Goal: Task Accomplishment & Management: Complete application form

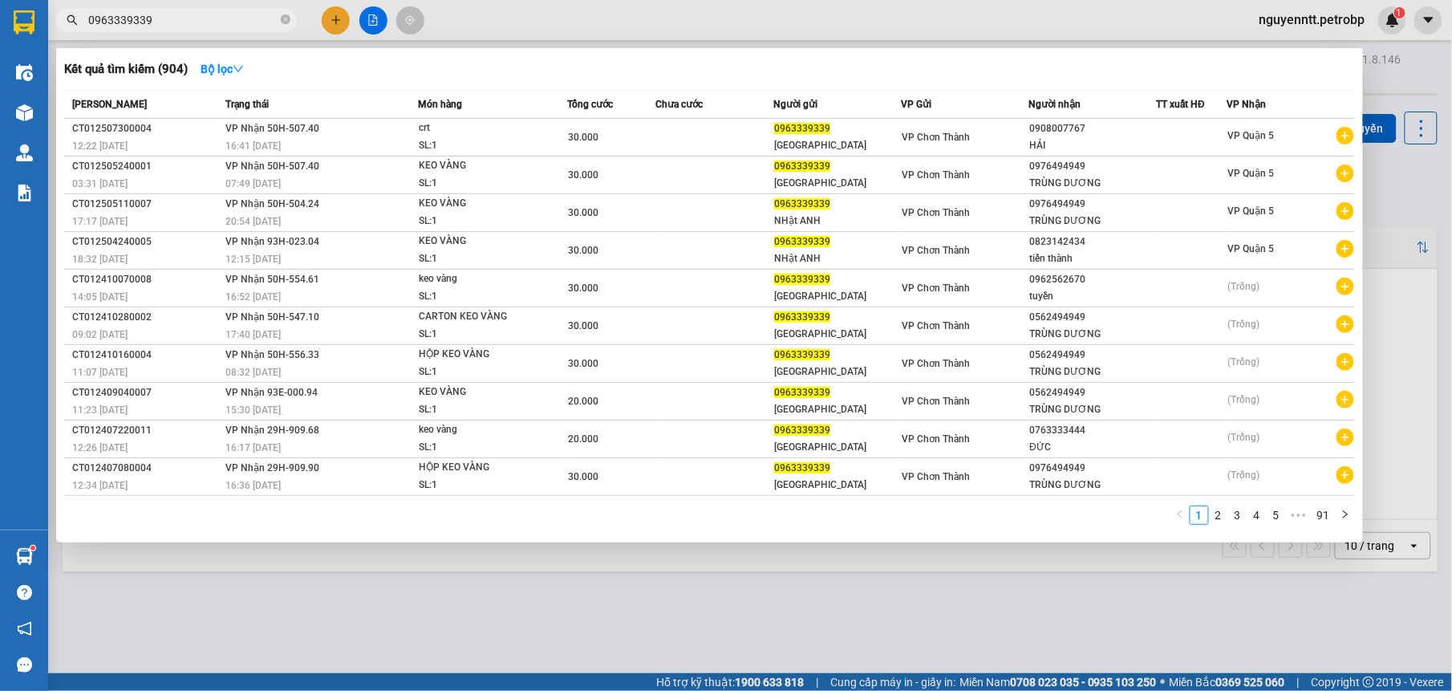
click at [341, 14] on div at bounding box center [726, 345] width 1452 height 691
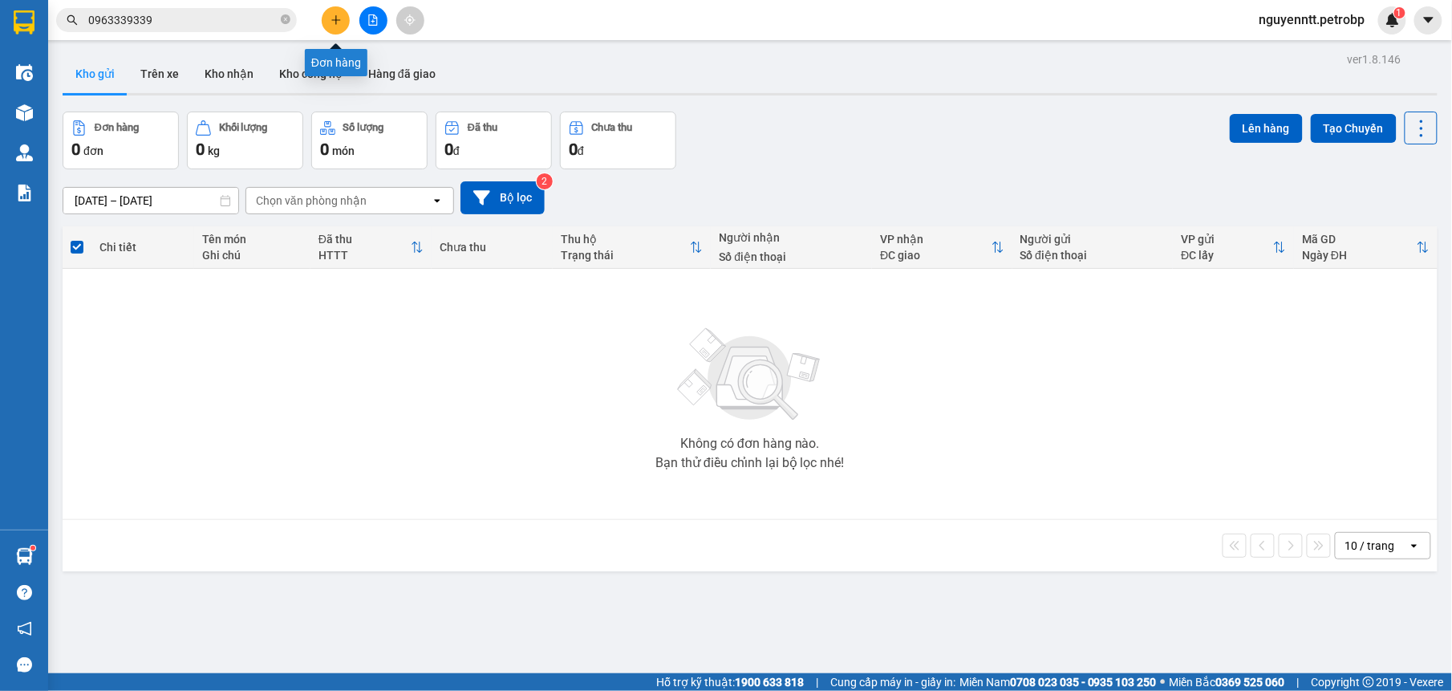
click at [332, 19] on icon "plus" at bounding box center [335, 19] width 11 height 11
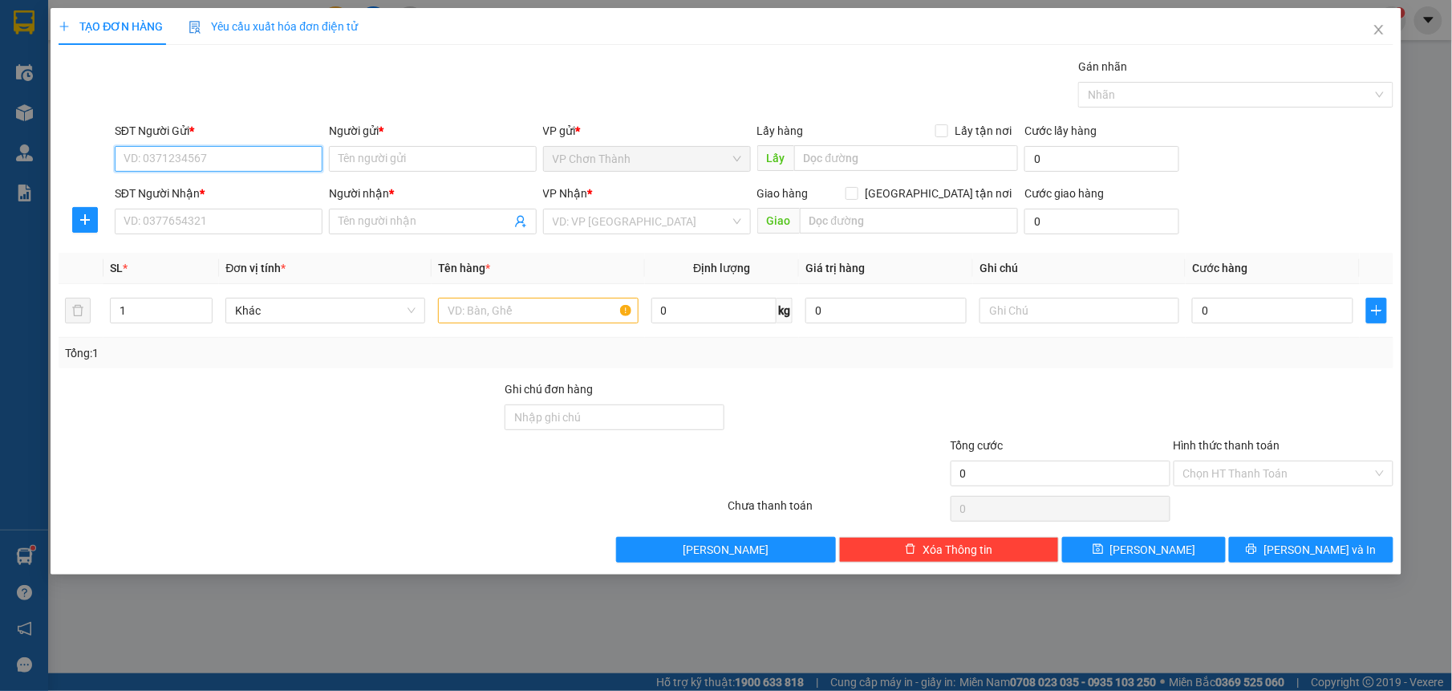
click at [148, 164] on input "SĐT Người Gửi *" at bounding box center [219, 159] width 208 height 26
click at [221, 148] on input "SĐT Người Gửi *" at bounding box center [219, 159] width 208 height 26
click at [210, 152] on input "SĐT Người Gửi *" at bounding box center [219, 159] width 208 height 26
type input "0961240642"
click at [257, 232] on input "SĐT Người Nhận *" at bounding box center [219, 222] width 208 height 26
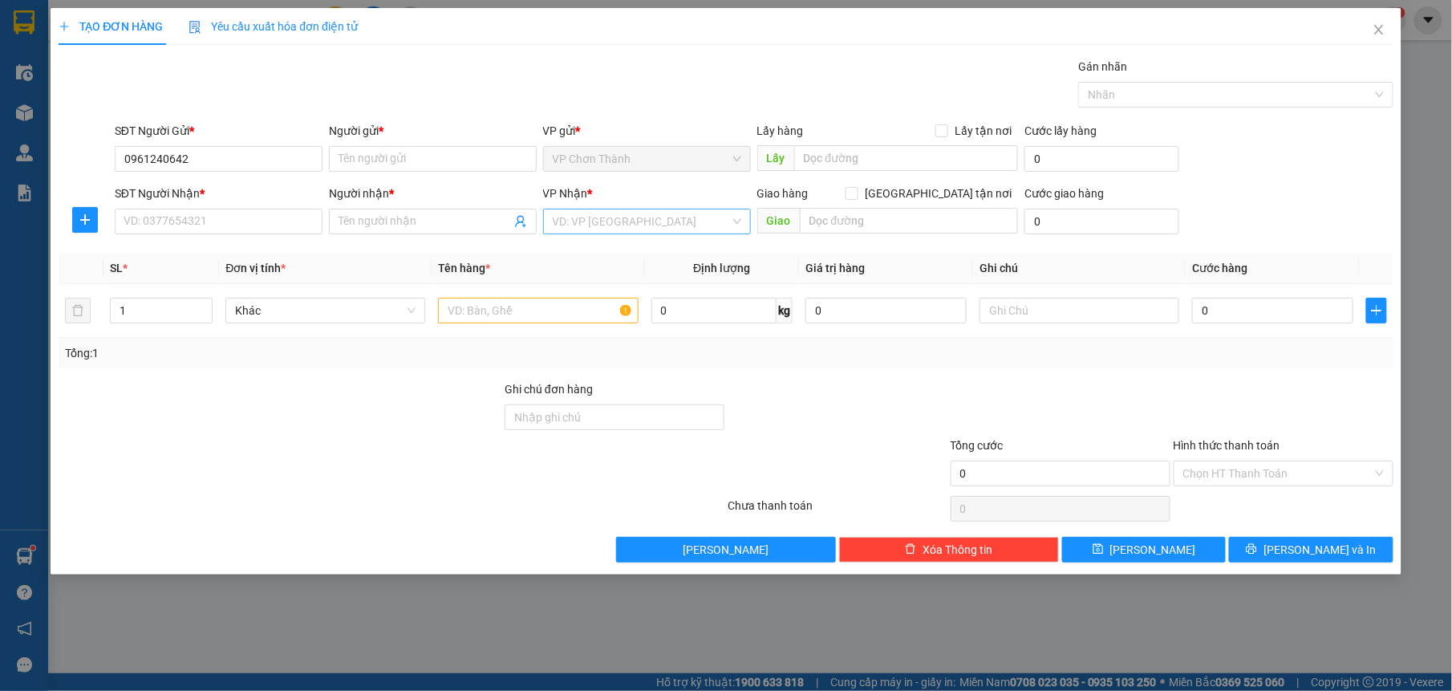
click at [694, 216] on input "search" at bounding box center [641, 221] width 177 height 24
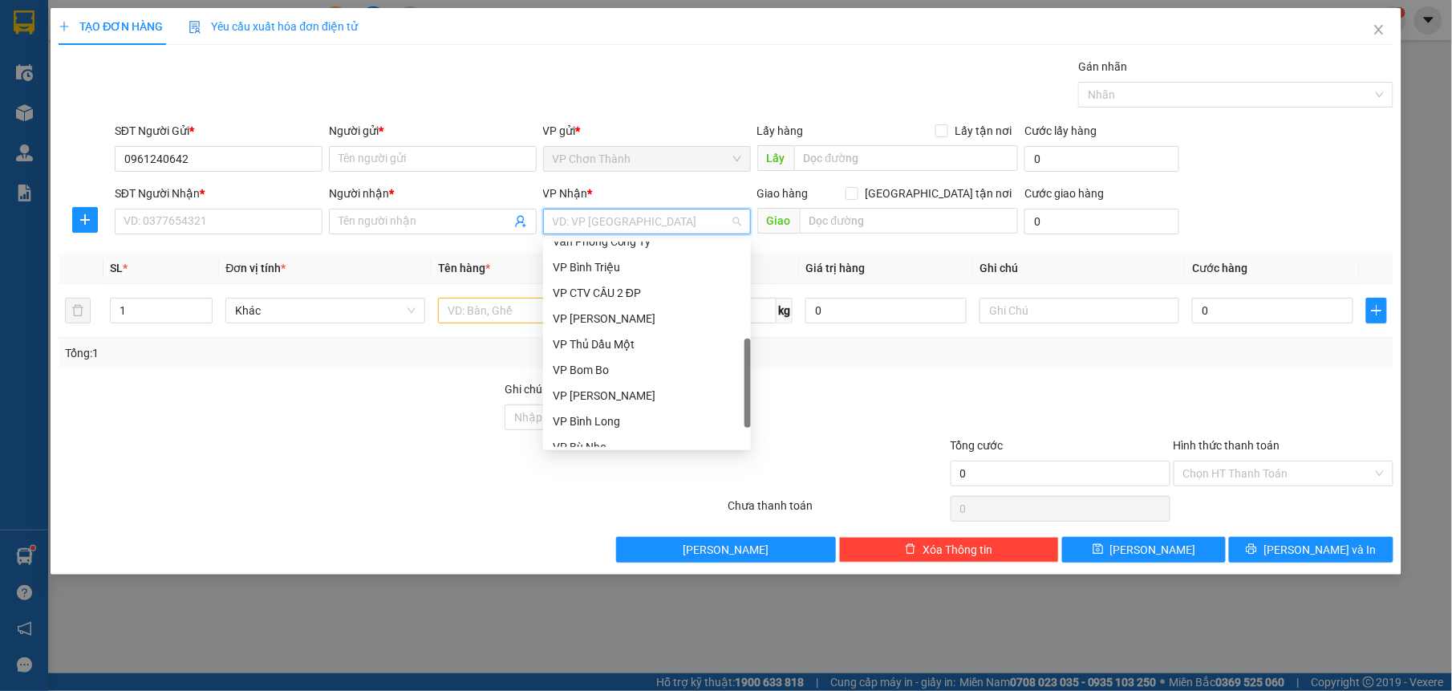
scroll to position [385, 0]
click at [334, 425] on div at bounding box center [280, 408] width 446 height 56
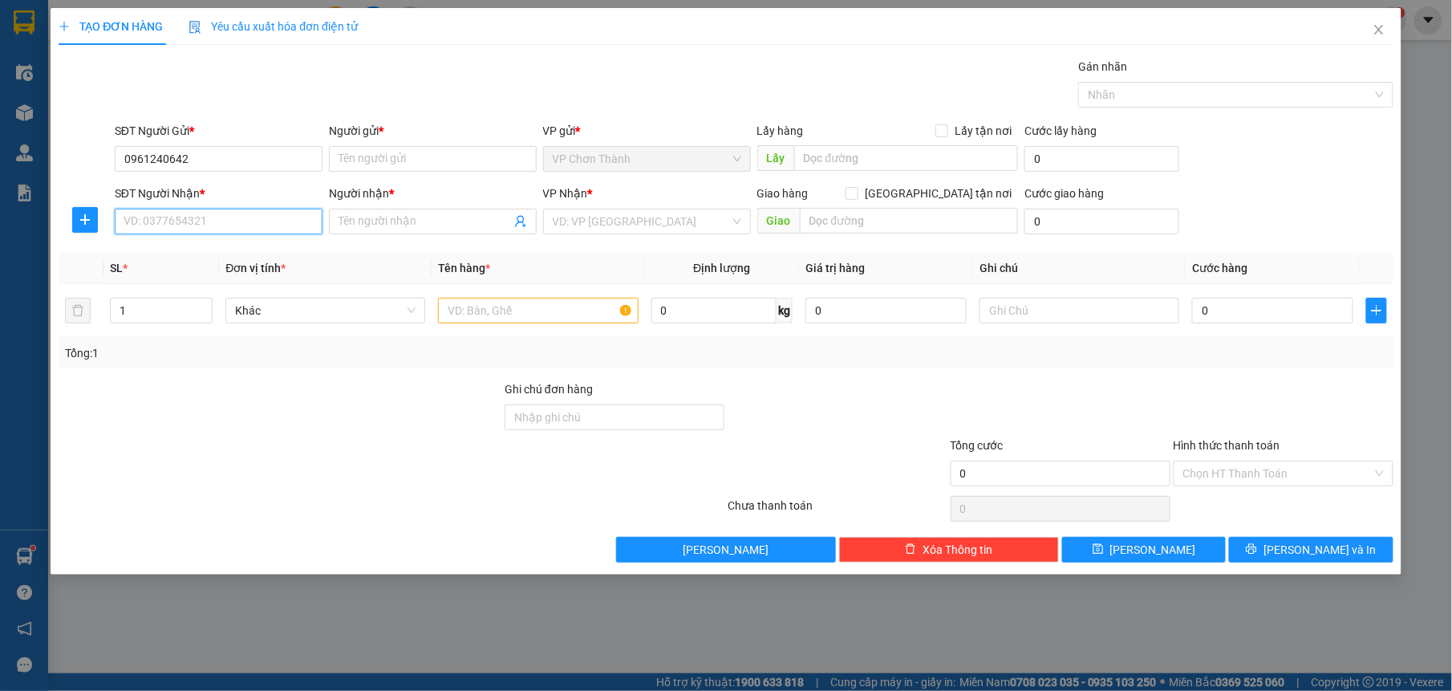
click at [203, 225] on input "SĐT Người Nhận *" at bounding box center [219, 222] width 208 height 26
click at [84, 218] on icon "plus" at bounding box center [85, 219] width 13 height 13
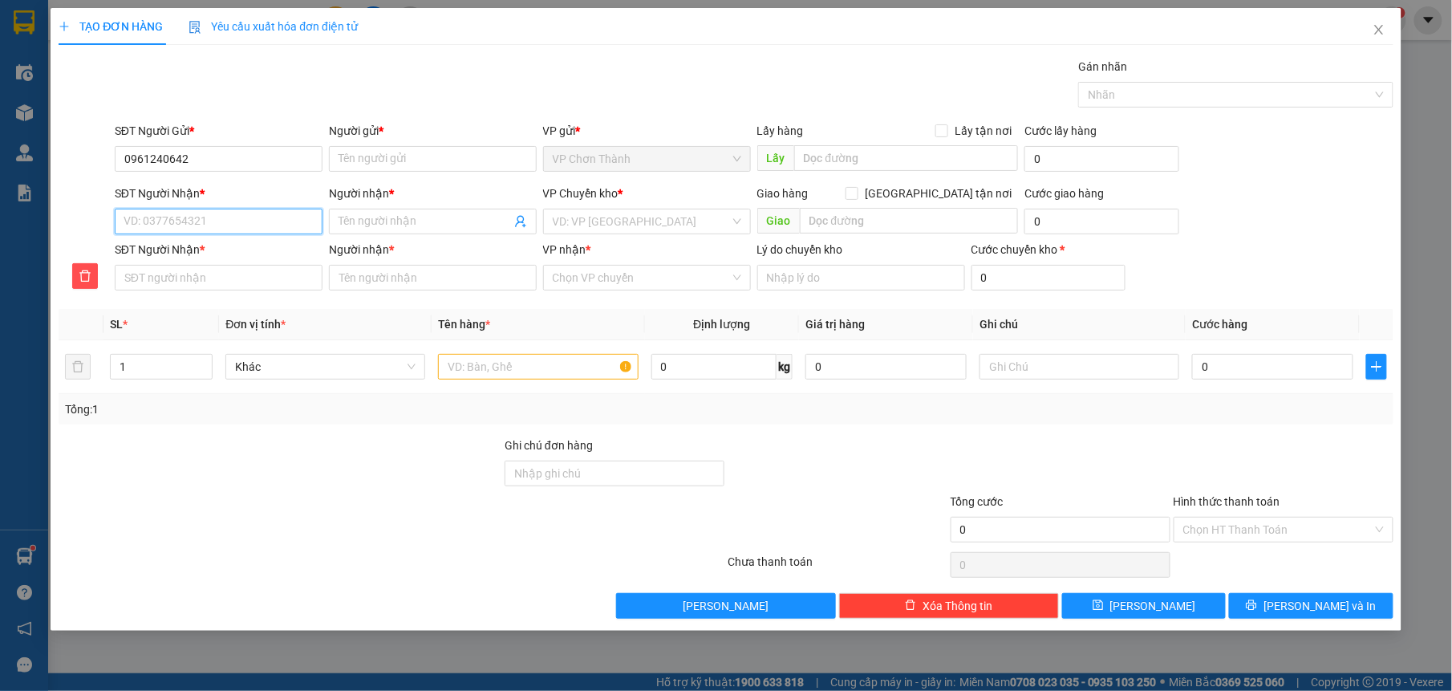
click at [250, 223] on input "SĐT Người Nhận *" at bounding box center [219, 222] width 208 height 26
click at [363, 149] on input "Người gửi *" at bounding box center [433, 159] width 208 height 26
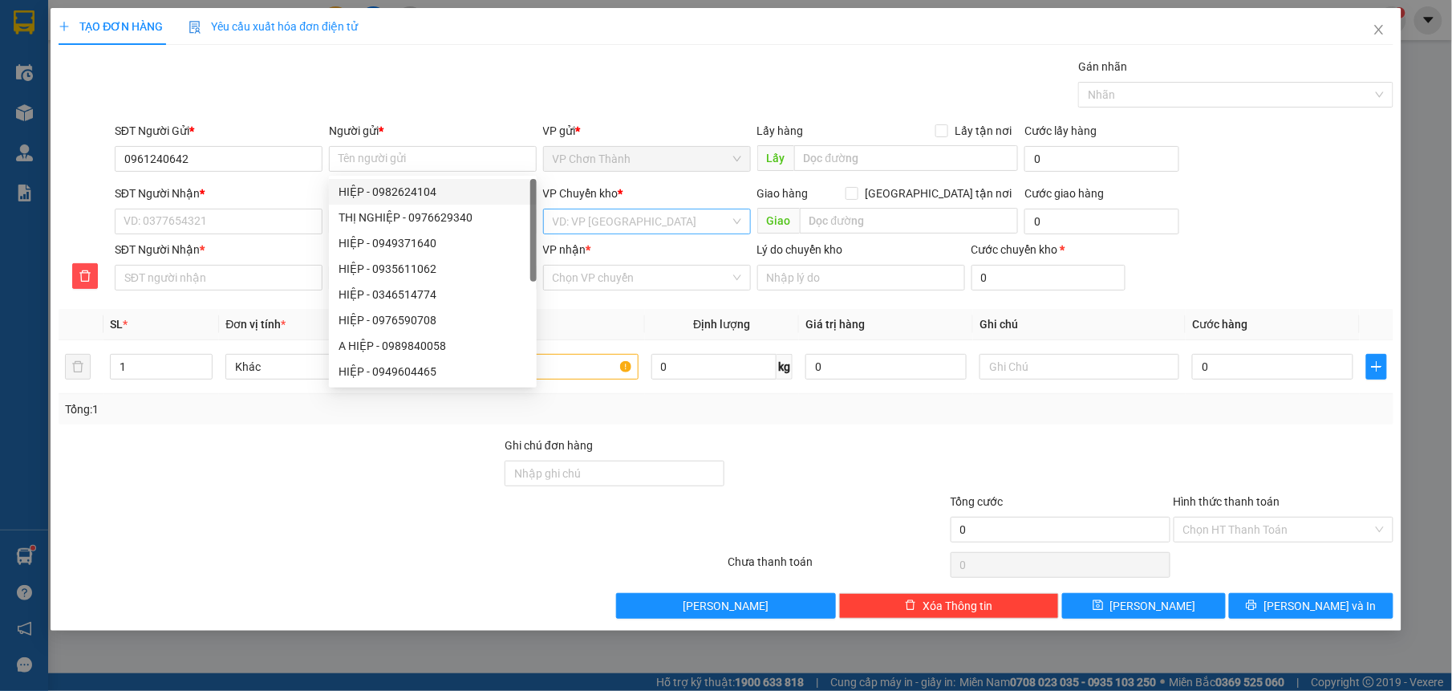
click at [578, 226] on input "search" at bounding box center [641, 221] width 177 height 24
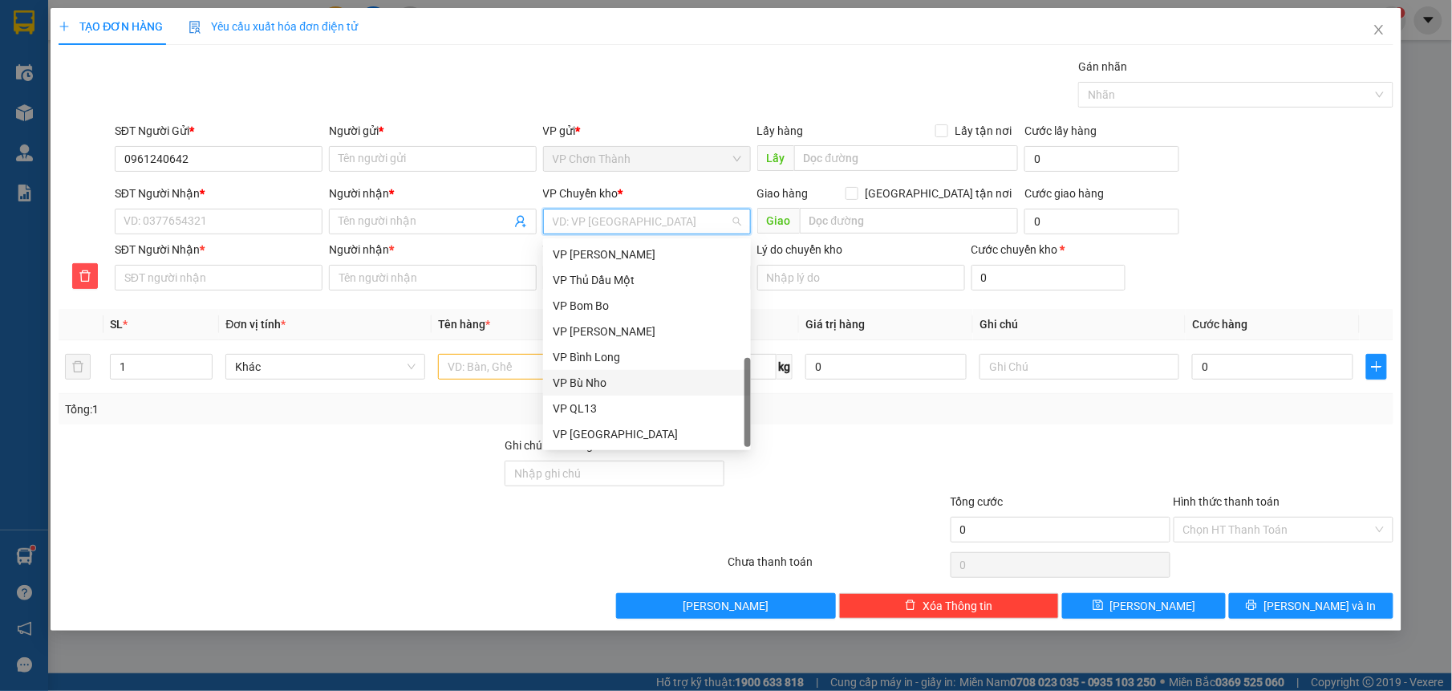
type input "d"
click at [614, 281] on div "VP Đồng Xoài" at bounding box center [647, 280] width 189 height 18
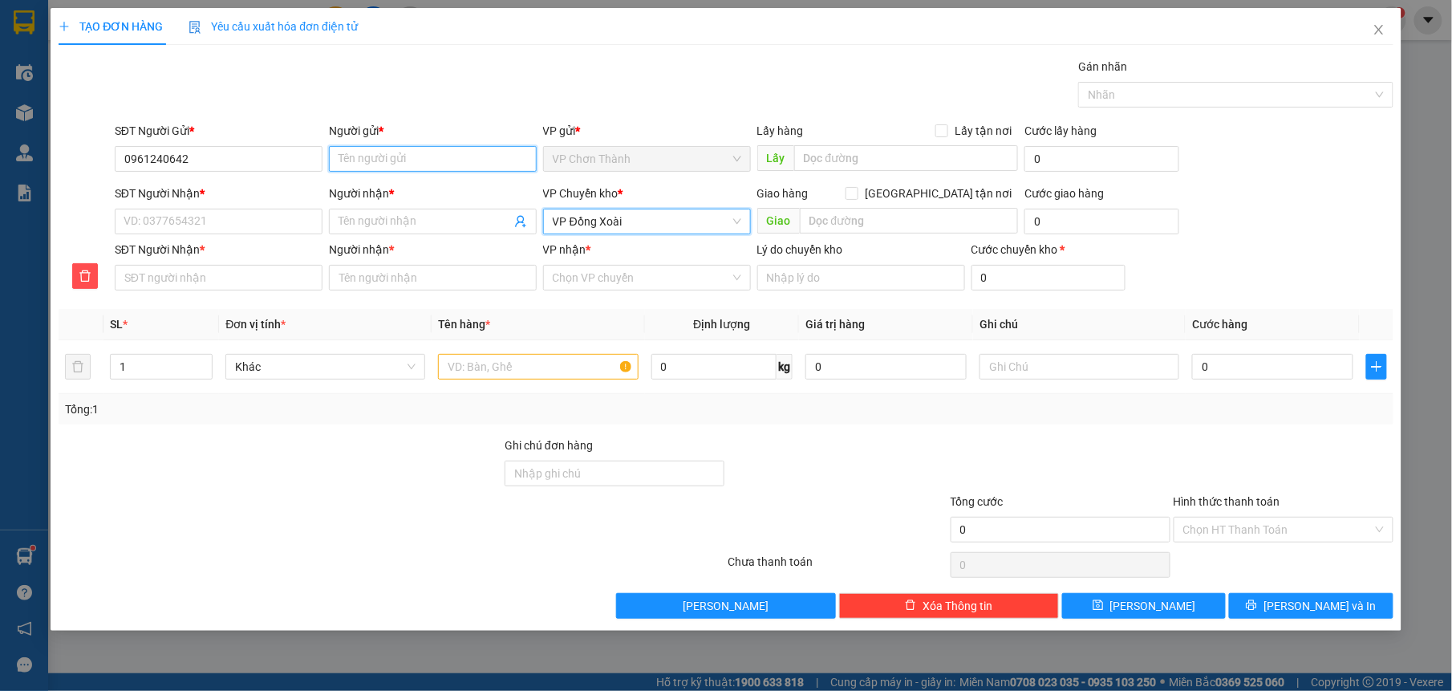
click at [404, 158] on input "Người gửi *" at bounding box center [433, 159] width 208 height 26
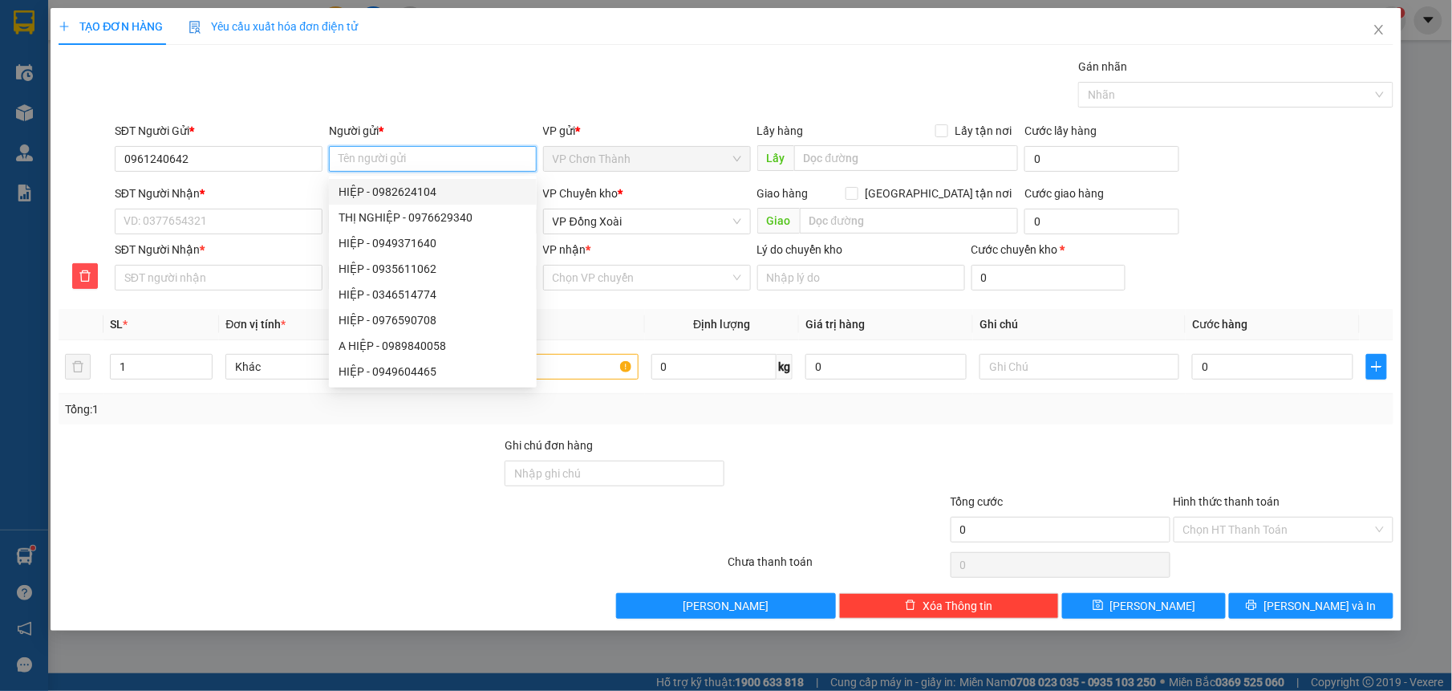
click at [408, 152] on input "Người gửi *" at bounding box center [433, 159] width 208 height 26
click at [265, 216] on input "SĐT Người Nhận *" at bounding box center [219, 222] width 208 height 26
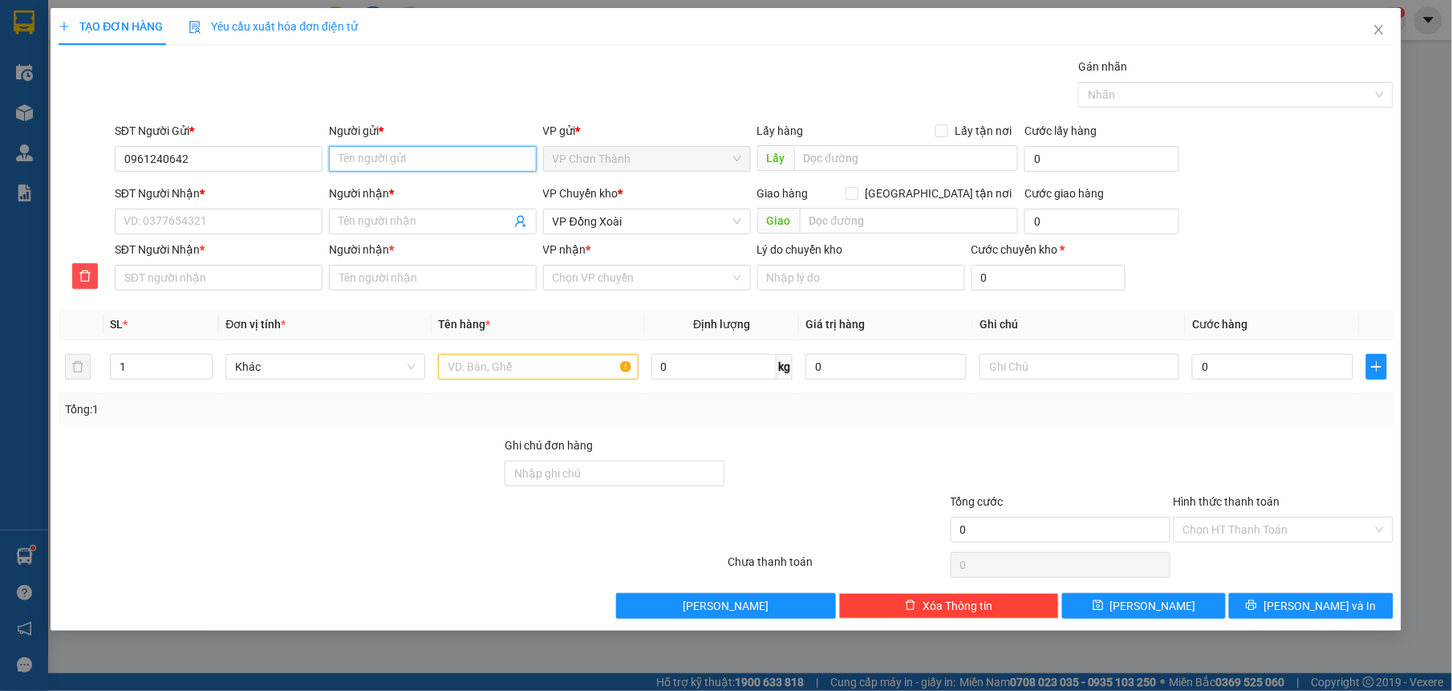
click at [385, 148] on input "Người gửi *" at bounding box center [433, 159] width 208 height 26
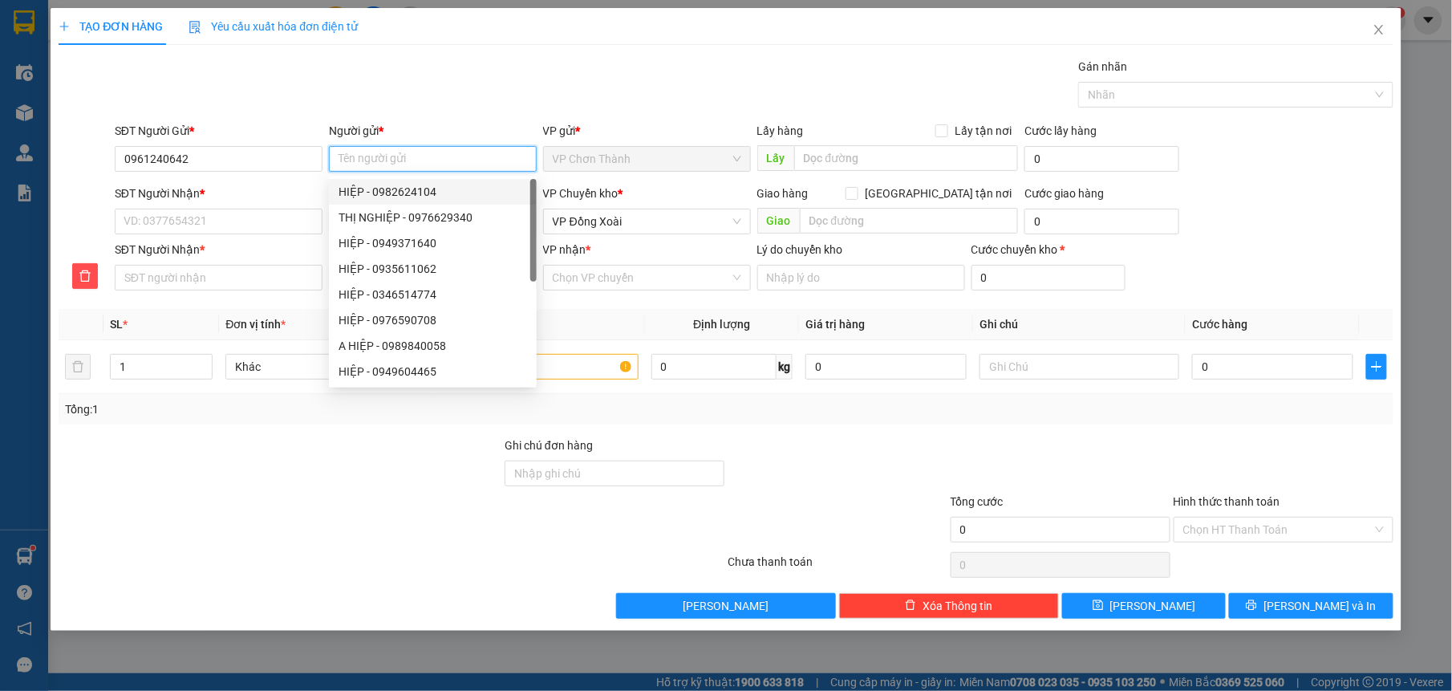
click at [403, 151] on input "Người gửi *" at bounding box center [433, 159] width 208 height 26
type input "s"
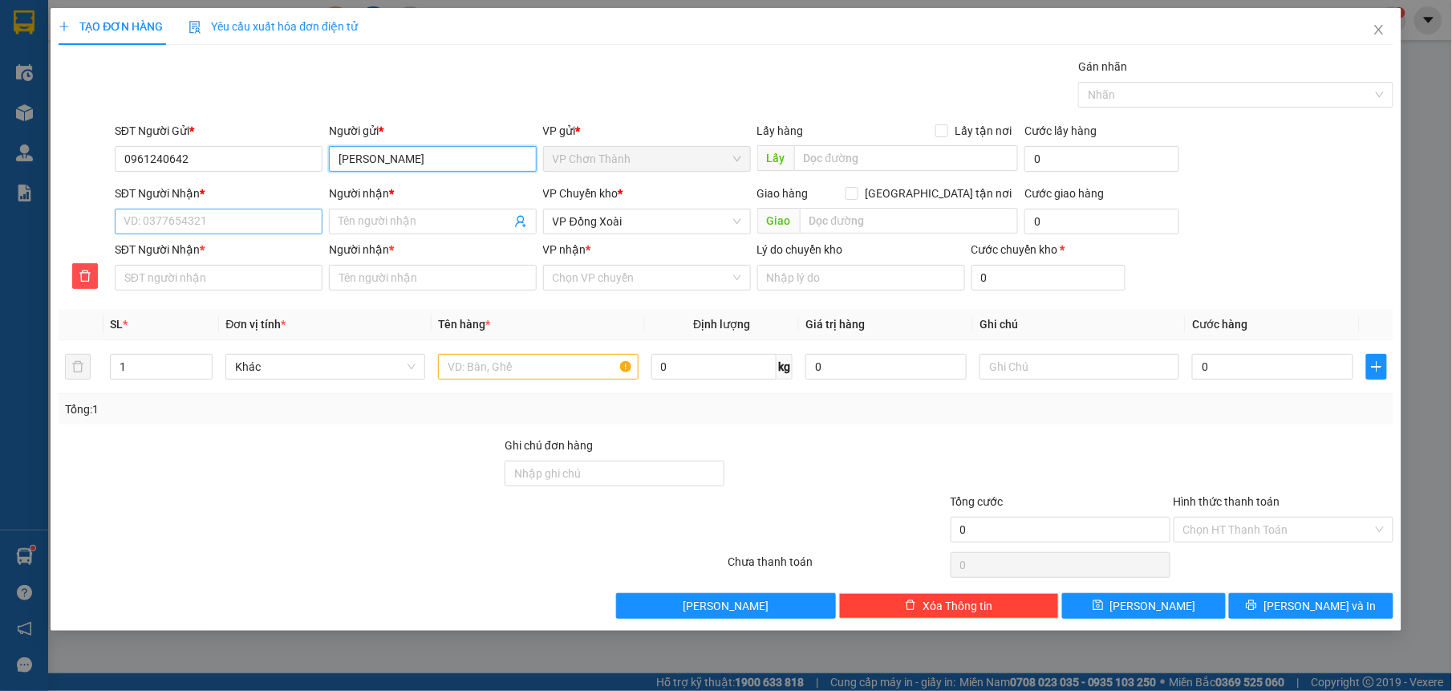
type input "[PERSON_NAME]"
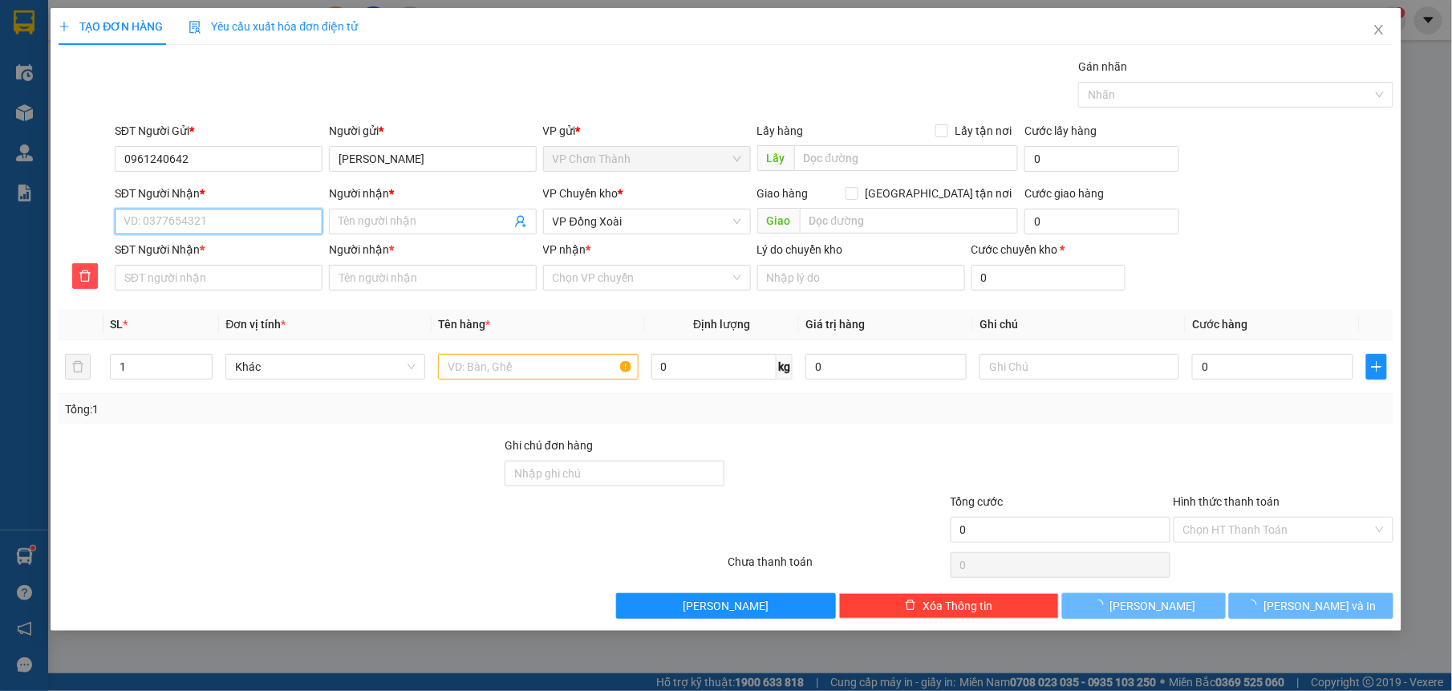
click at [213, 218] on input "SĐT Người Nhận *" at bounding box center [219, 222] width 208 height 26
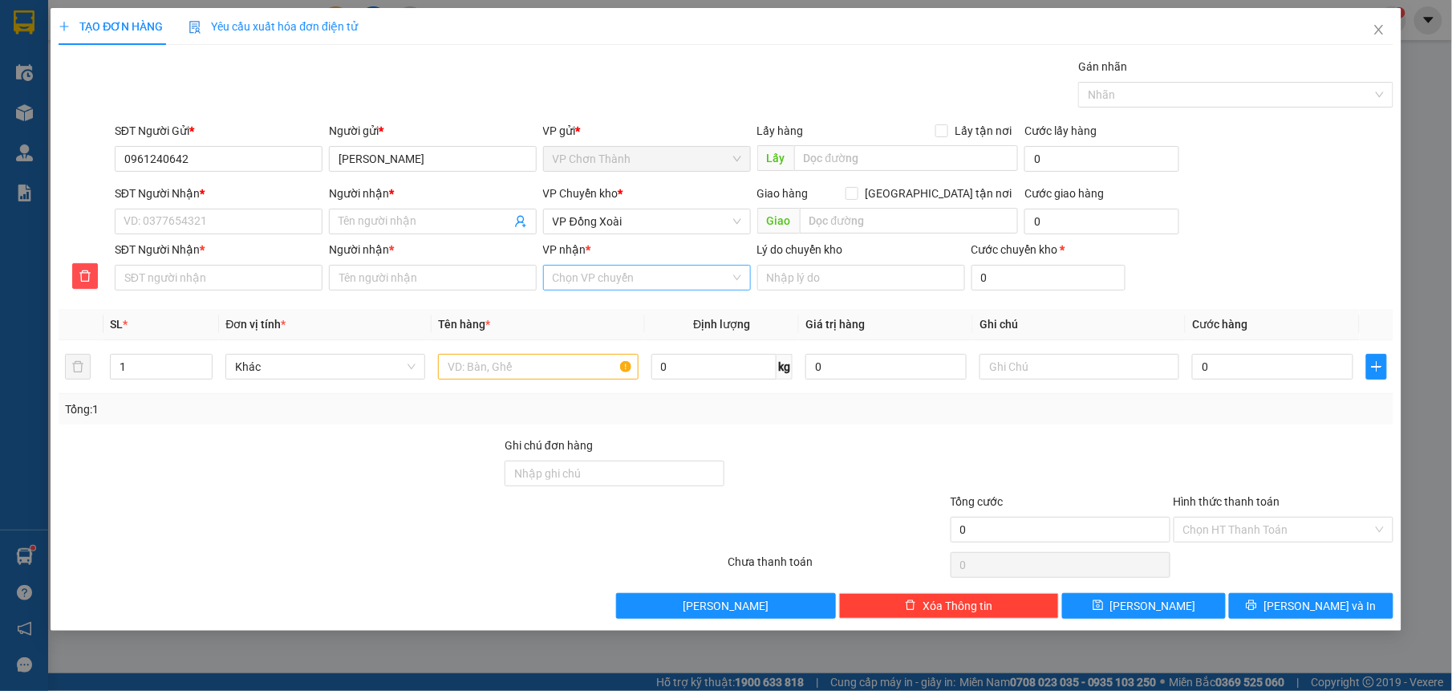
click at [606, 274] on input "VP nhận *" at bounding box center [641, 278] width 177 height 24
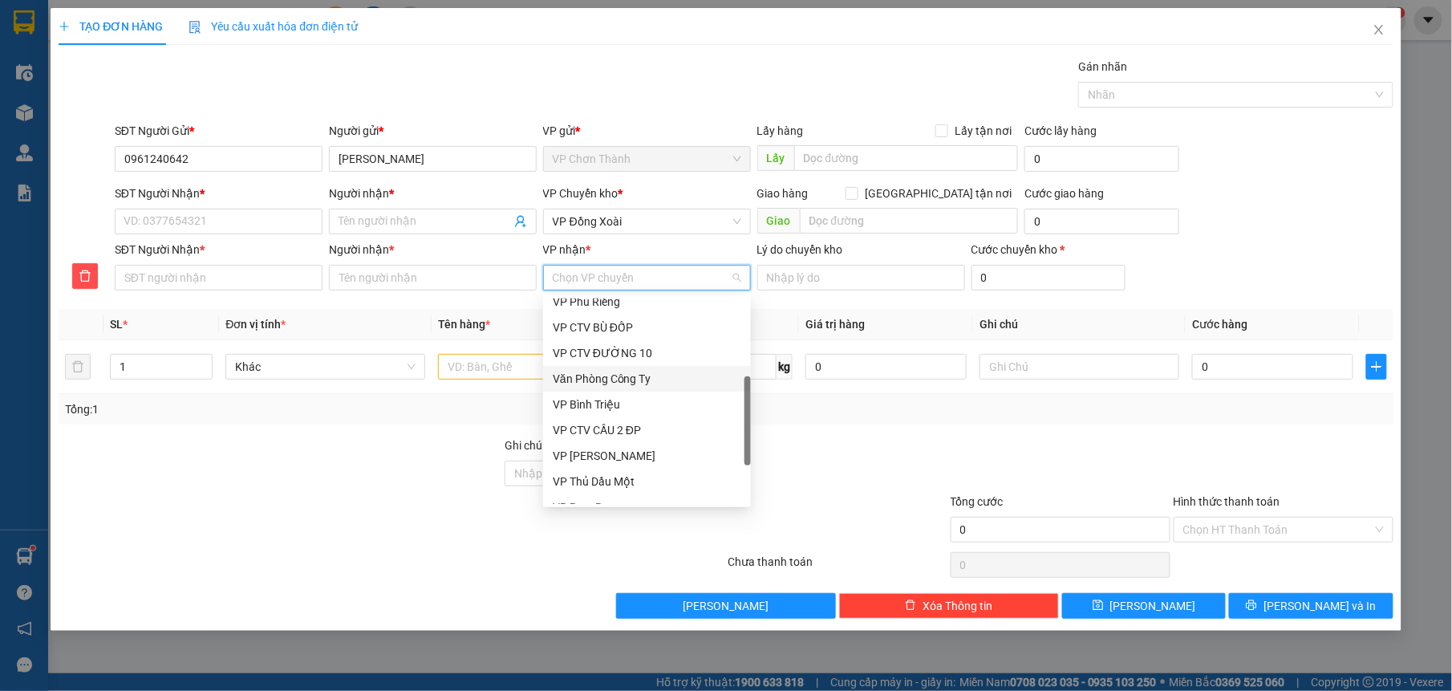
scroll to position [385, 0]
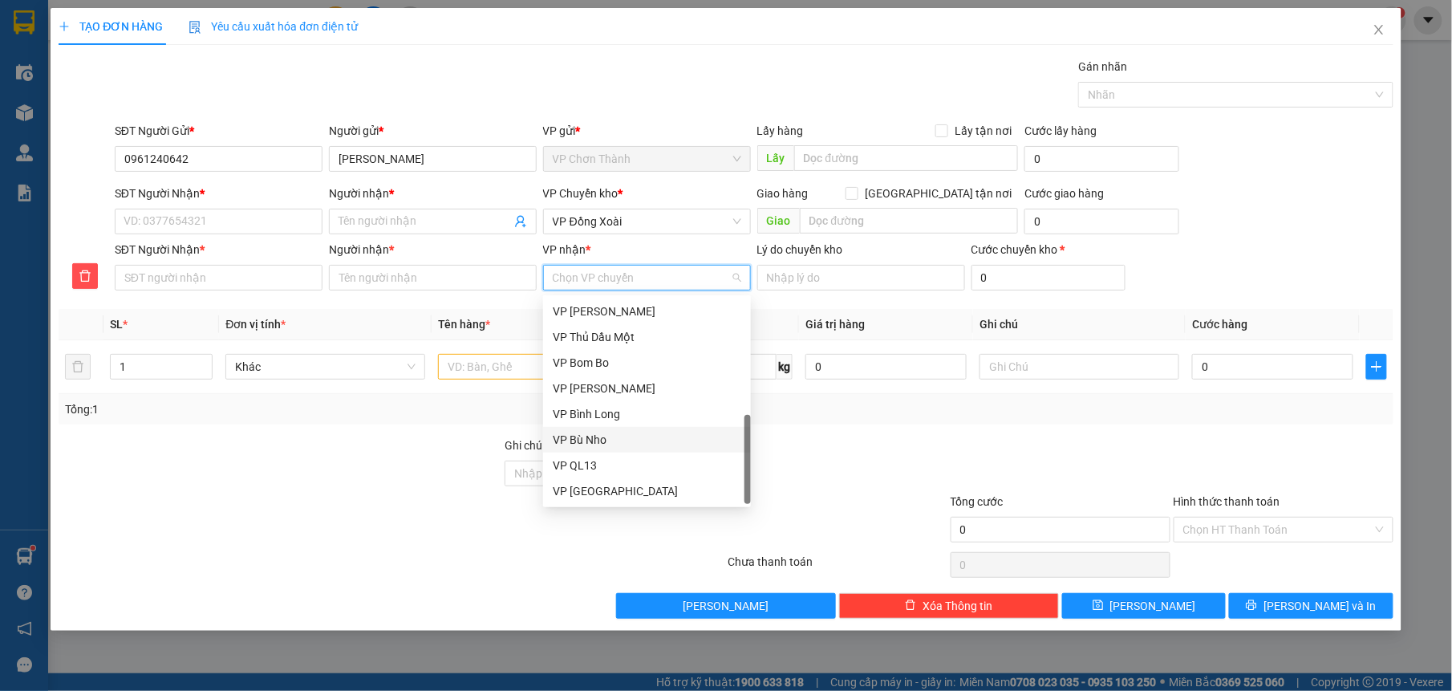
click at [624, 438] on div "VP Bù Nho" at bounding box center [647, 440] width 189 height 18
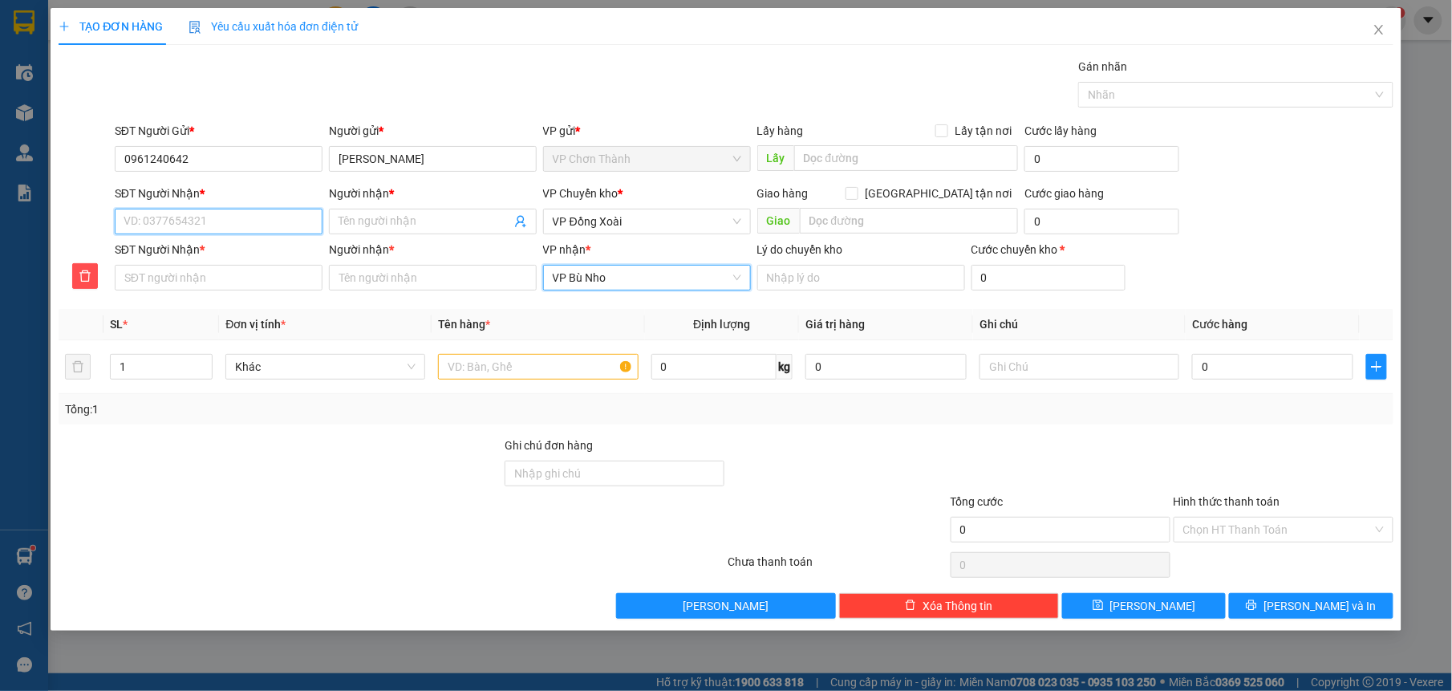
click at [244, 223] on input "SĐT Người Nhận *" at bounding box center [219, 222] width 208 height 26
type input "0"
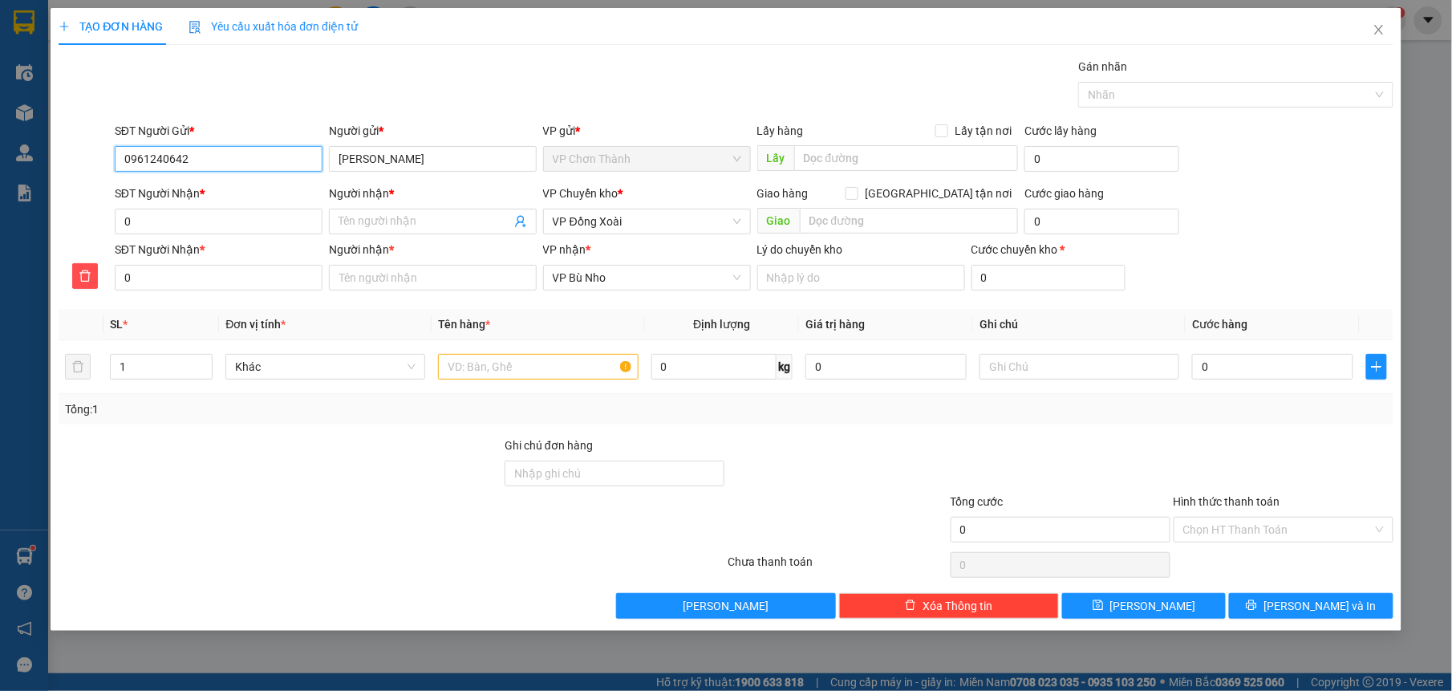
click at [219, 164] on input "0961240642" at bounding box center [219, 159] width 208 height 26
type input "0"
drag, startPoint x: 217, startPoint y: 184, endPoint x: 206, endPoint y: 184, distance: 10.4
click at [217, 184] on div "0792310217 - chị thuỷ" at bounding box center [218, 192] width 189 height 18
type input "0792310217"
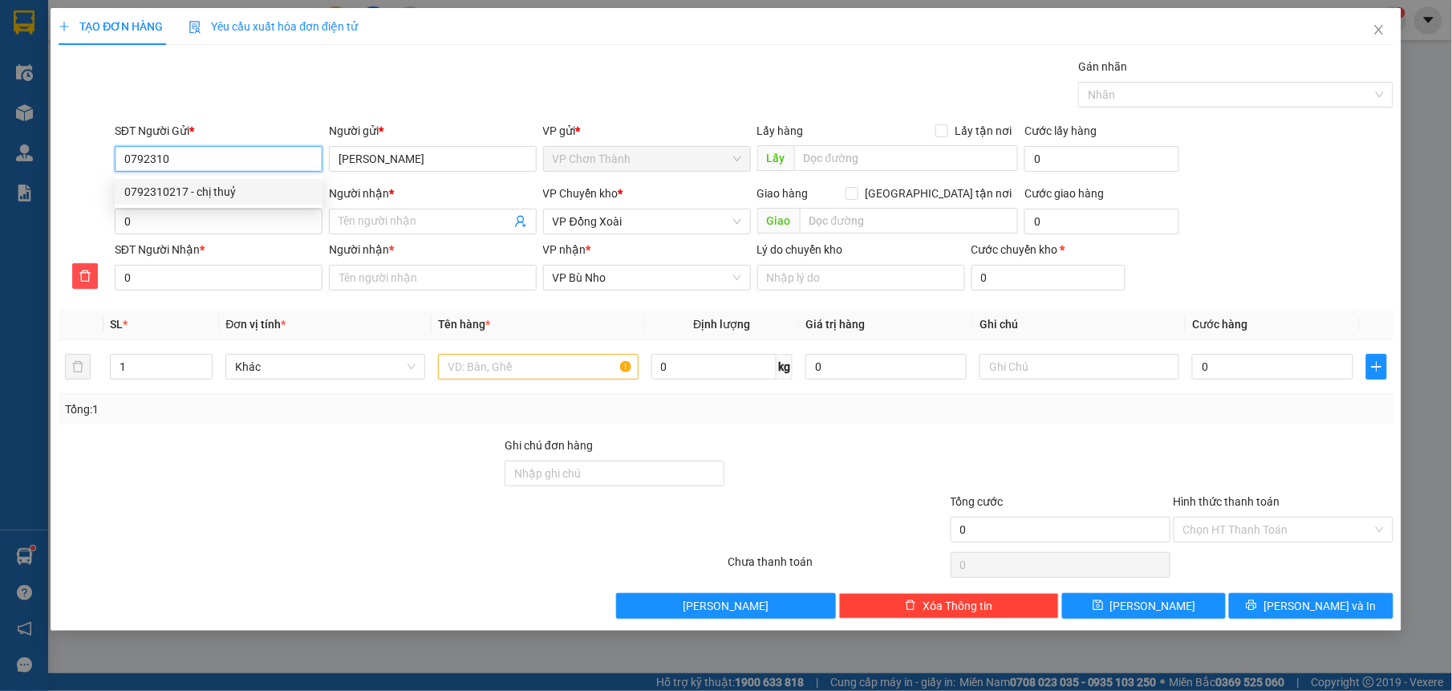
type input "chị [PERSON_NAME]"
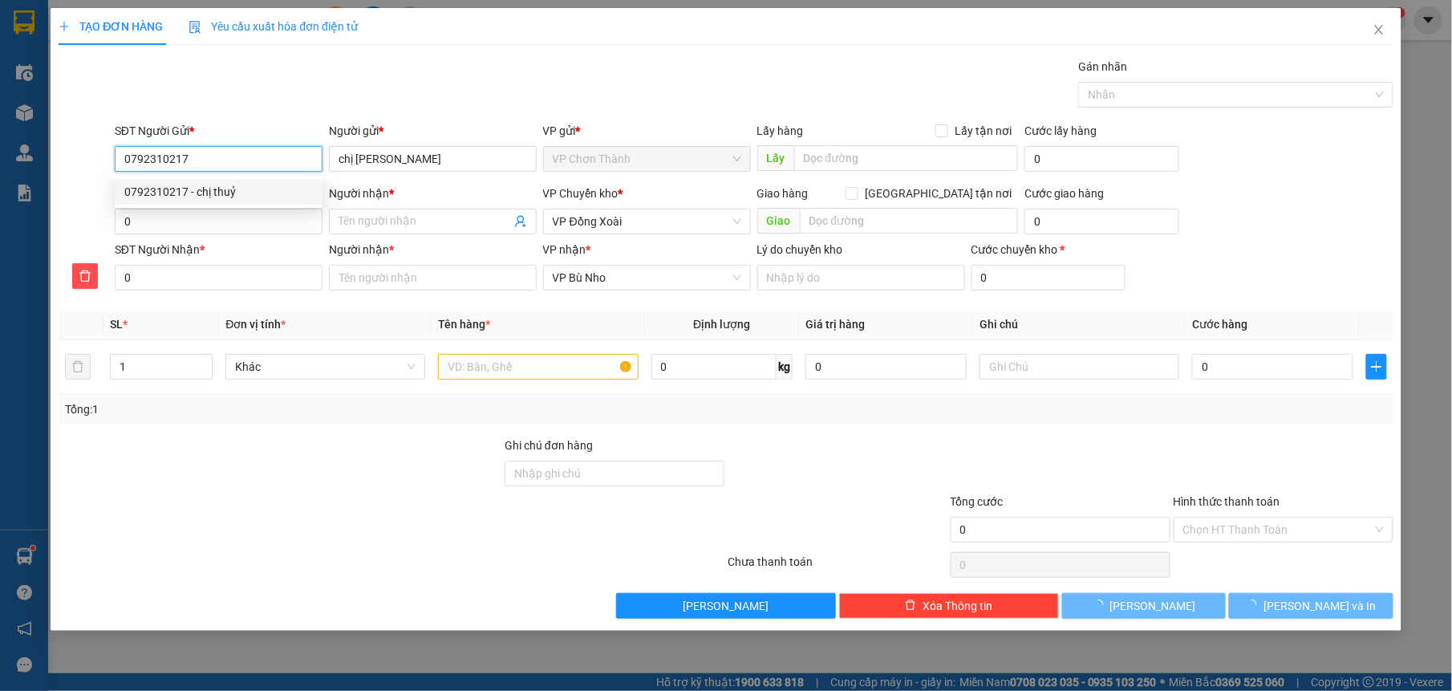
type input "40.000"
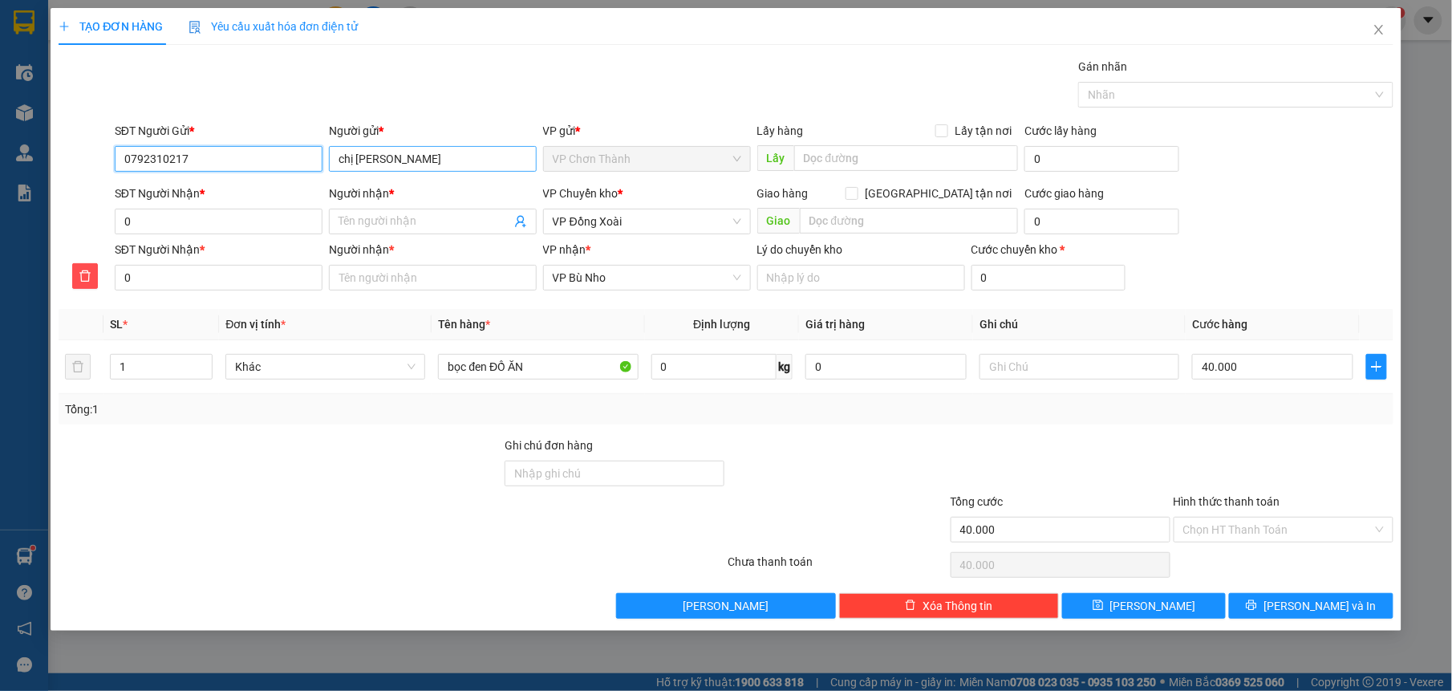
type input "0792310217"
click at [415, 164] on input "chị [PERSON_NAME]" at bounding box center [433, 159] width 208 height 26
click at [238, 225] on input "0" at bounding box center [219, 222] width 208 height 26
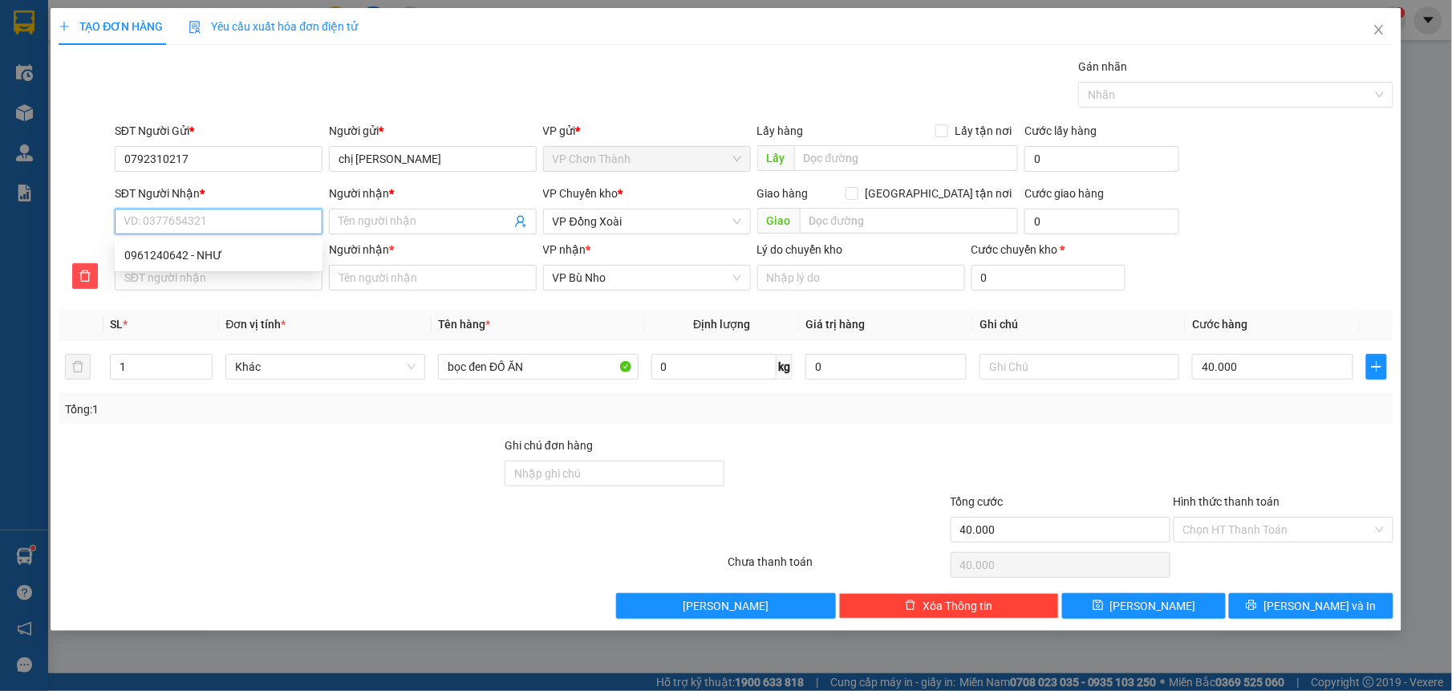
type input "0"
type input "09"
type input "096"
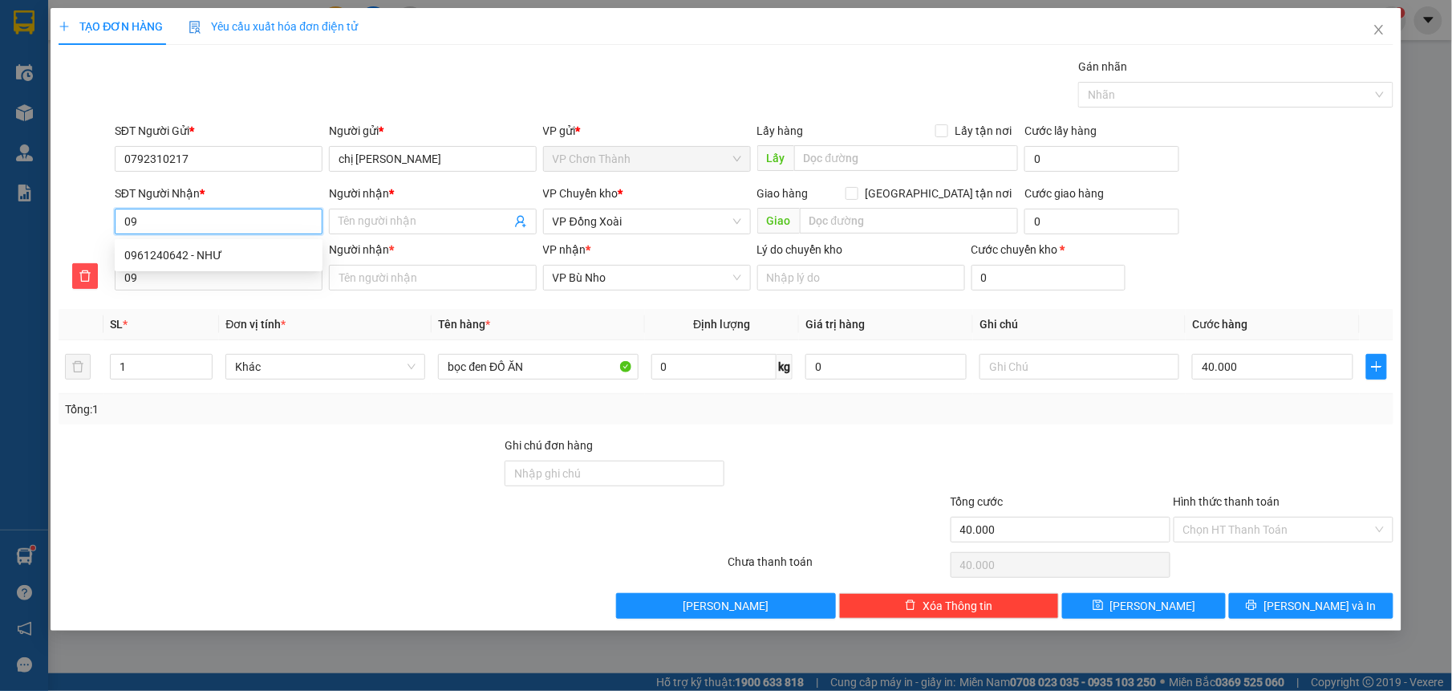
type input "096"
type input "0961"
type input "09612"
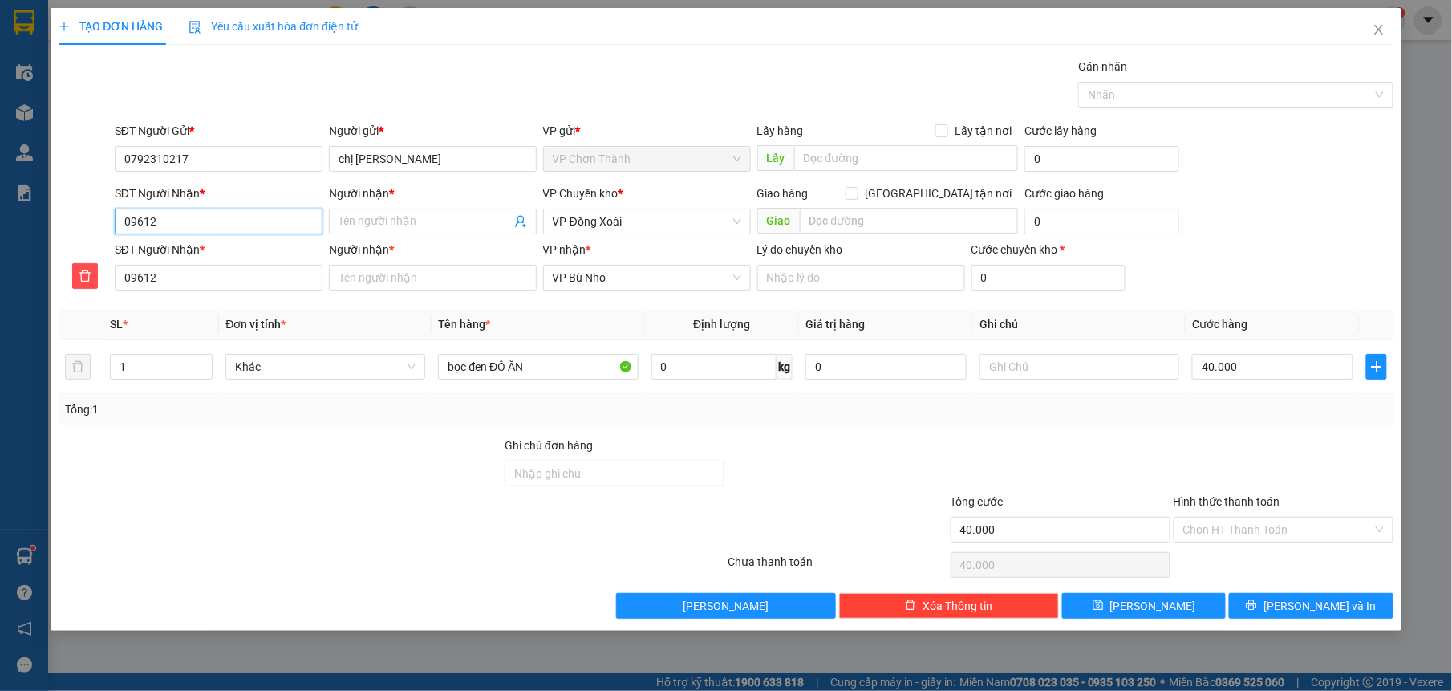
type input "096124"
type input "0961240"
type input "09612406"
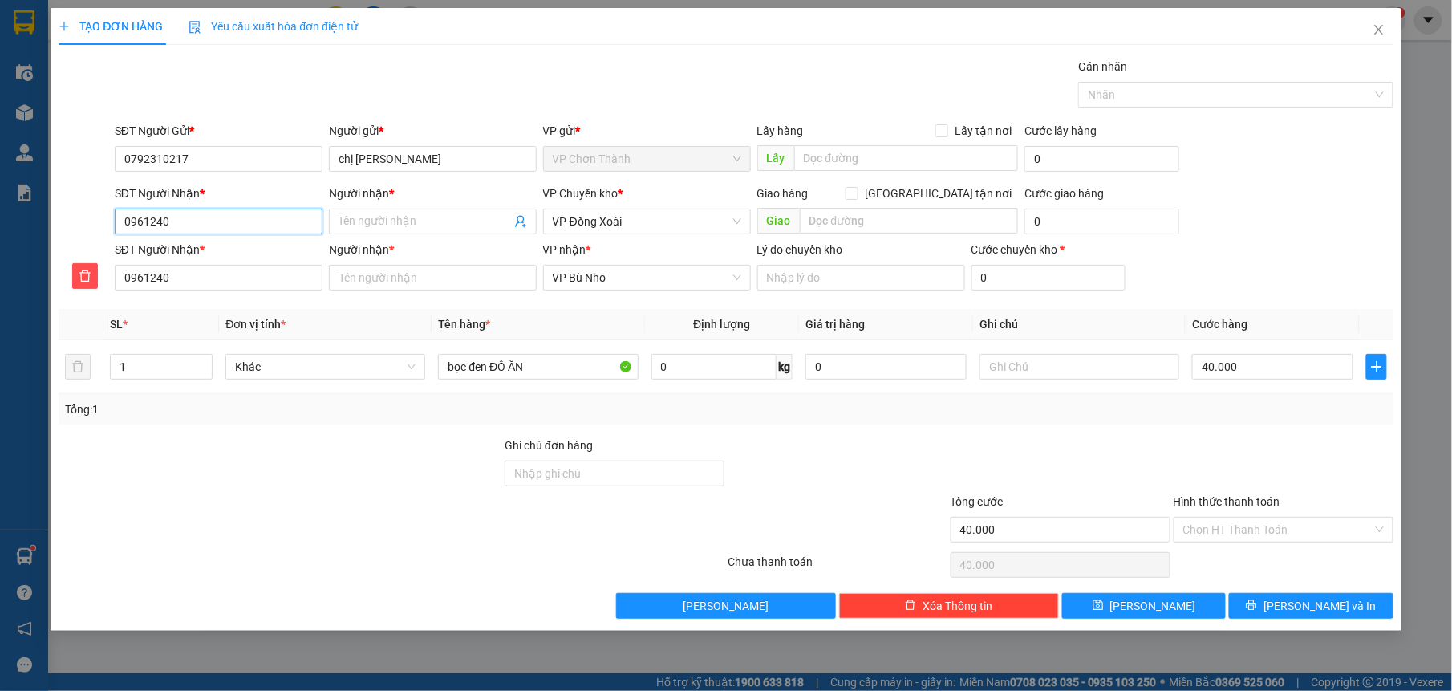
type input "09612406"
type input "096124064"
type input "0961240642"
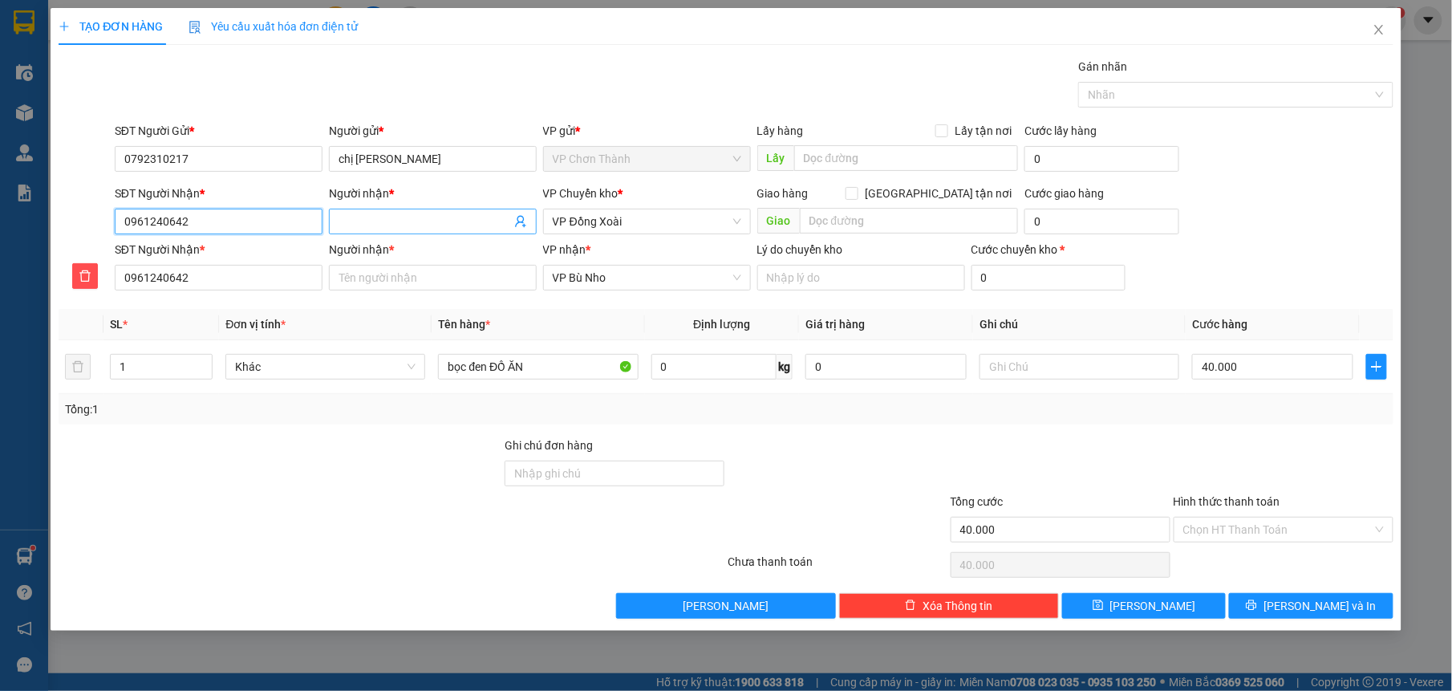
type input "0961240642"
click at [382, 218] on input "Người nhận *" at bounding box center [425, 222] width 172 height 18
type input "n"
type input "nh"
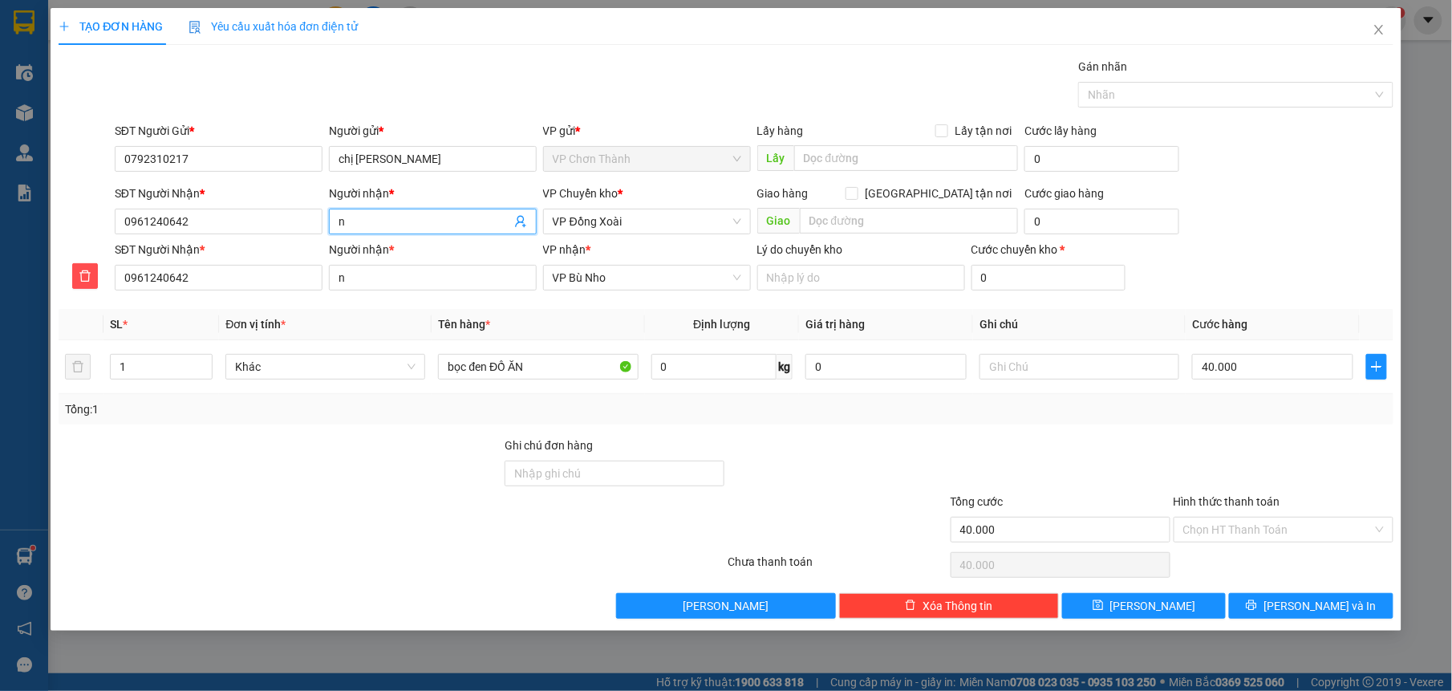
type input "nh"
type input "nhu"
type input "như"
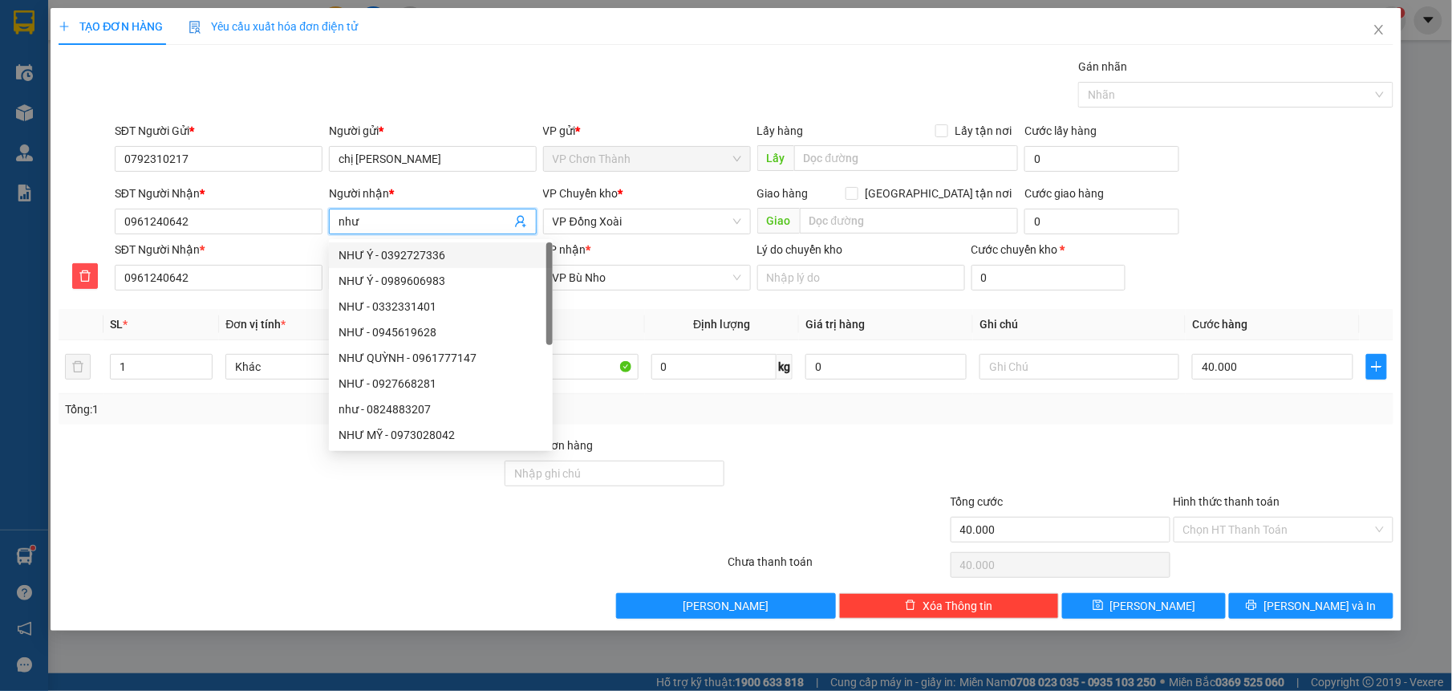
type input "như"
click at [807, 456] on div at bounding box center [837, 464] width 223 height 56
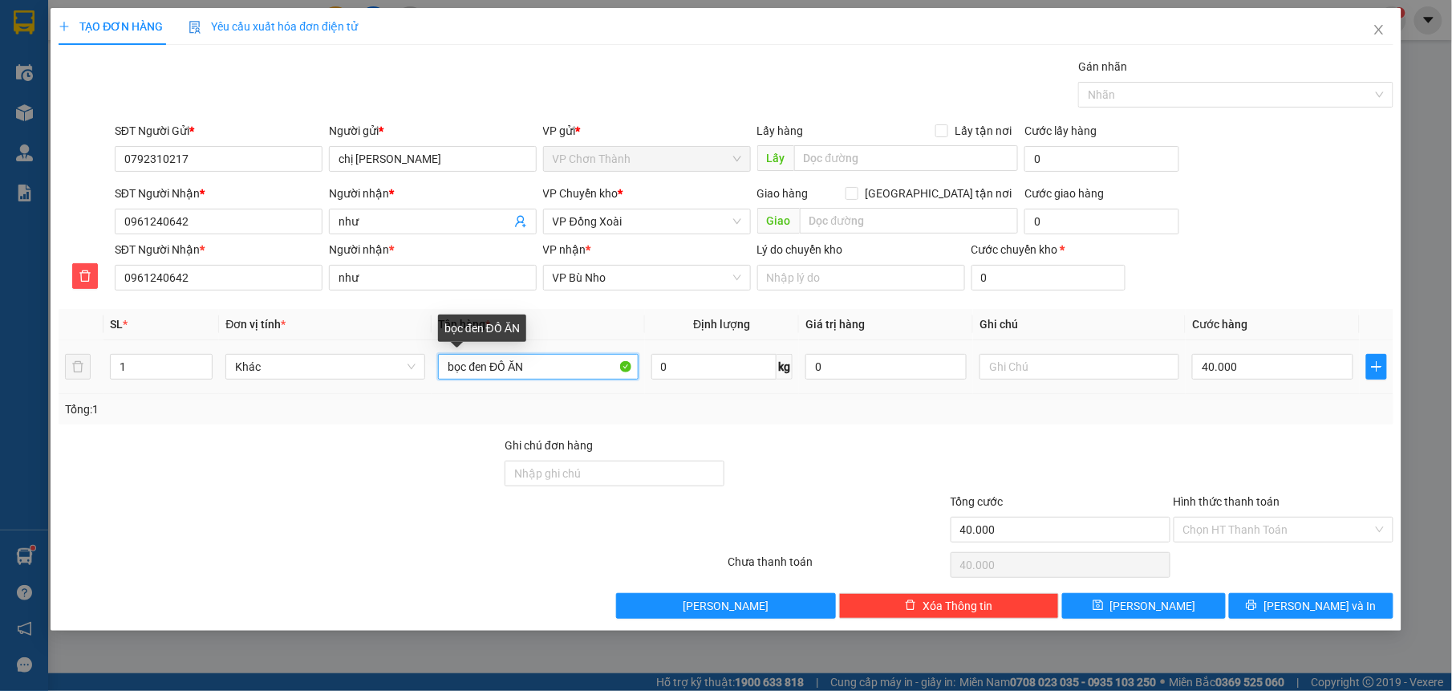
click at [559, 376] on input "bọc đen ĐỒ ĂN" at bounding box center [538, 367] width 200 height 26
type input "bọc đen"
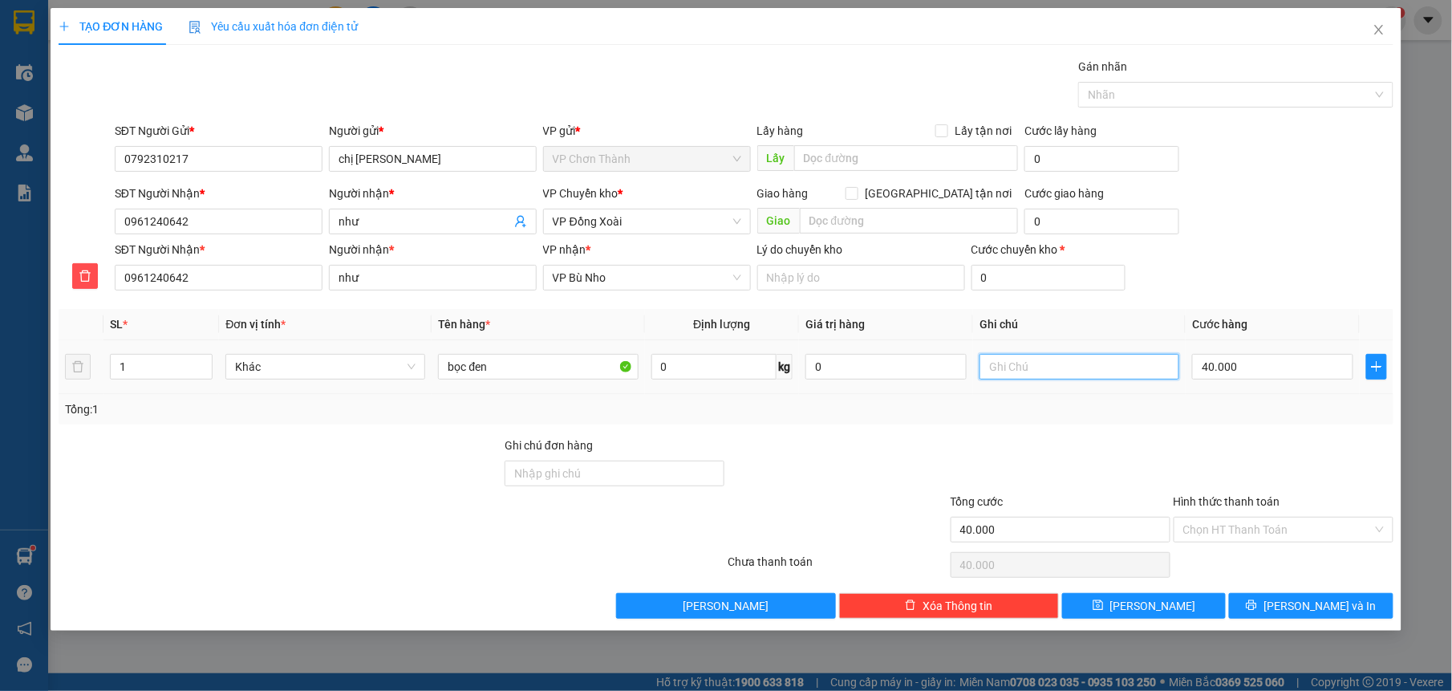
click at [1069, 366] on input "text" at bounding box center [1079, 367] width 200 height 26
type input "m"
type input "mai xb 9h"
click at [1250, 379] on input "40.000" at bounding box center [1272, 367] width 161 height 26
type input "0"
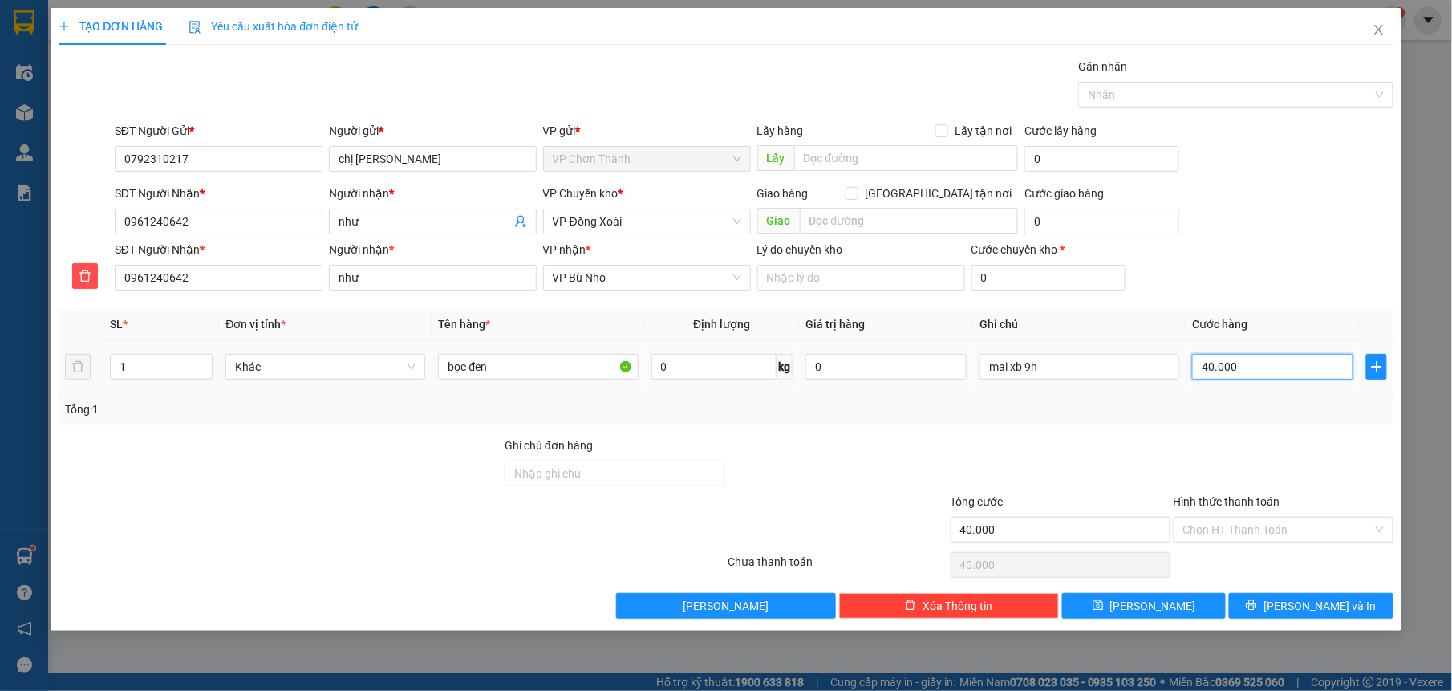
type input "0"
type input "05"
type input "5"
type input "50"
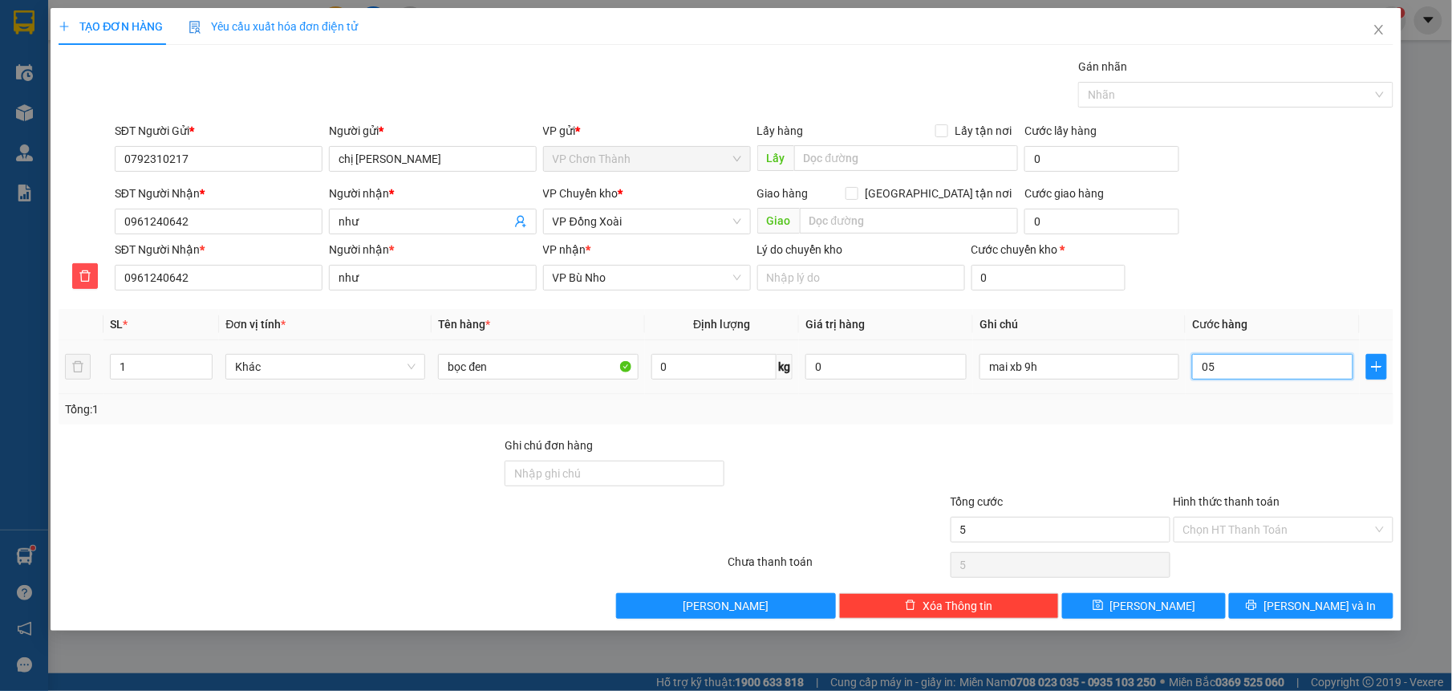
type input "50"
type input "0.500"
type input "500"
type input "05.000"
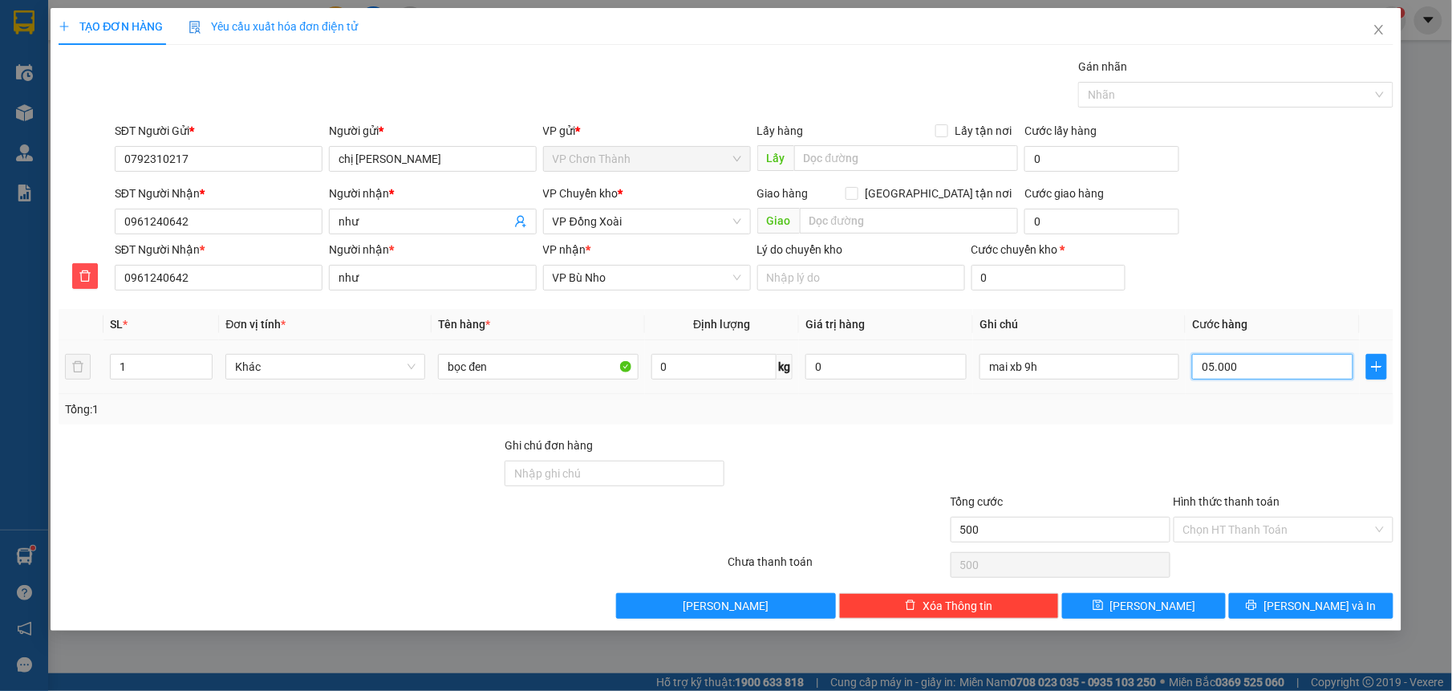
type input "5.000"
type input "50.000"
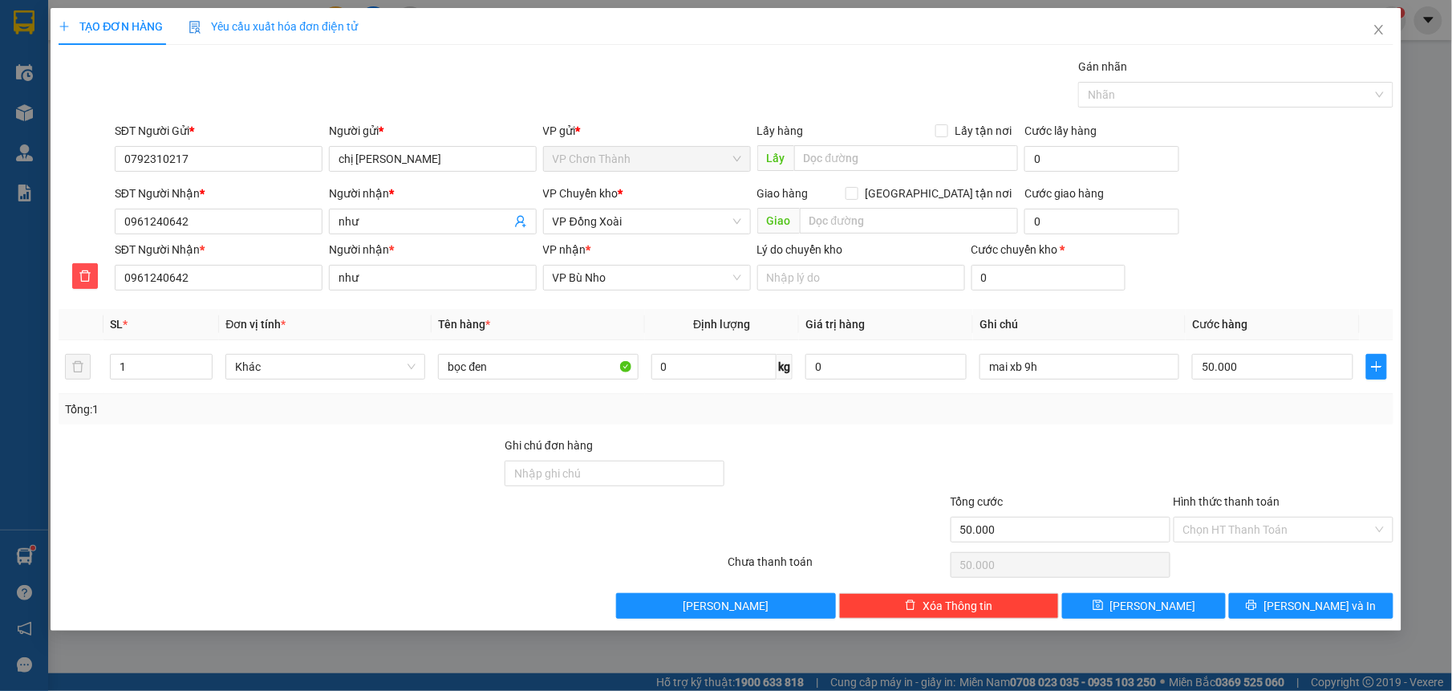
click at [1191, 448] on div at bounding box center [1283, 464] width 223 height 56
click at [1089, 363] on input "mai xb 9h" at bounding box center [1079, 367] width 200 height 26
click at [1153, 466] on div at bounding box center [1060, 464] width 223 height 56
click at [1082, 379] on input "mai xb 9h" at bounding box center [1079, 367] width 200 height 26
click at [1086, 373] on input "mai xb 9h" at bounding box center [1079, 367] width 200 height 26
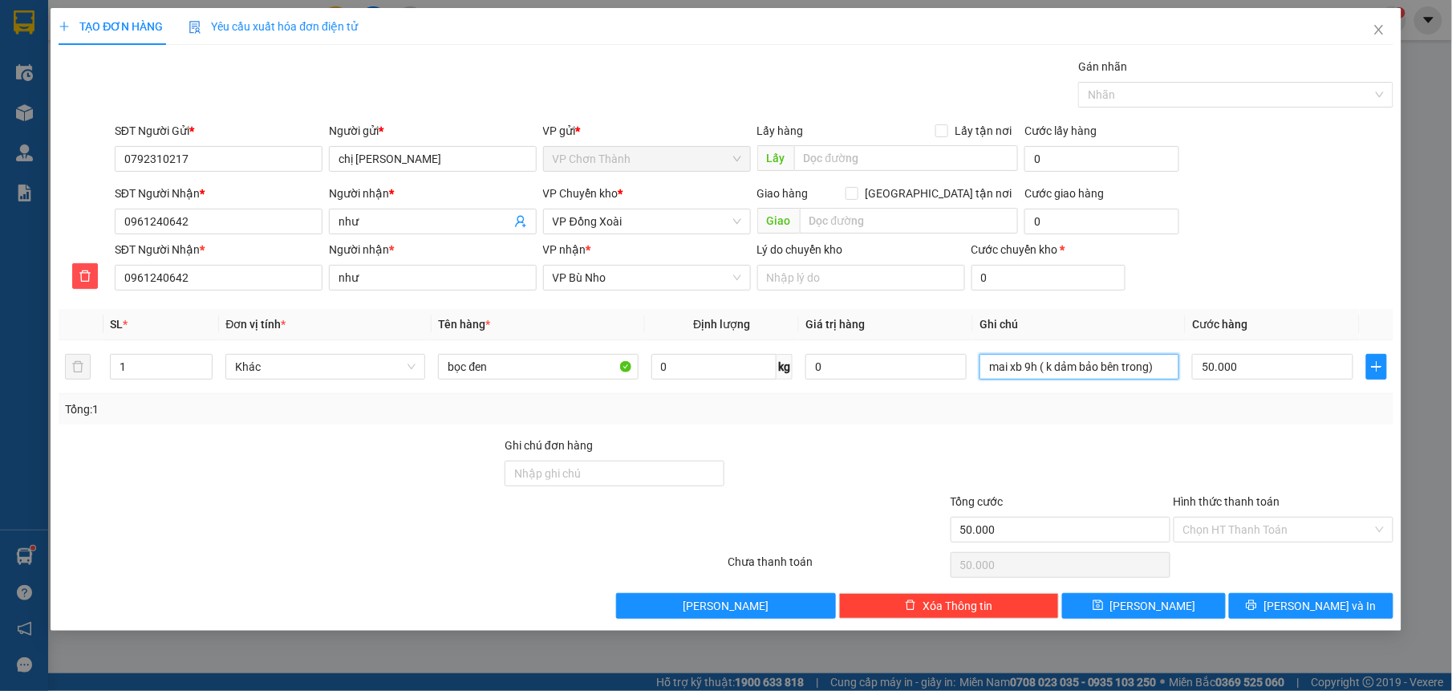
type input "mai xb 9h ( k dảm bảo bên trong)"
click at [1112, 404] on div "Tổng: 1" at bounding box center [725, 409] width 1321 height 18
click at [1304, 528] on input "Hình thức thanh toán" at bounding box center [1277, 529] width 189 height 24
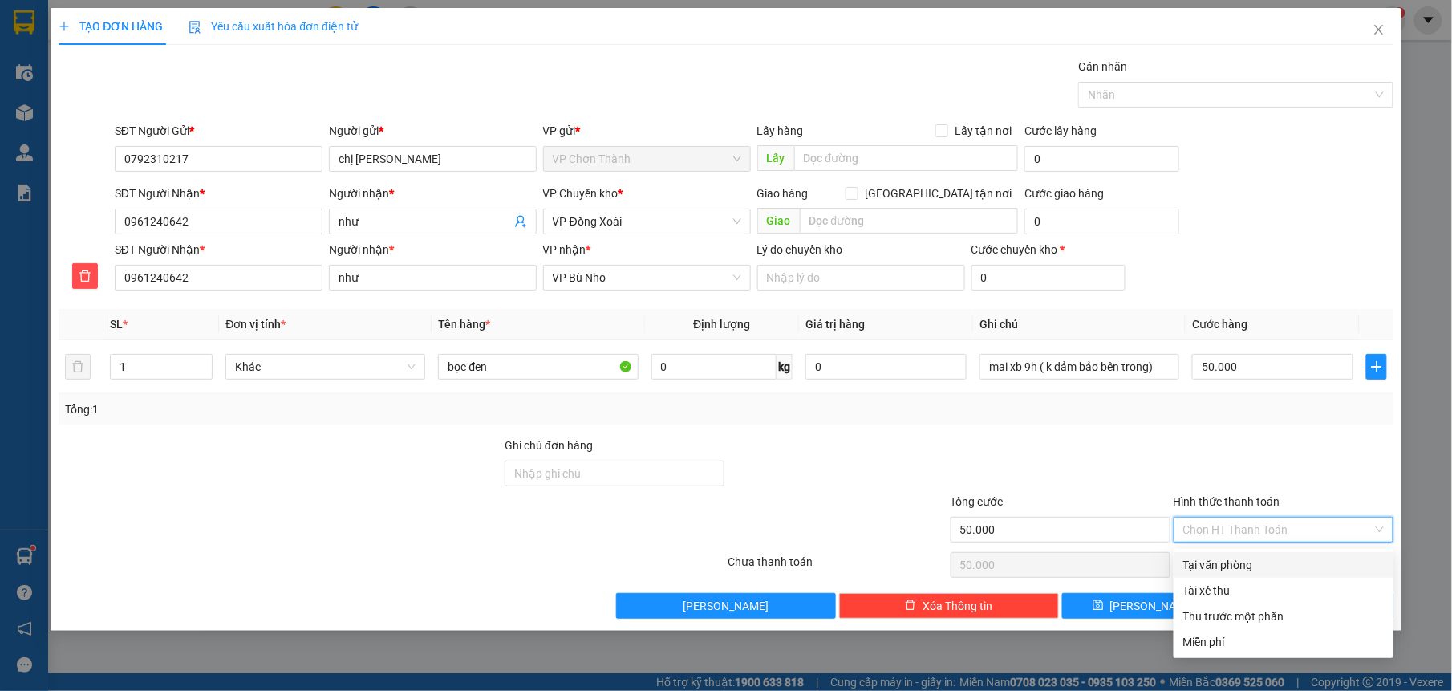
click at [1176, 560] on div "Tại văn phòng" at bounding box center [1284, 565] width 220 height 26
type input "0"
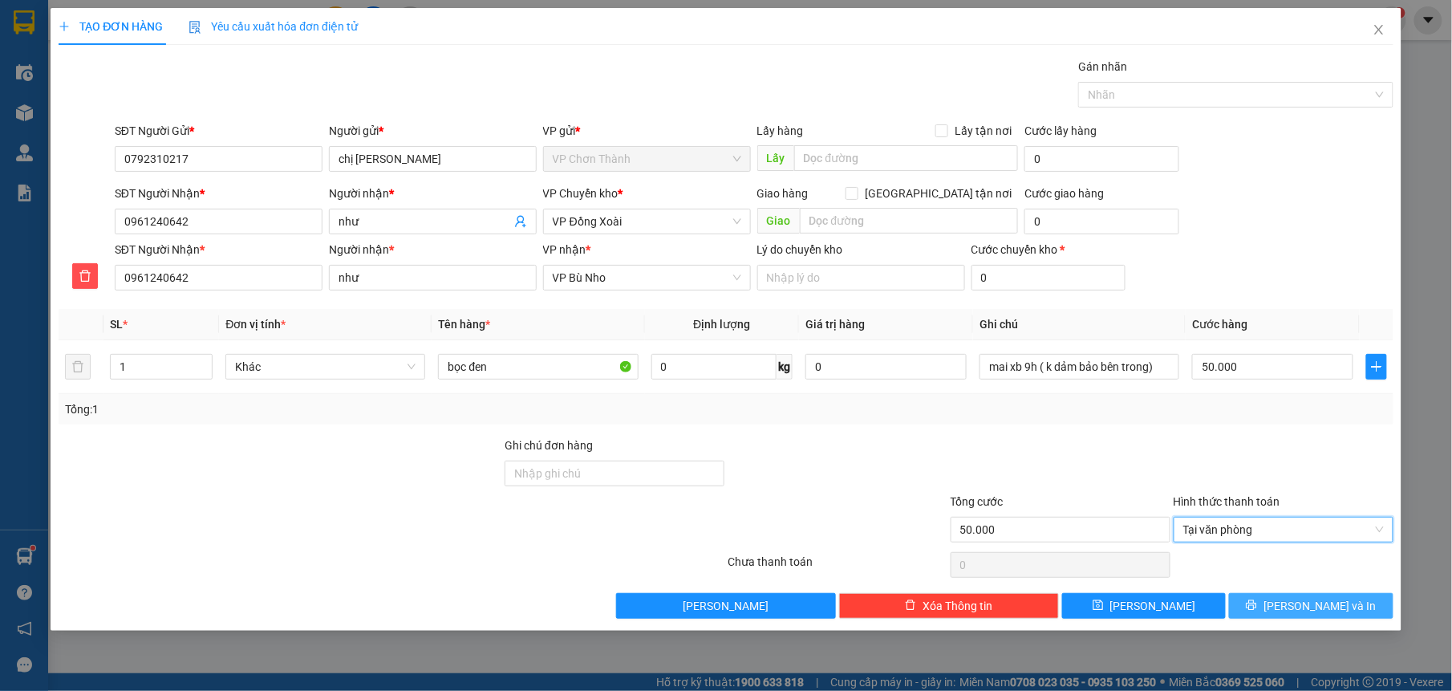
click at [1316, 618] on button "[PERSON_NAME] và In" at bounding box center [1311, 606] width 164 height 26
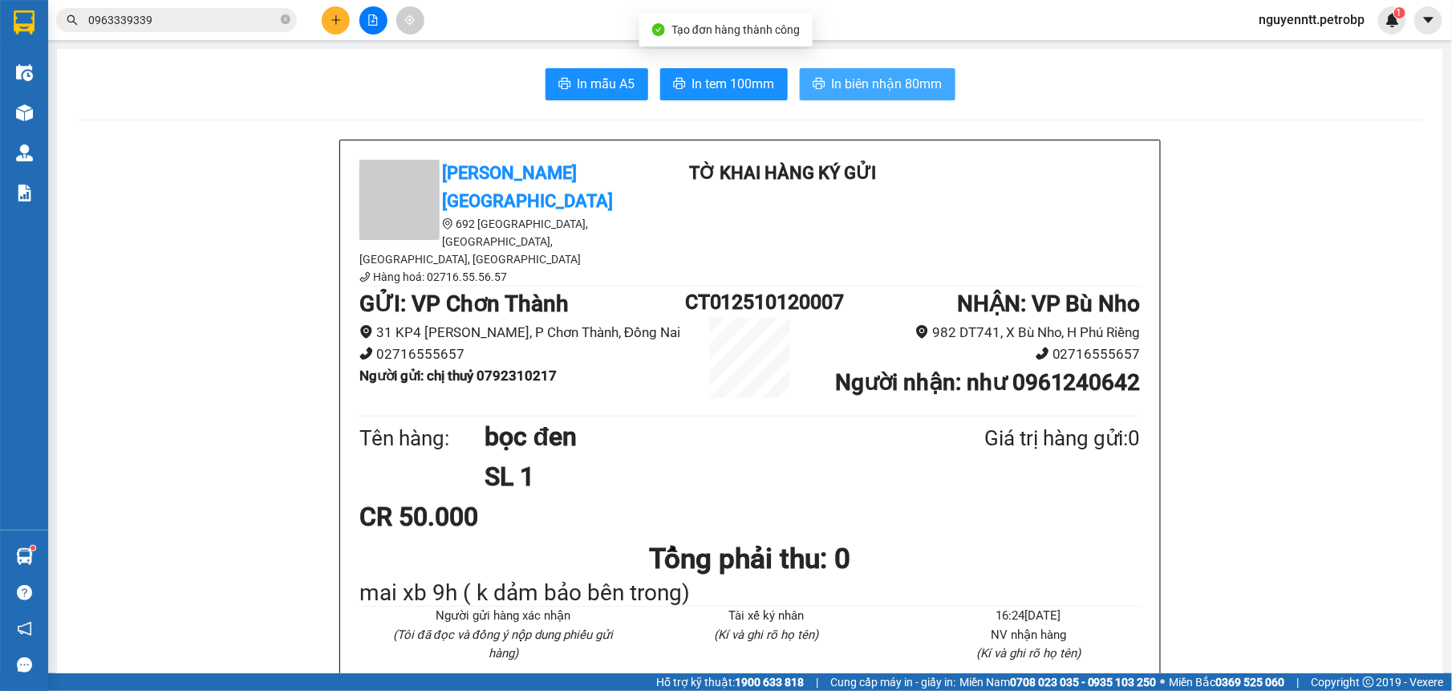
click at [832, 91] on span "In biên nhận 80mm" at bounding box center [887, 84] width 111 height 20
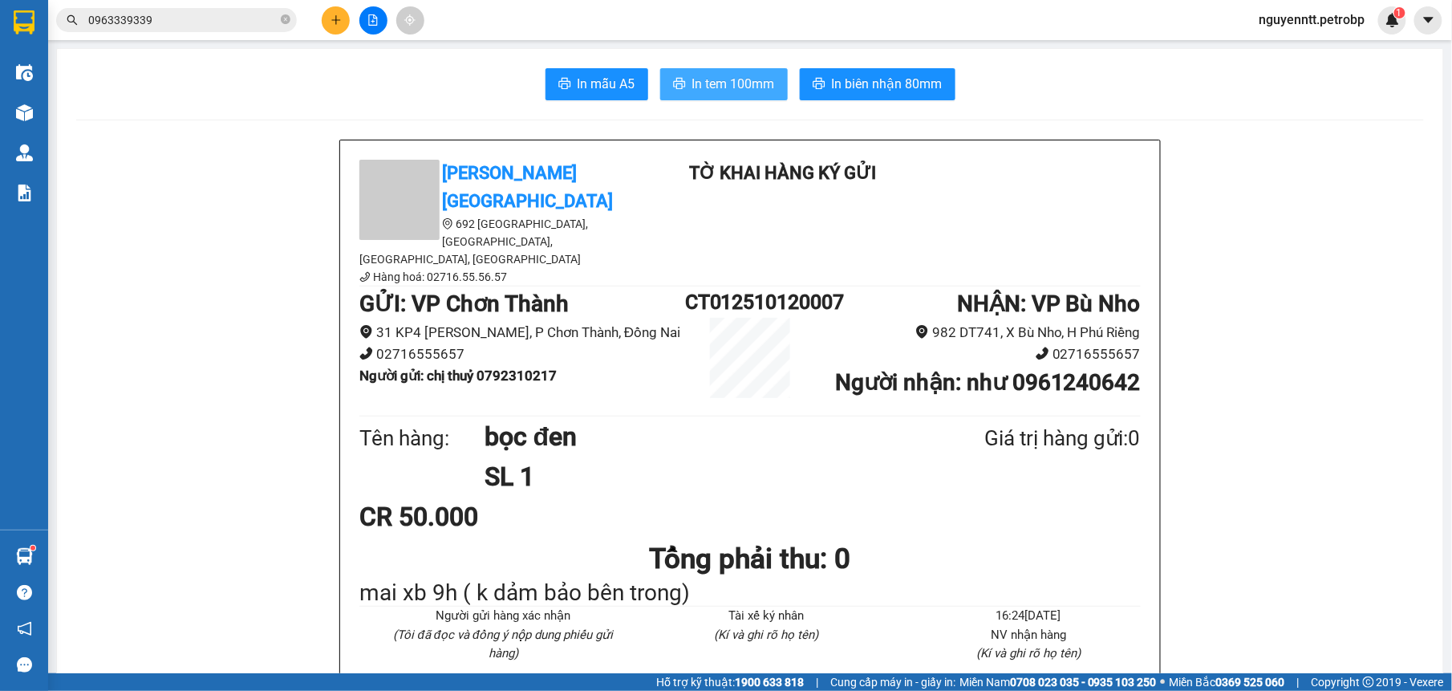
click at [697, 71] on button "In tem 100mm" at bounding box center [724, 84] width 128 height 32
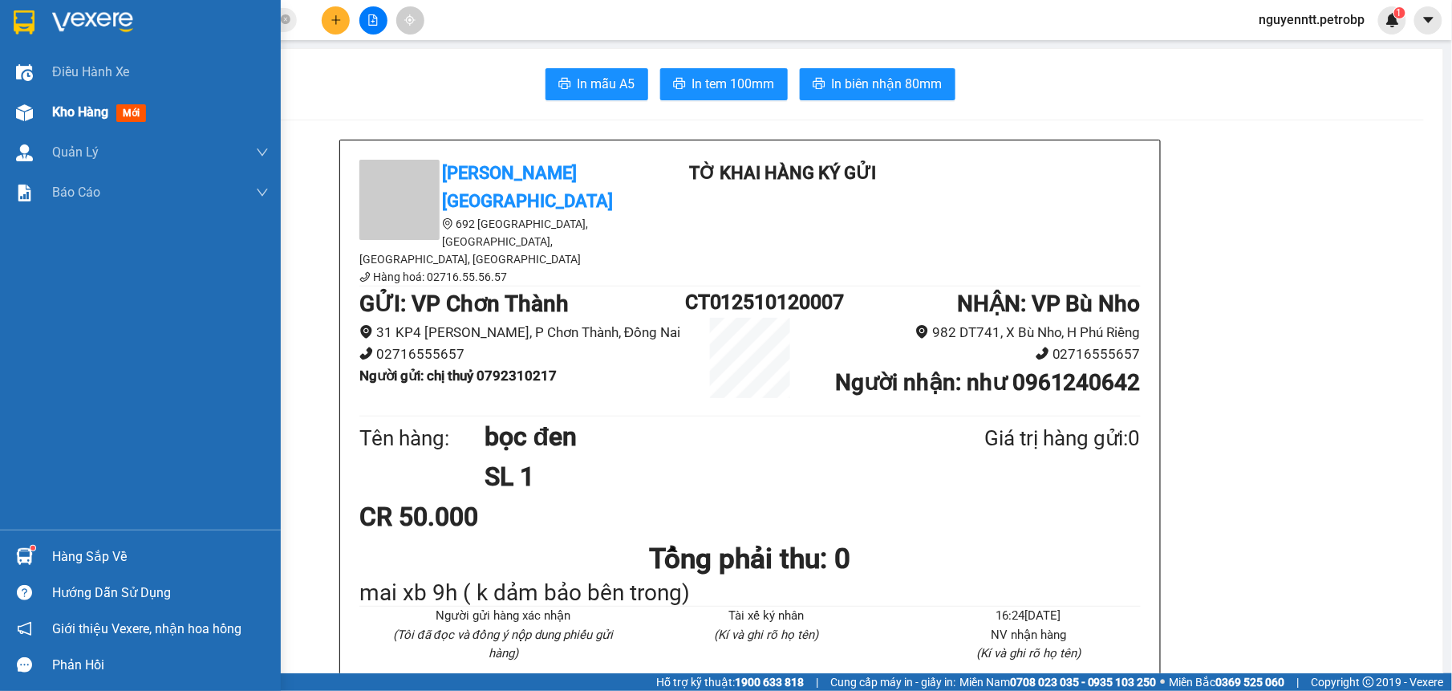
click at [53, 119] on span "Kho hàng" at bounding box center [80, 111] width 56 height 15
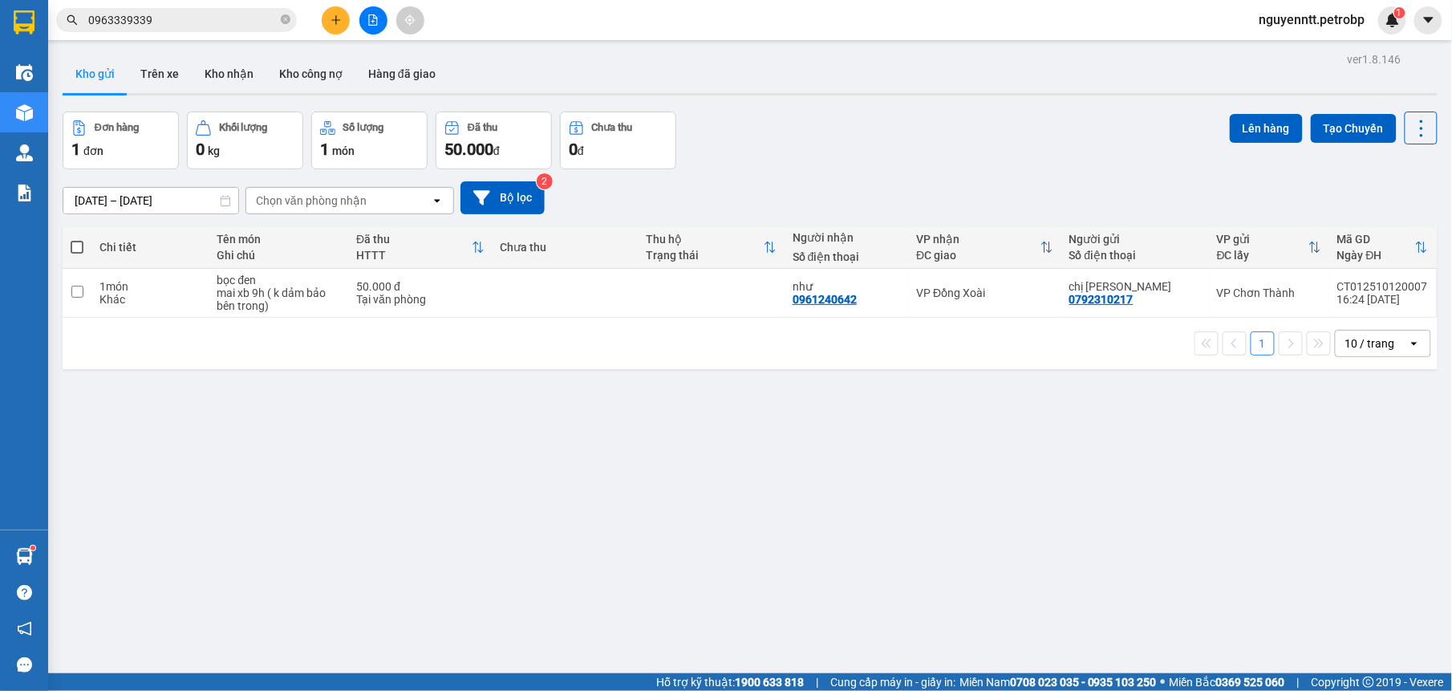
click at [279, 19] on span "0963339339" at bounding box center [176, 20] width 241 height 24
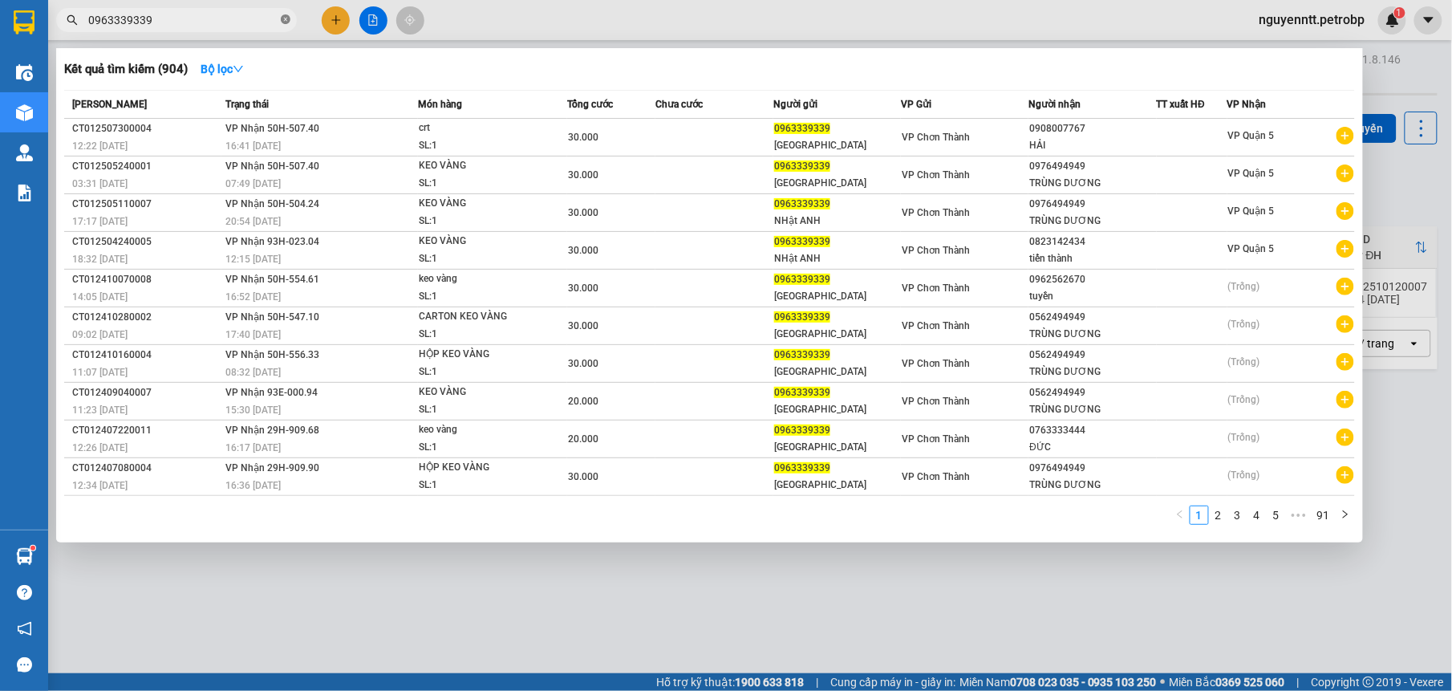
click at [281, 18] on icon "close-circle" at bounding box center [286, 19] width 10 height 10
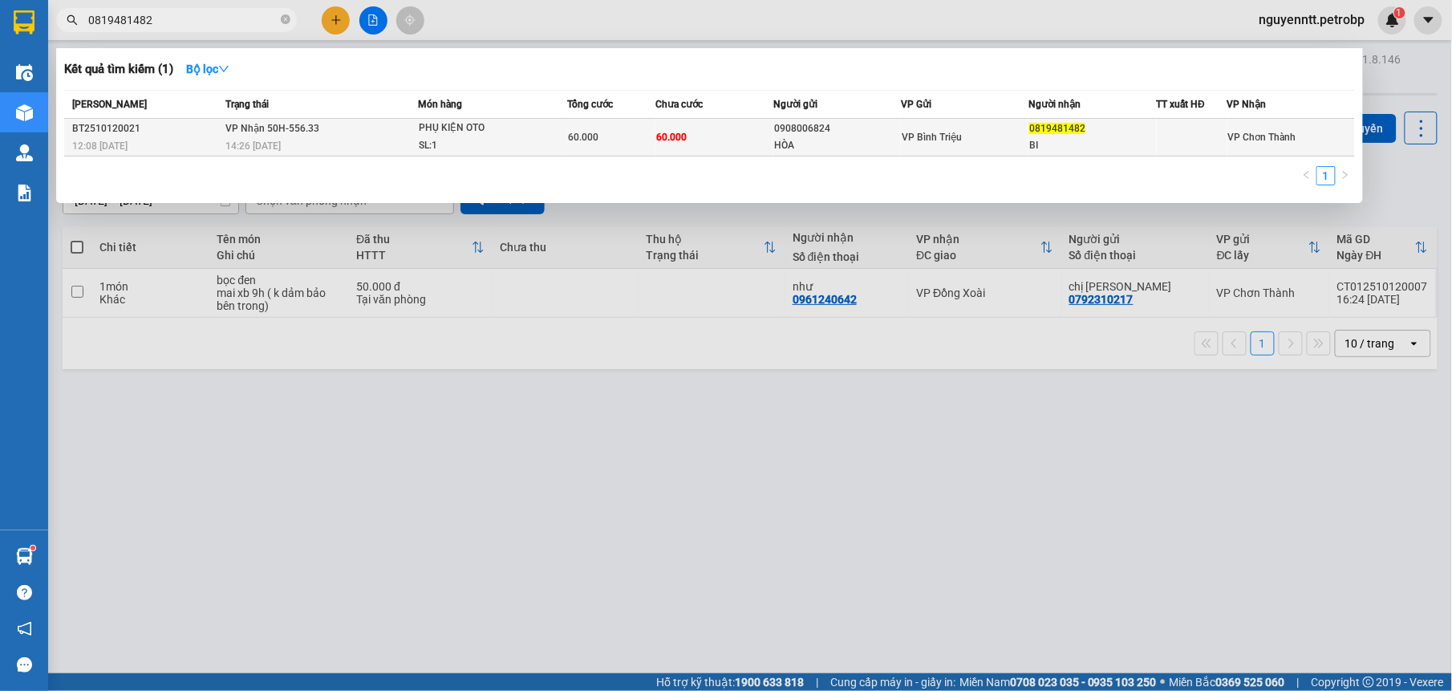
type input "0819481482"
click at [712, 123] on td "60.000" at bounding box center [714, 138] width 118 height 38
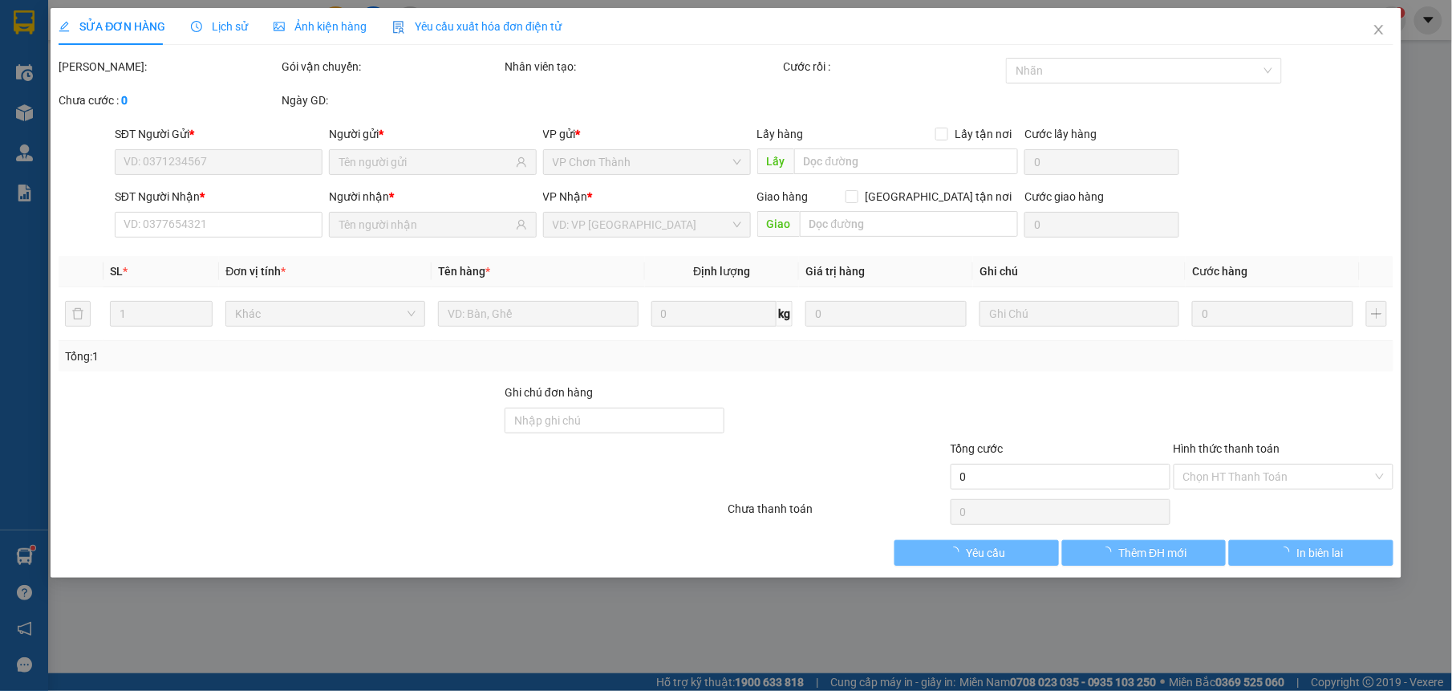
type input "0908006824"
type input "HÒA"
type input "0819481482"
type input "BI"
type input "60.000"
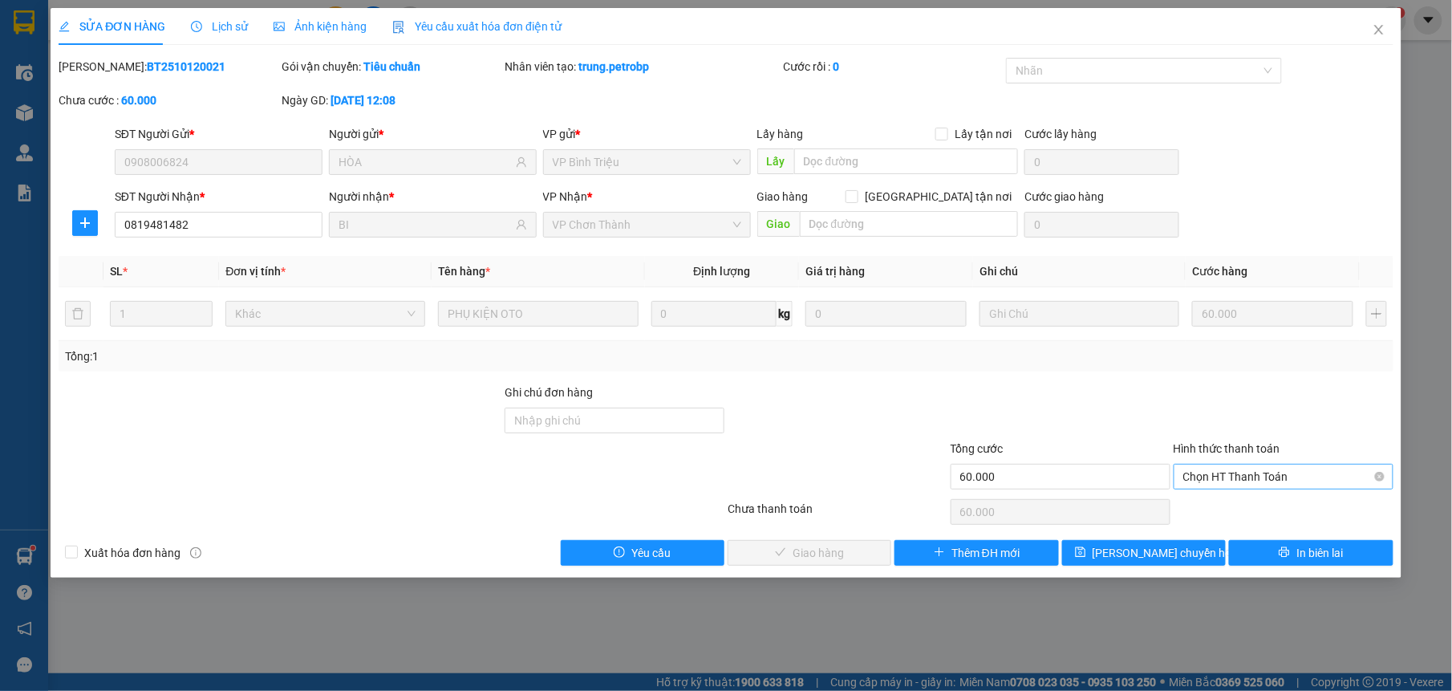
click at [1214, 472] on span "Chọn HT Thanh Toán" at bounding box center [1283, 476] width 201 height 24
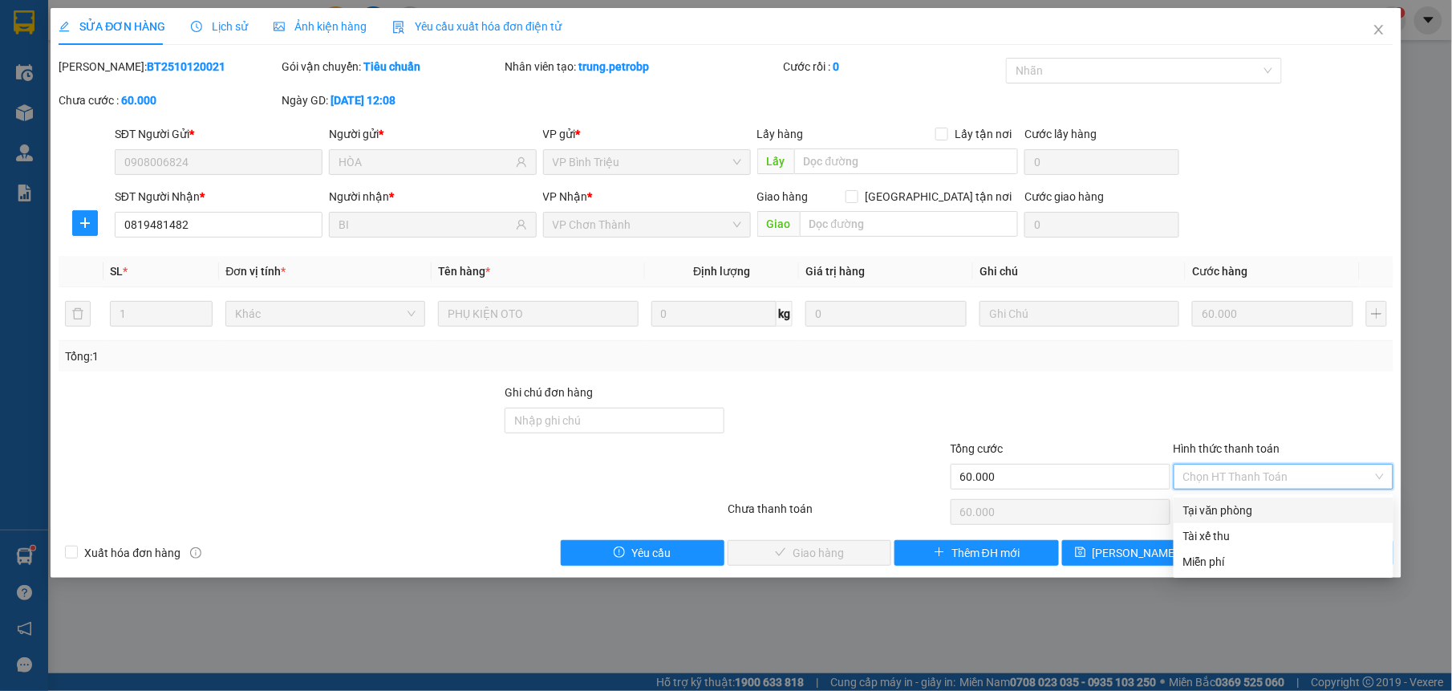
click at [1214, 501] on div "Tại văn phòng" at bounding box center [1283, 510] width 201 height 18
type input "0"
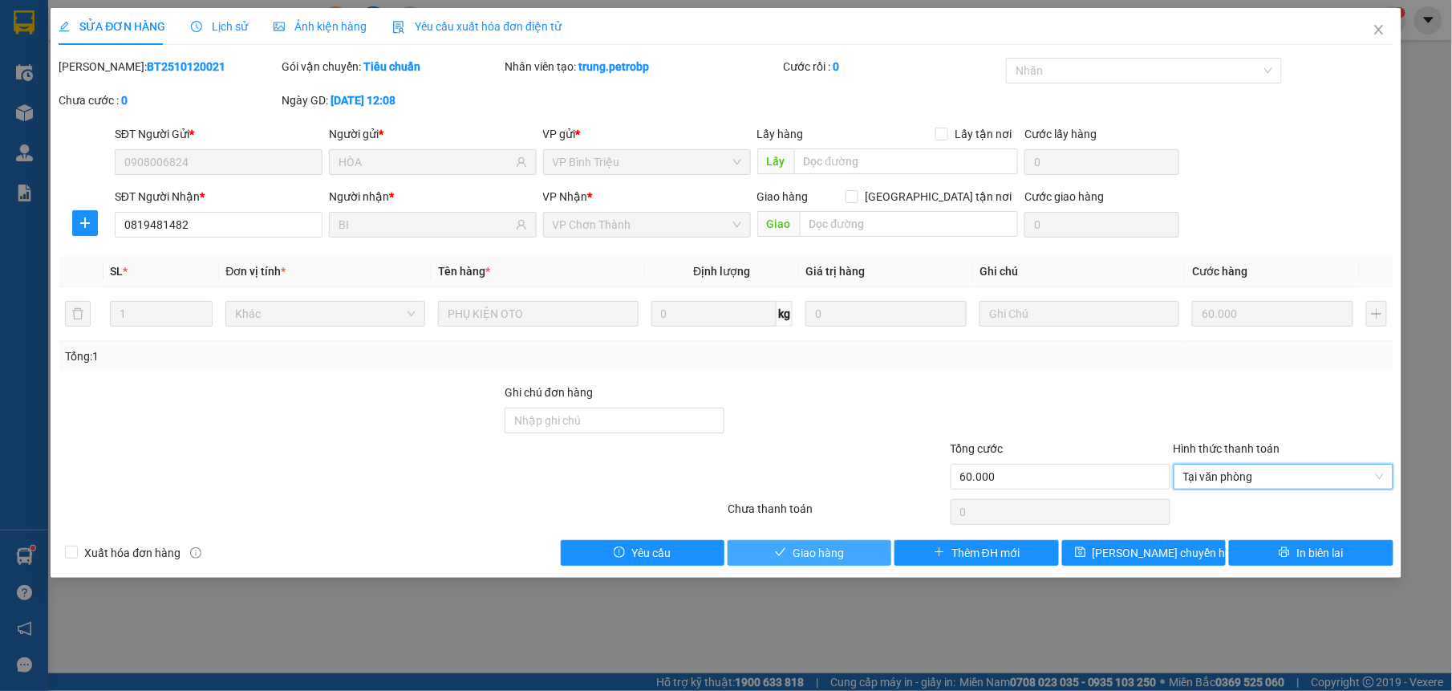
click at [847, 566] on button "Giao hàng" at bounding box center [810, 553] width 164 height 26
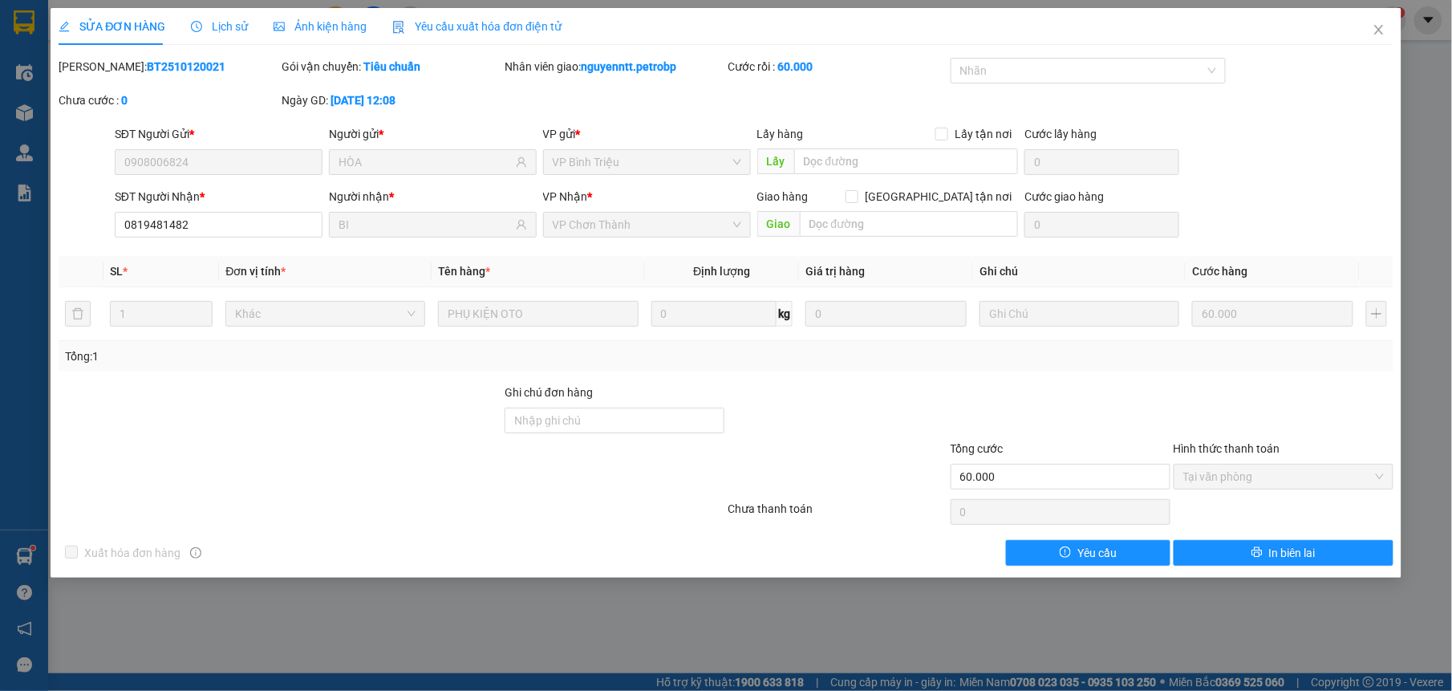
click at [30, 542] on div "SỬA ĐƠN HÀNG Lịch sử Ảnh kiện hàng Yêu cầu xuất hóa đơn điện tử Total Paid Fee …" at bounding box center [726, 345] width 1452 height 691
click at [1362, 27] on span "Close" at bounding box center [1378, 30] width 45 height 45
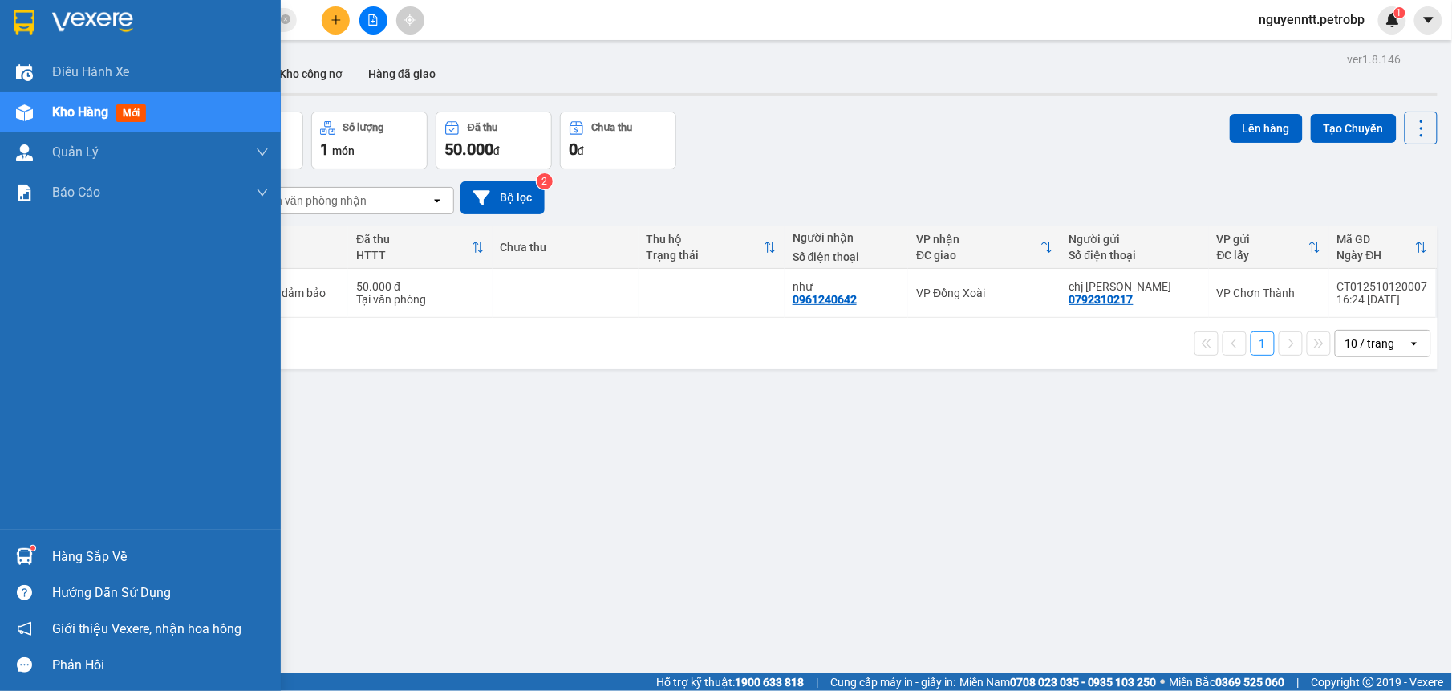
click at [22, 546] on div at bounding box center [24, 556] width 28 height 28
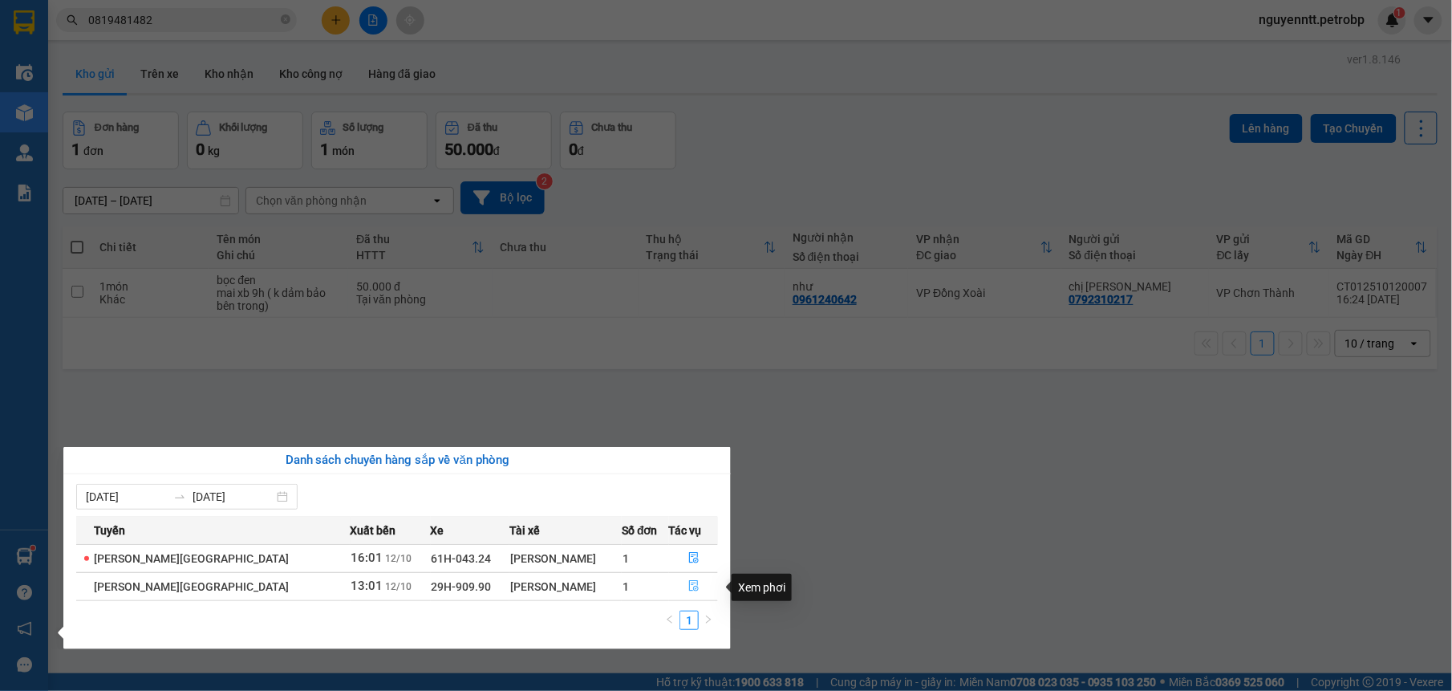
click at [693, 594] on button "button" at bounding box center [694, 587] width 48 height 26
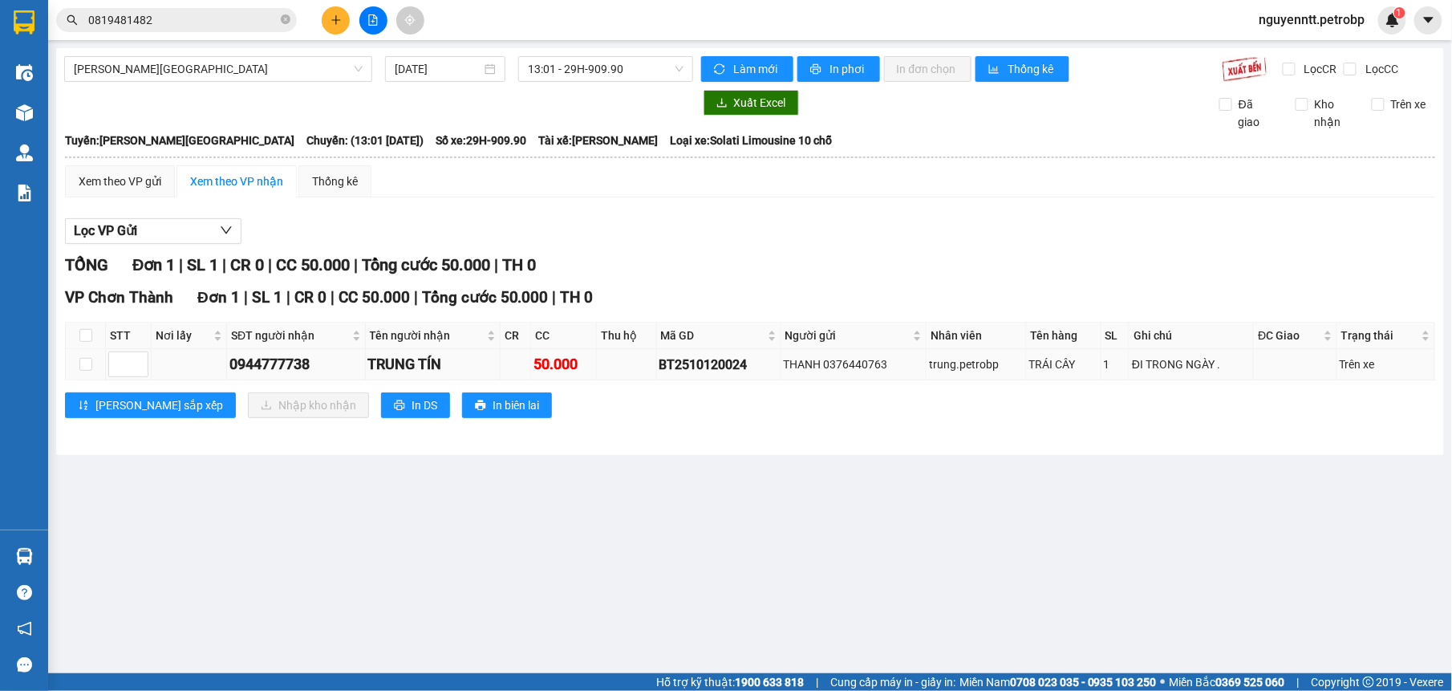
click at [78, 366] on td at bounding box center [86, 364] width 40 height 31
click at [79, 359] on input "checkbox" at bounding box center [85, 364] width 13 height 13
checkbox input "true"
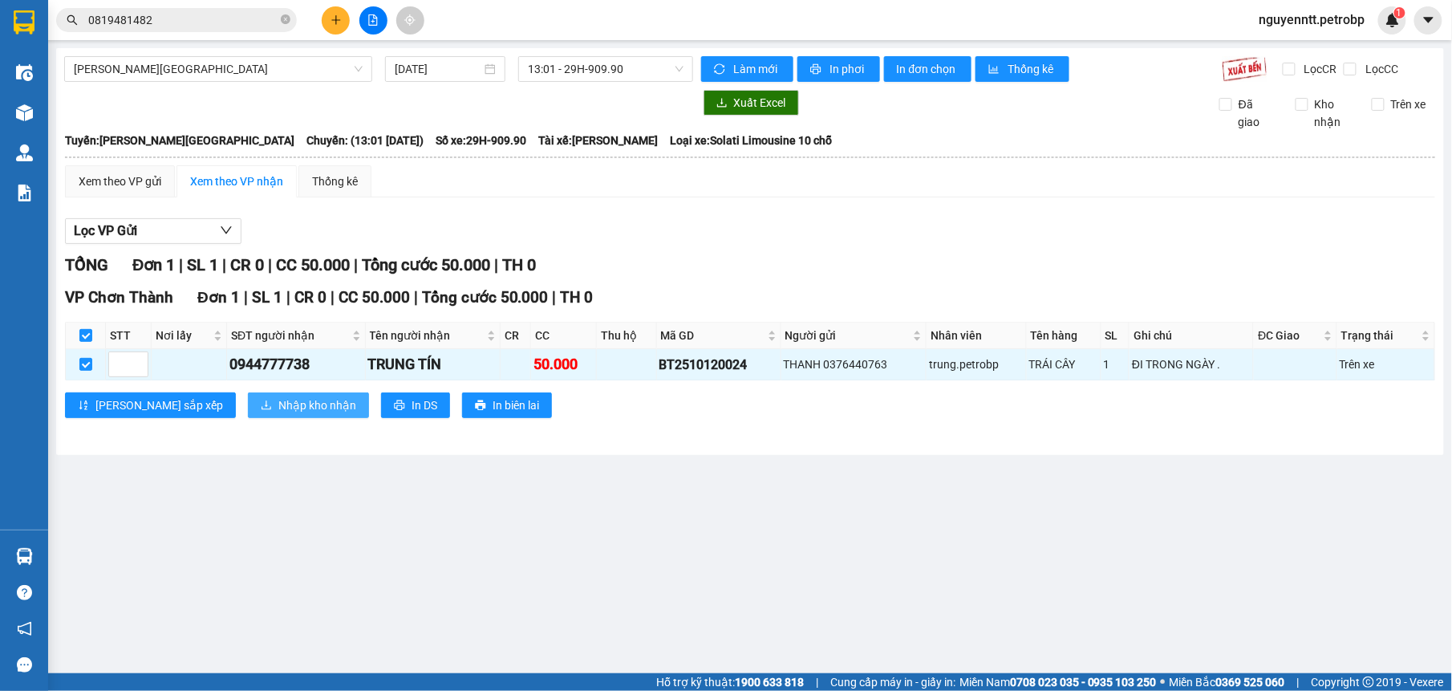
click at [278, 402] on span "Nhập kho nhận" at bounding box center [317, 405] width 78 height 18
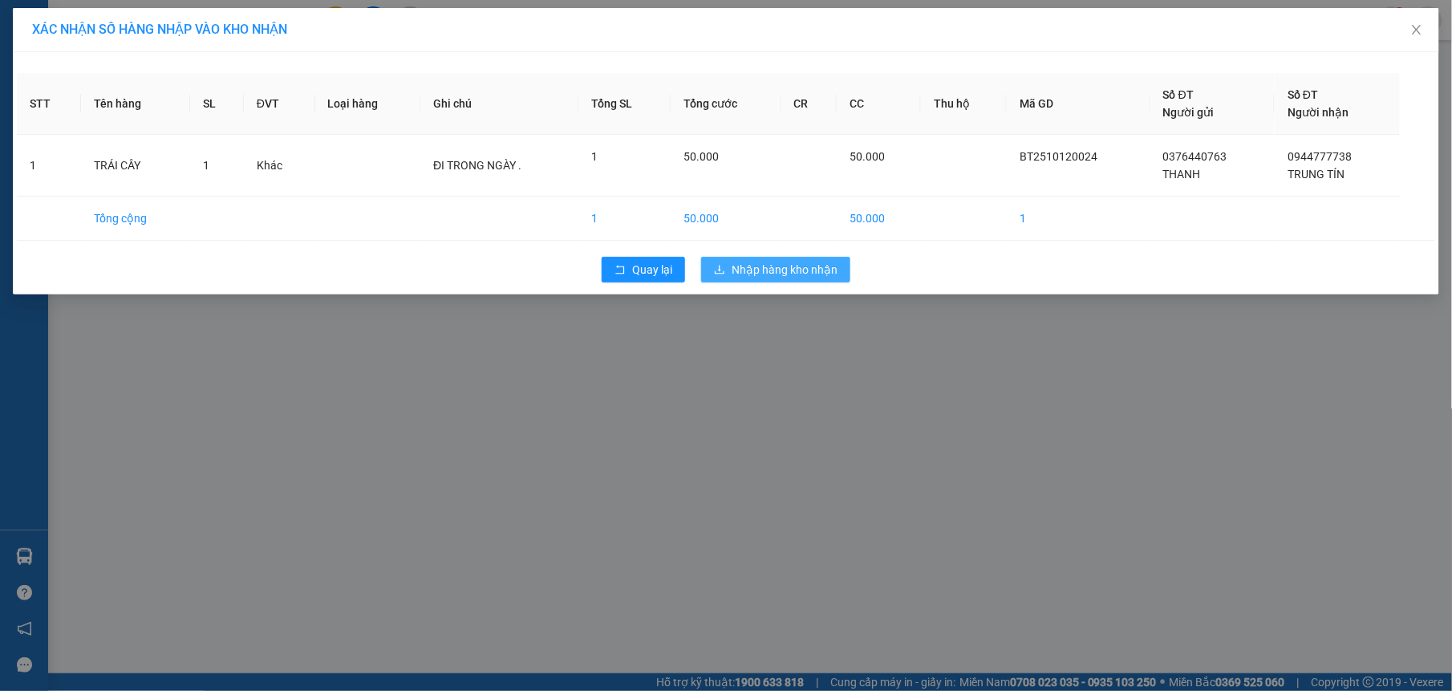
click at [730, 268] on button "Nhập hàng kho nhận" at bounding box center [775, 270] width 149 height 26
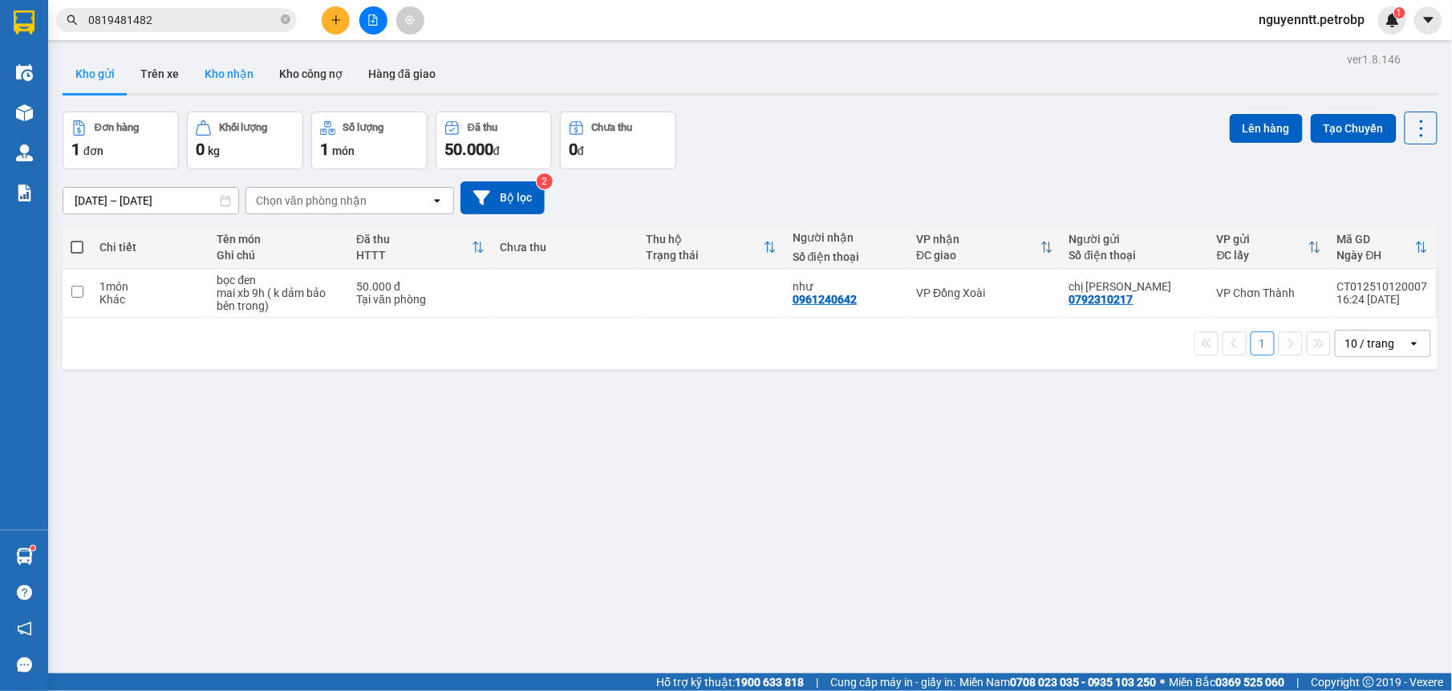
click at [235, 75] on button "Kho nhận" at bounding box center [229, 74] width 75 height 39
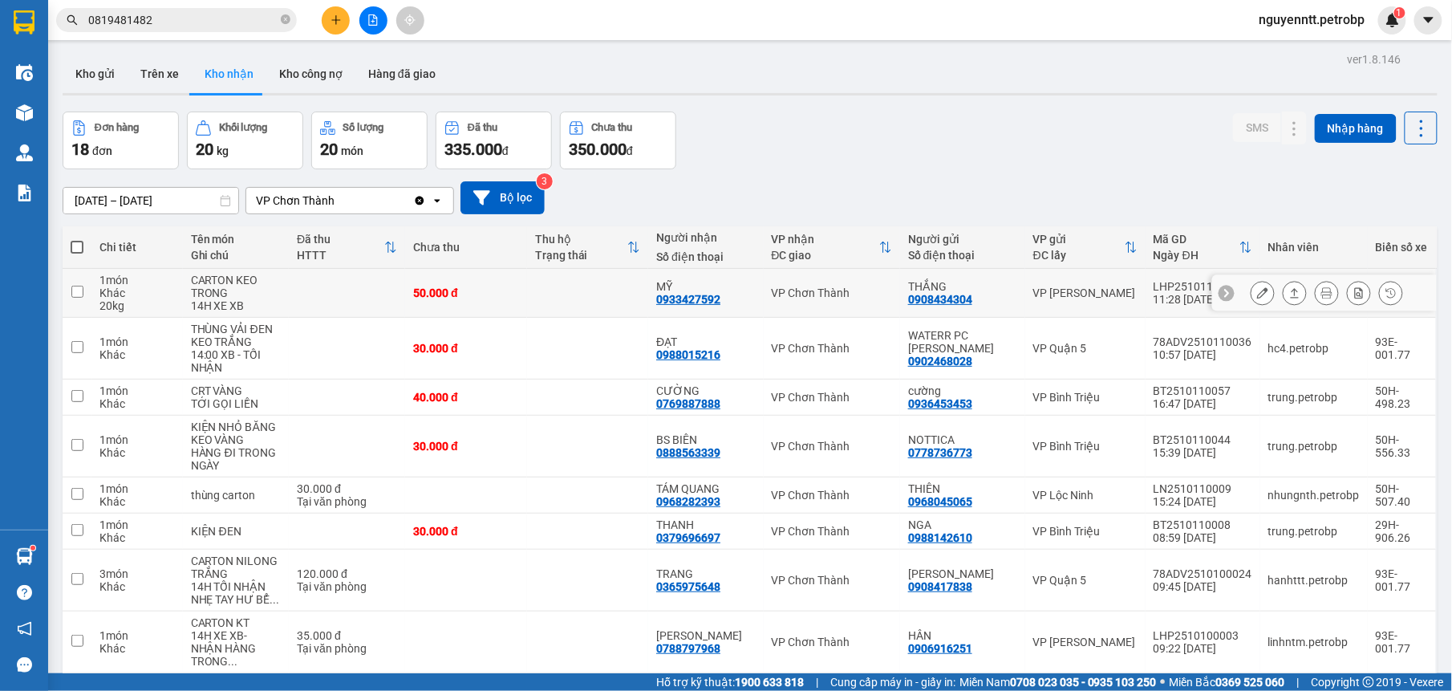
click at [581, 298] on td at bounding box center [587, 293] width 121 height 49
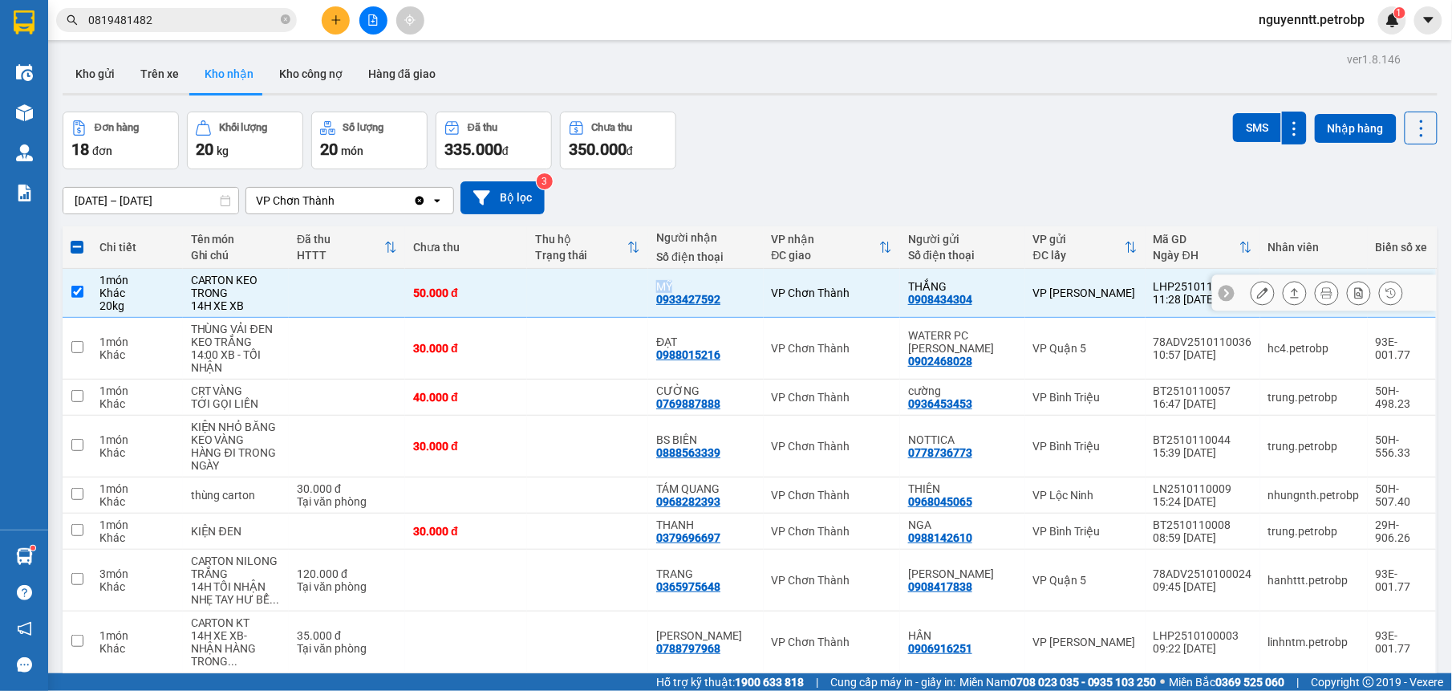
click at [581, 298] on td at bounding box center [587, 293] width 121 height 49
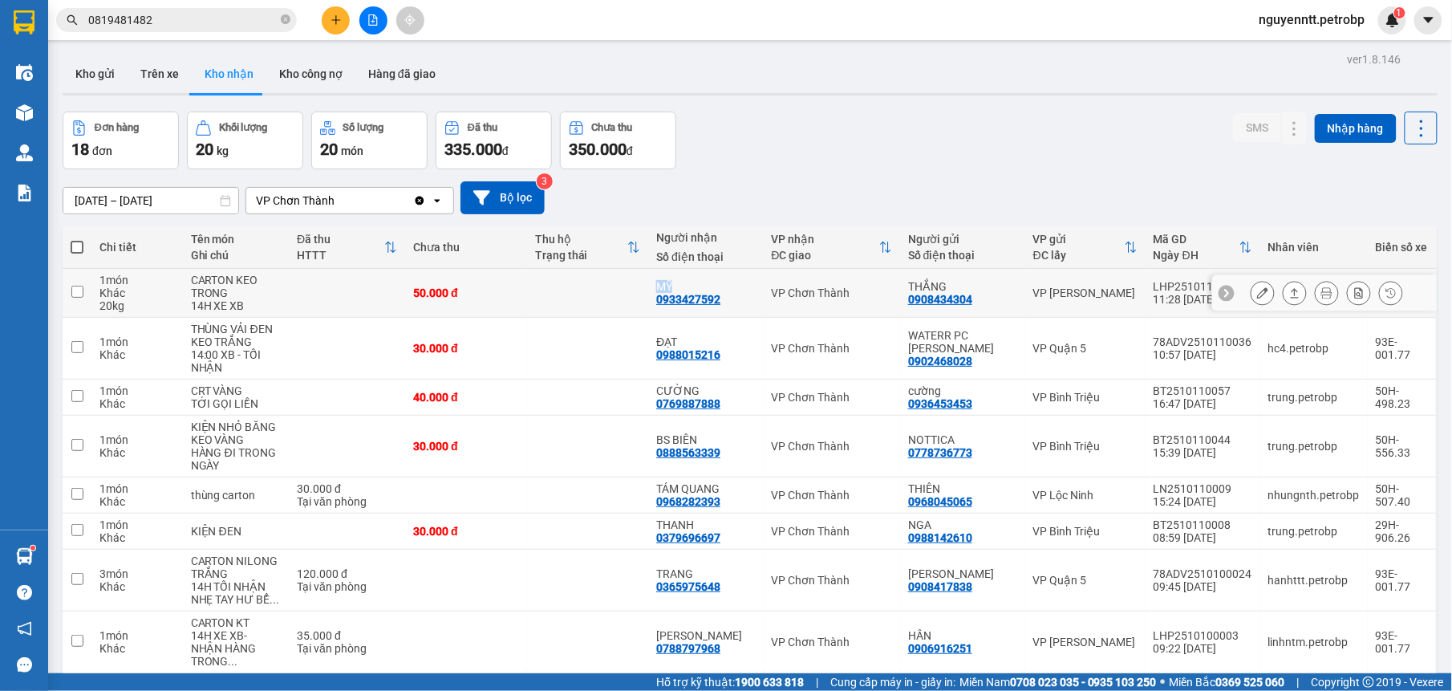
scroll to position [74, 0]
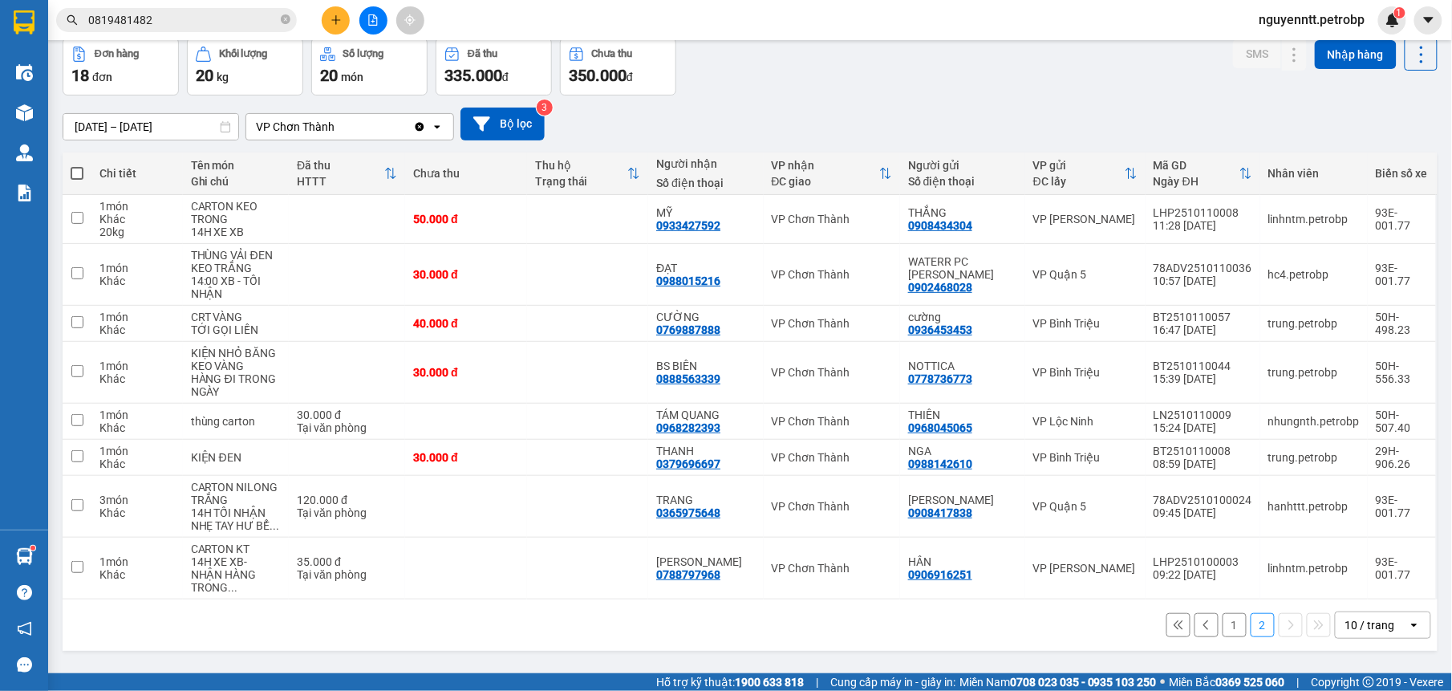
click at [784, 104] on div "[DATE] – [DATE] Press the down arrow key to interact with the calendar and sele…" at bounding box center [750, 123] width 1375 height 57
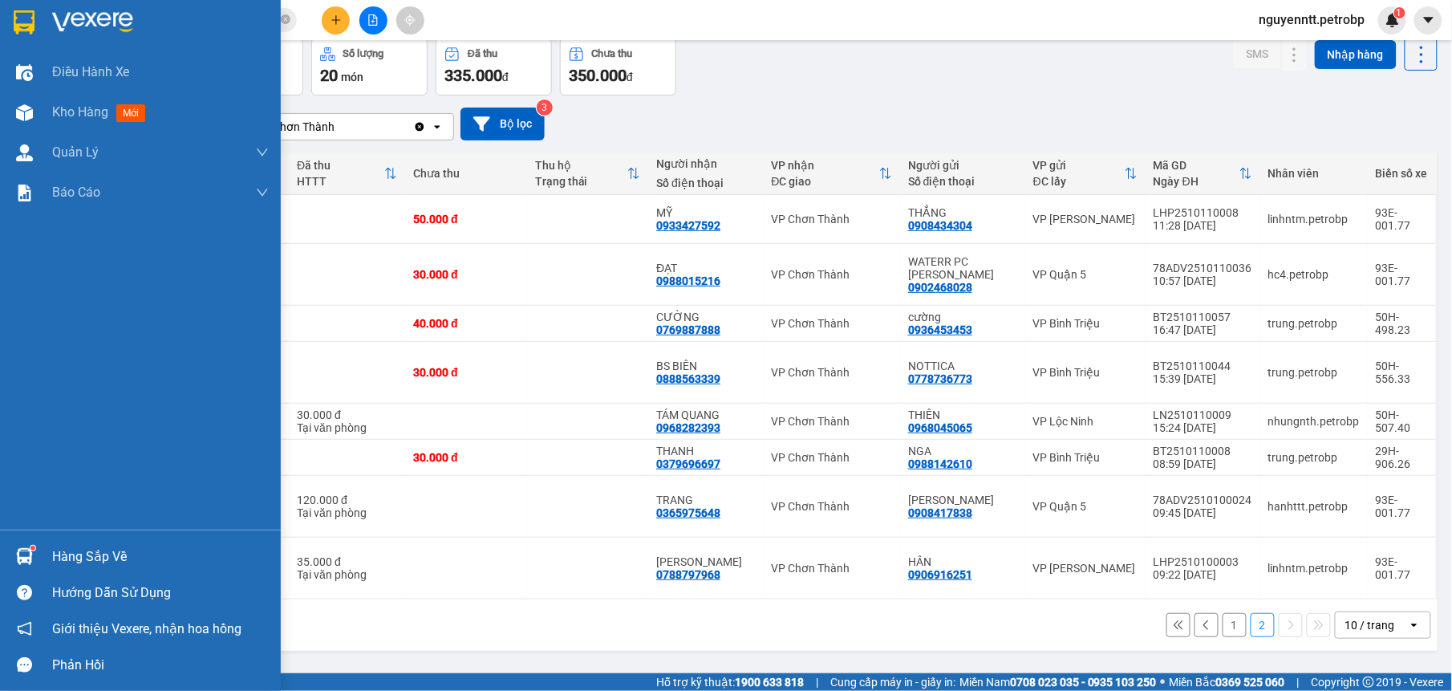
click at [29, 552] on img at bounding box center [24, 556] width 17 height 17
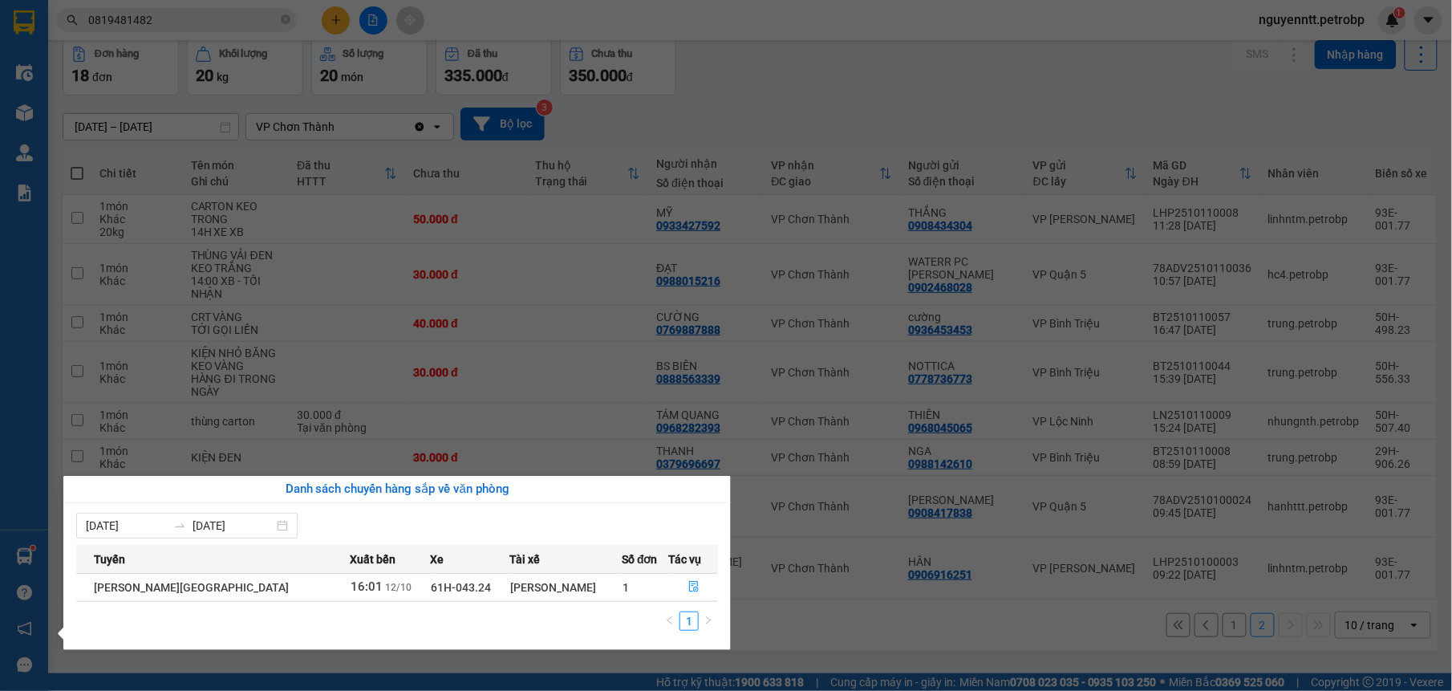
click at [950, 80] on section "Kết quả tìm kiếm ( 1 ) Bộ lọc Mã ĐH Trạng thái Món hàng Tổng cước Chưa cước Ngư…" at bounding box center [726, 345] width 1452 height 691
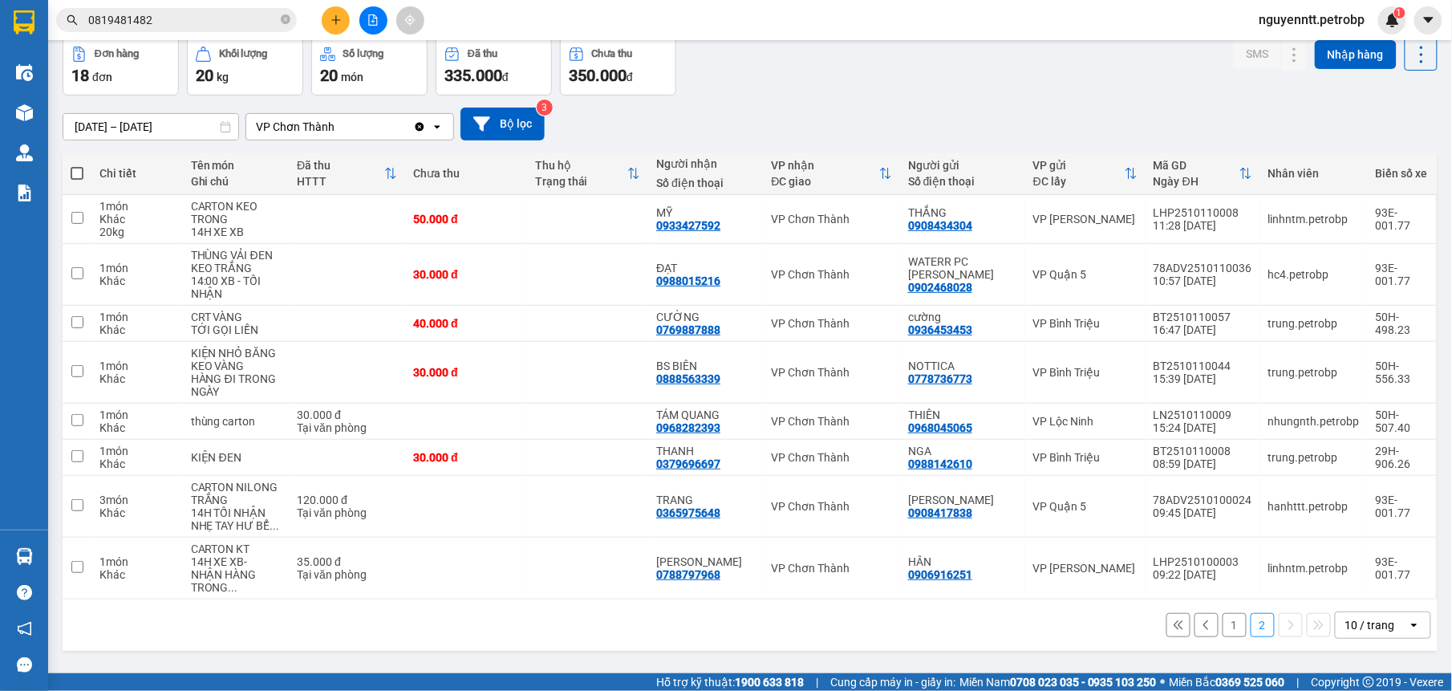
click at [1222, 614] on button "1" at bounding box center [1234, 625] width 24 height 24
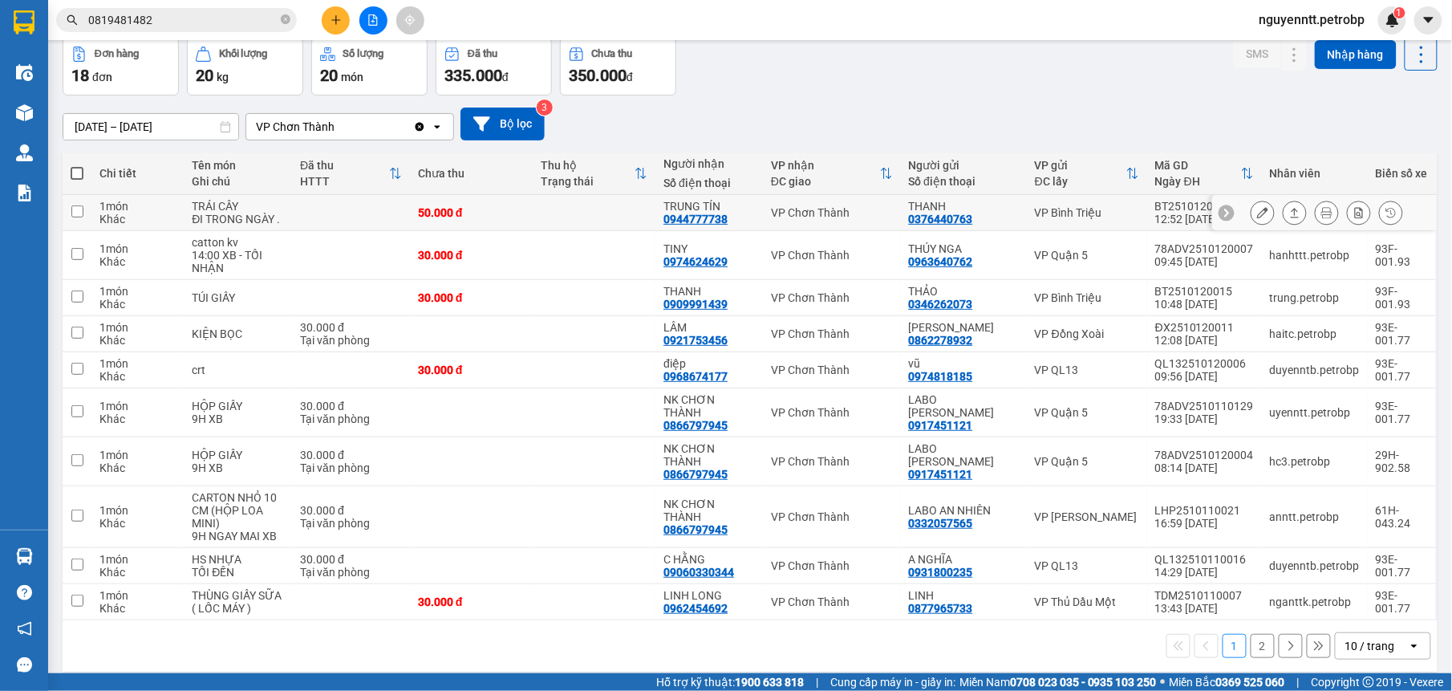
click at [589, 200] on td at bounding box center [594, 213] width 123 height 36
checkbox input "true"
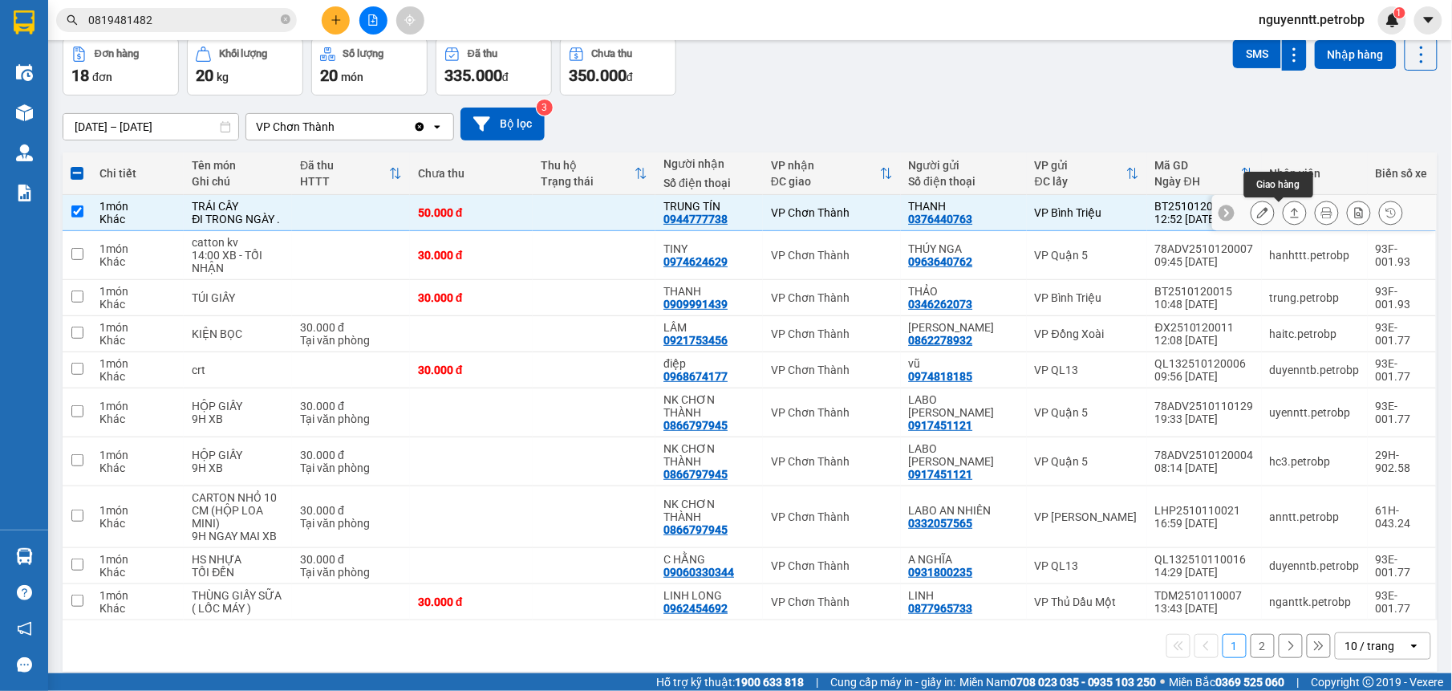
click at [1287, 221] on button at bounding box center [1294, 213] width 22 height 28
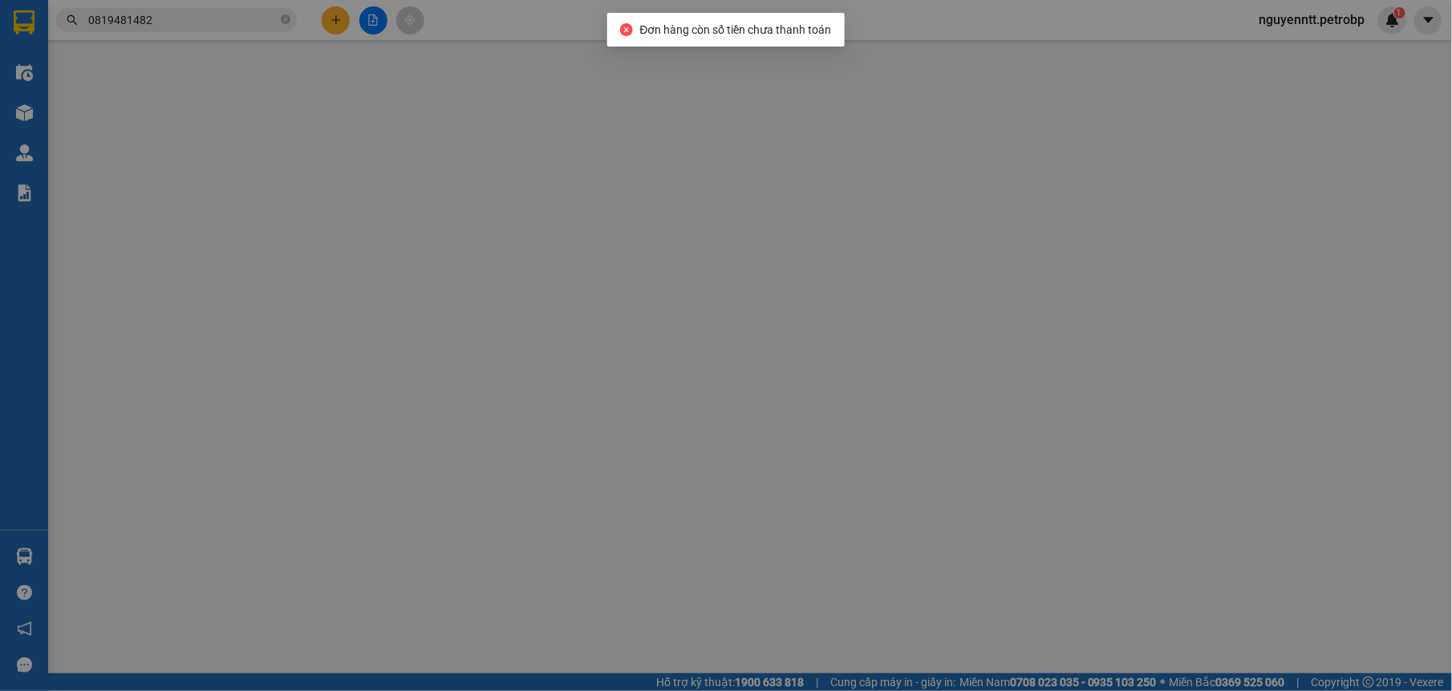
type input "0376440763"
type input "THANH"
type input "0944777738"
type input "TRUNG TÍN"
type input "50.000"
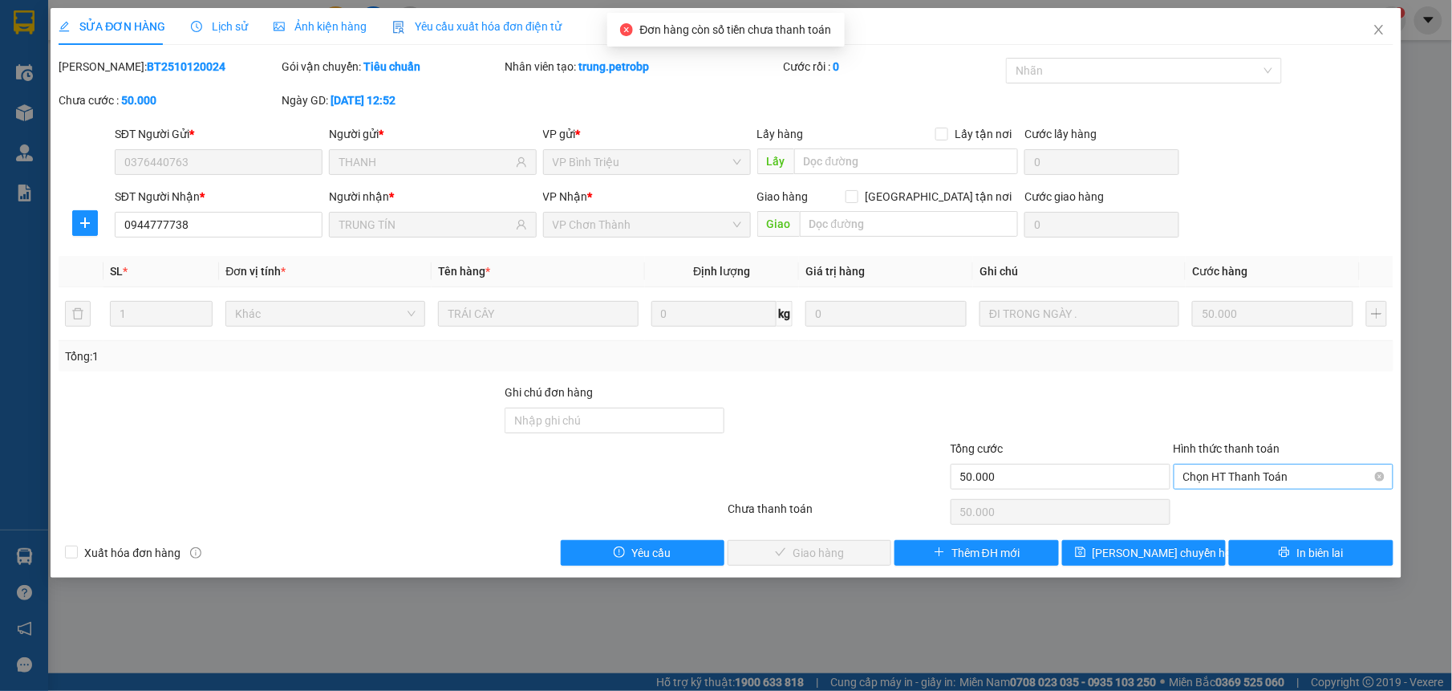
click at [1280, 473] on span "Chọn HT Thanh Toán" at bounding box center [1283, 476] width 201 height 24
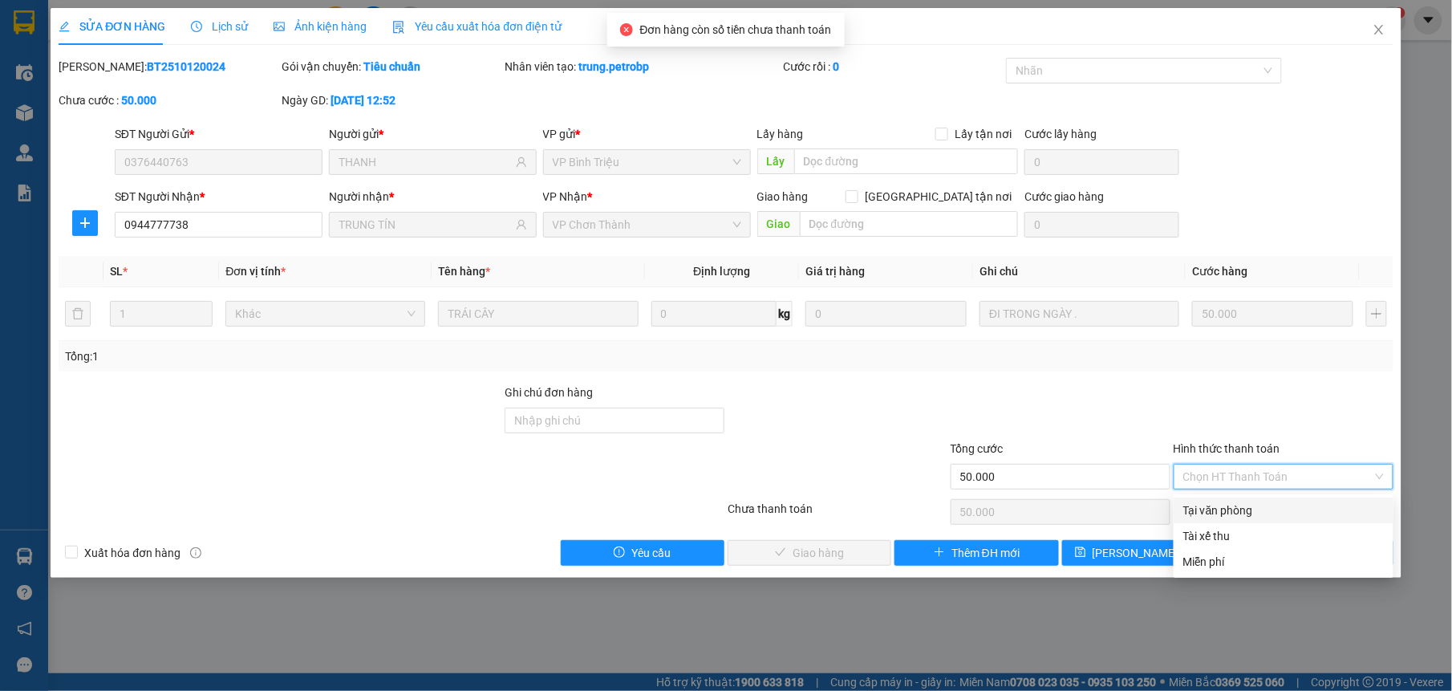
click at [1259, 501] on div "Tại văn phòng" at bounding box center [1283, 510] width 201 height 18
type input "0"
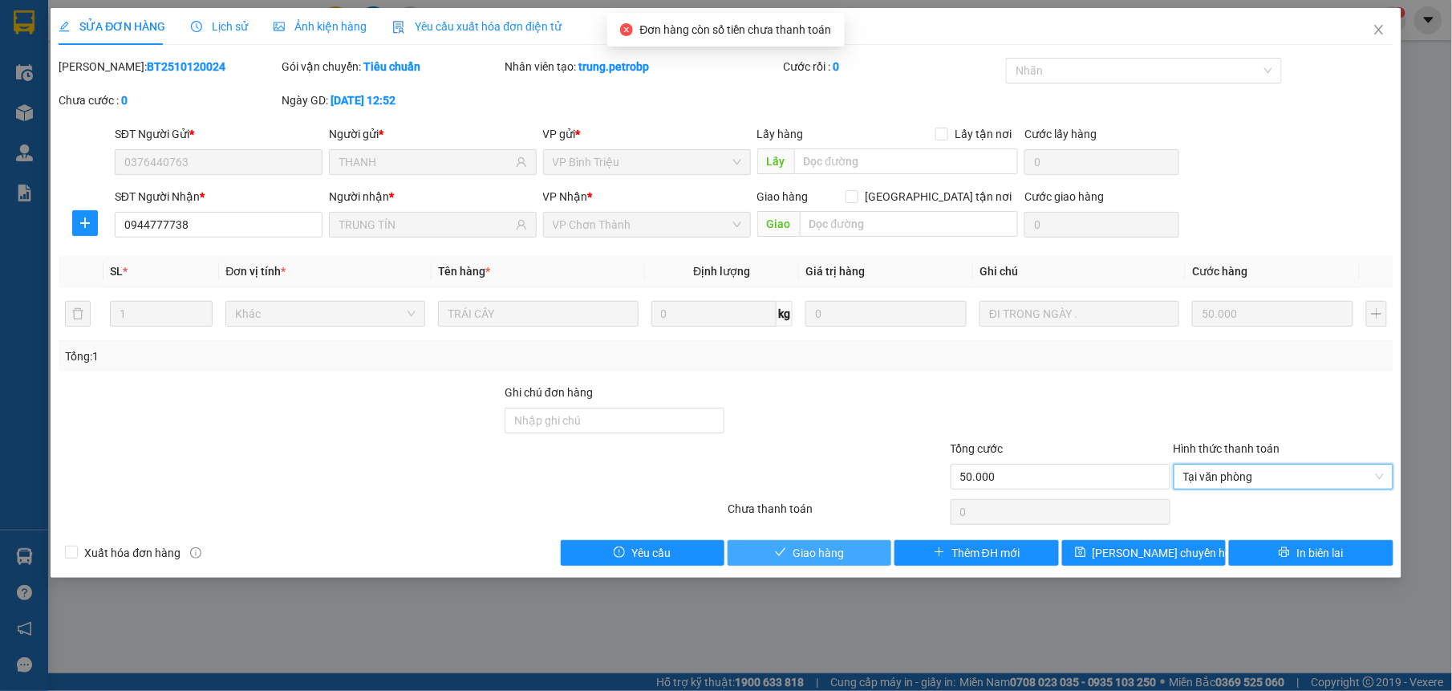
click at [755, 562] on button "Giao hàng" at bounding box center [810, 553] width 164 height 26
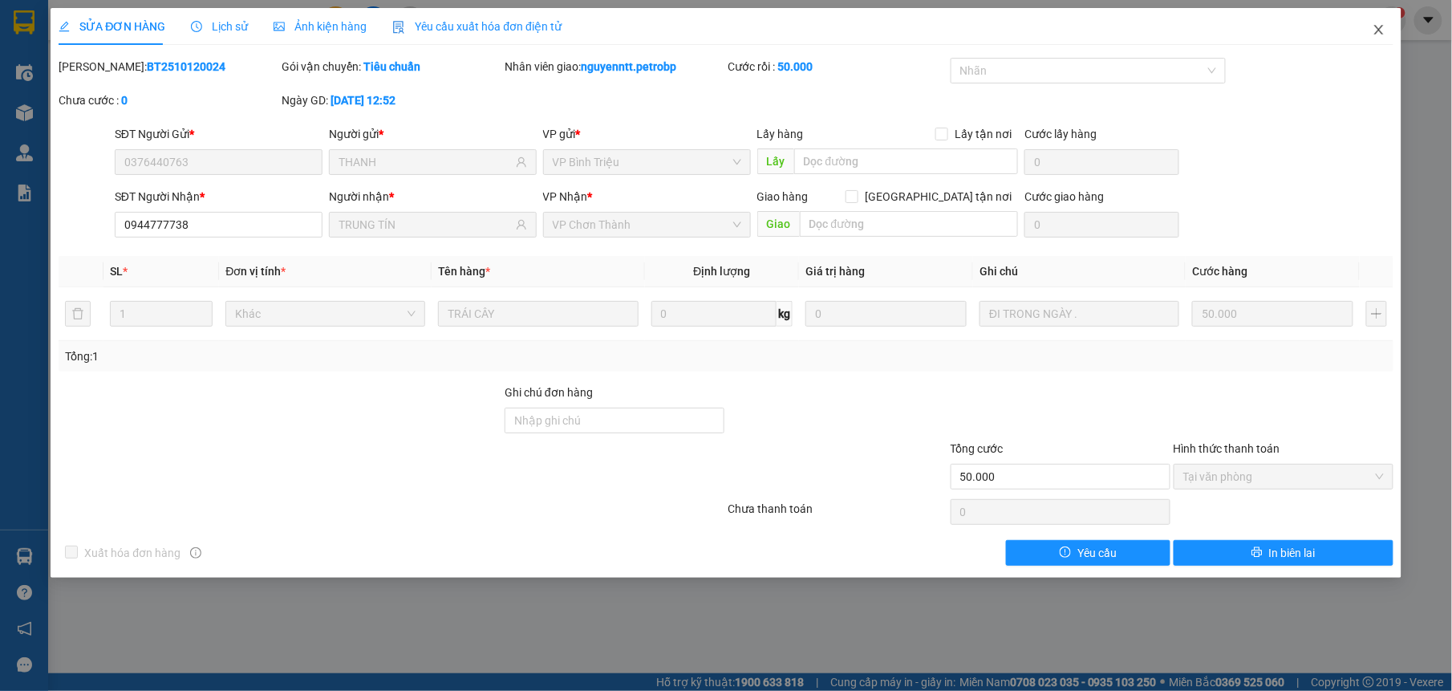
click at [1378, 30] on icon "close" at bounding box center [1378, 30] width 9 height 10
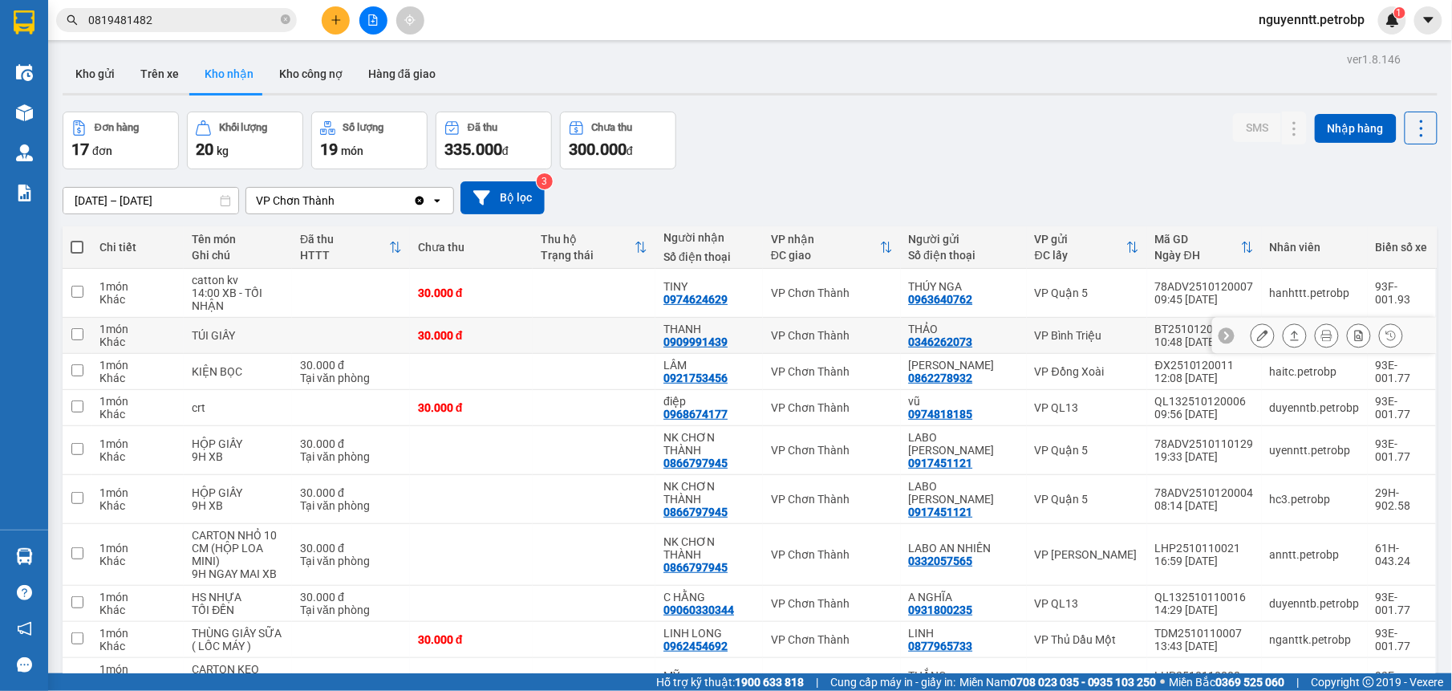
scroll to position [78, 0]
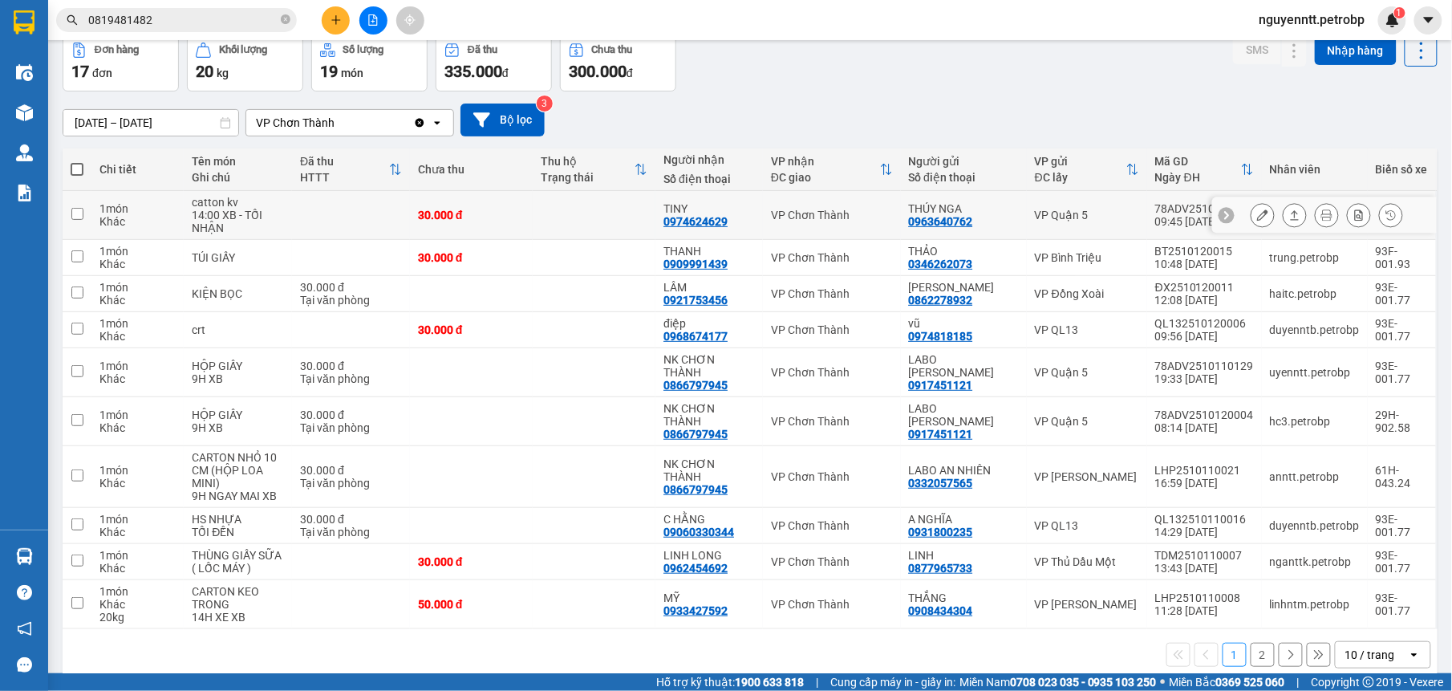
click at [618, 216] on td at bounding box center [594, 215] width 123 height 49
checkbox input "true"
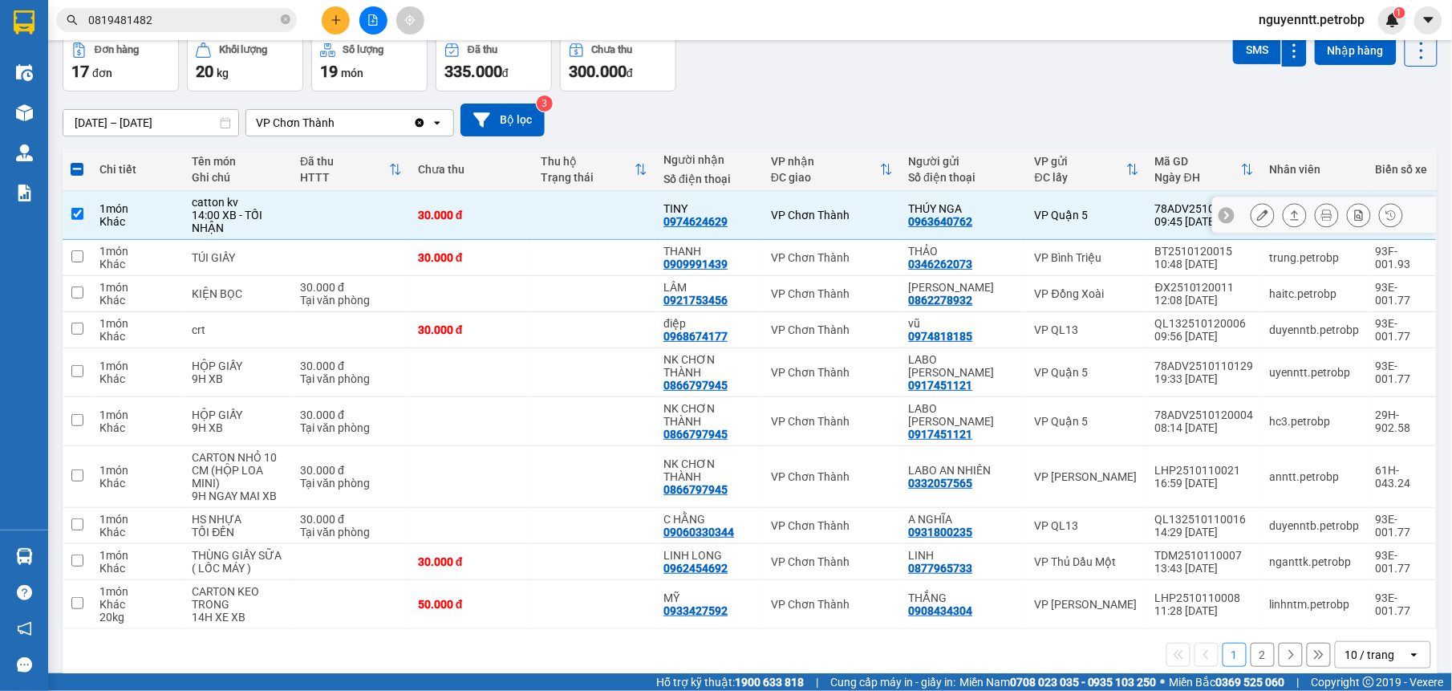
click at [1289, 216] on icon at bounding box center [1294, 214] width 11 height 11
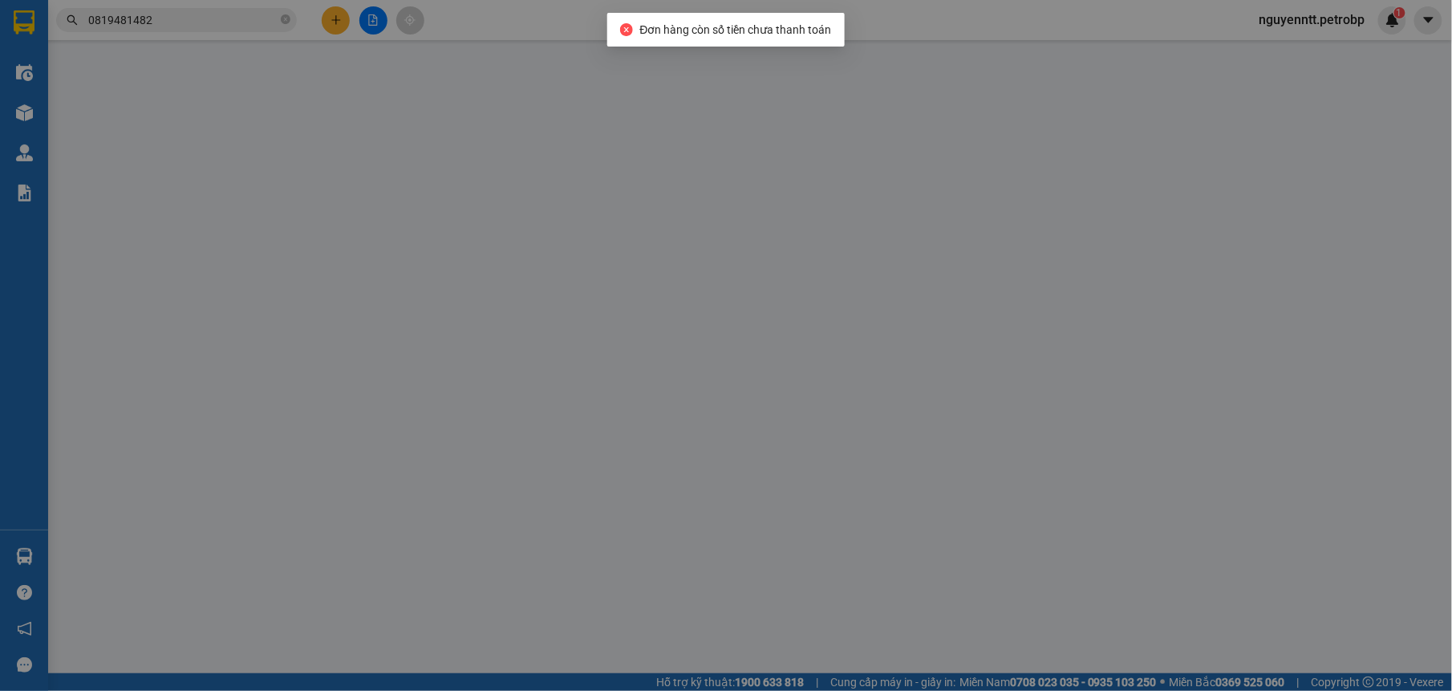
type input "0963640762"
type input "THÚY NGA"
type input "0974624629"
type input "TINY"
type input "30.000"
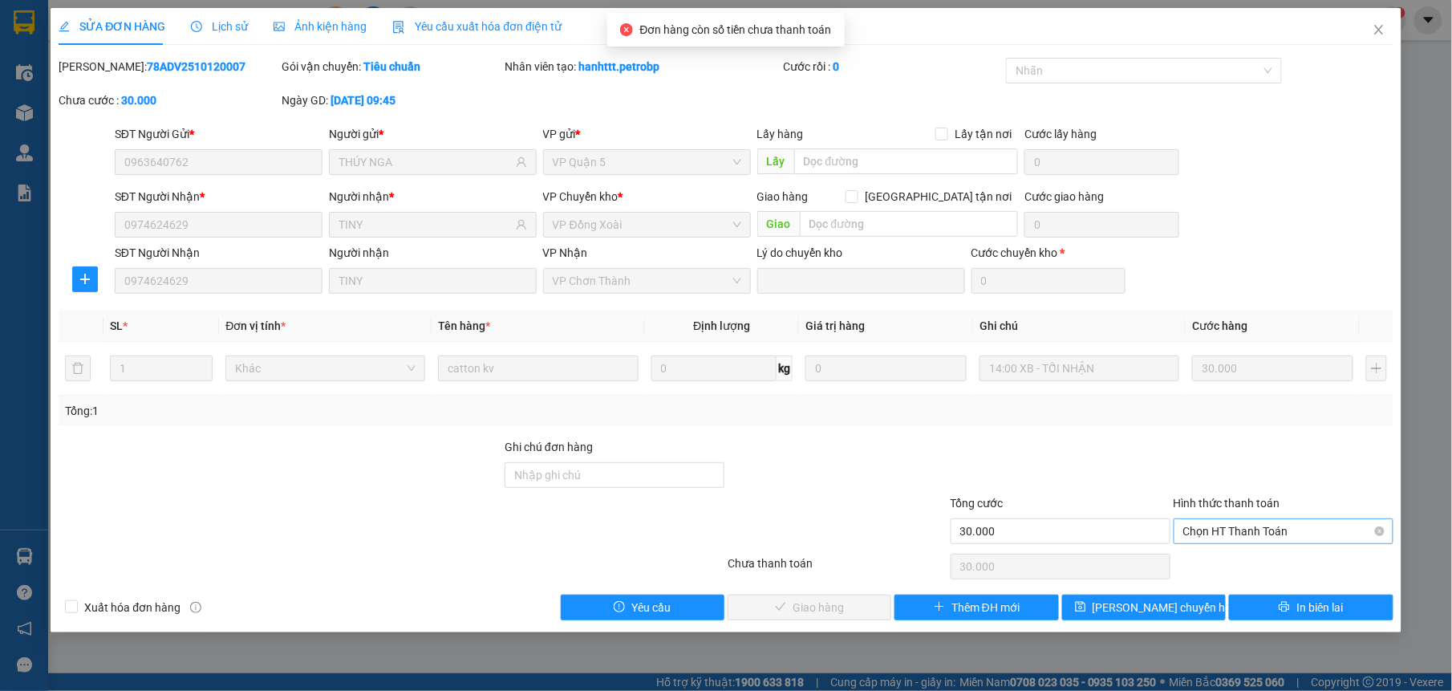
click at [1249, 528] on span "Chọn HT Thanh Toán" at bounding box center [1283, 531] width 201 height 24
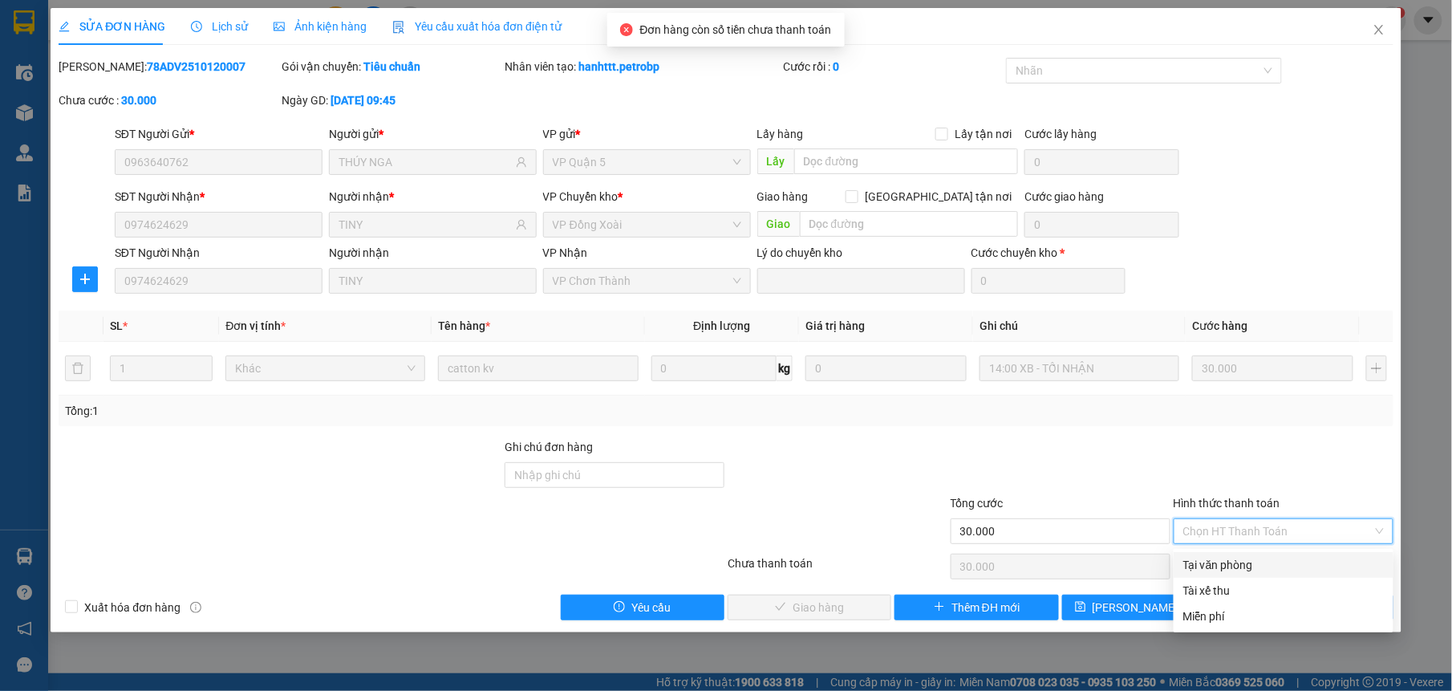
click at [1245, 552] on div "Tại văn phòng" at bounding box center [1284, 565] width 220 height 26
type input "0"
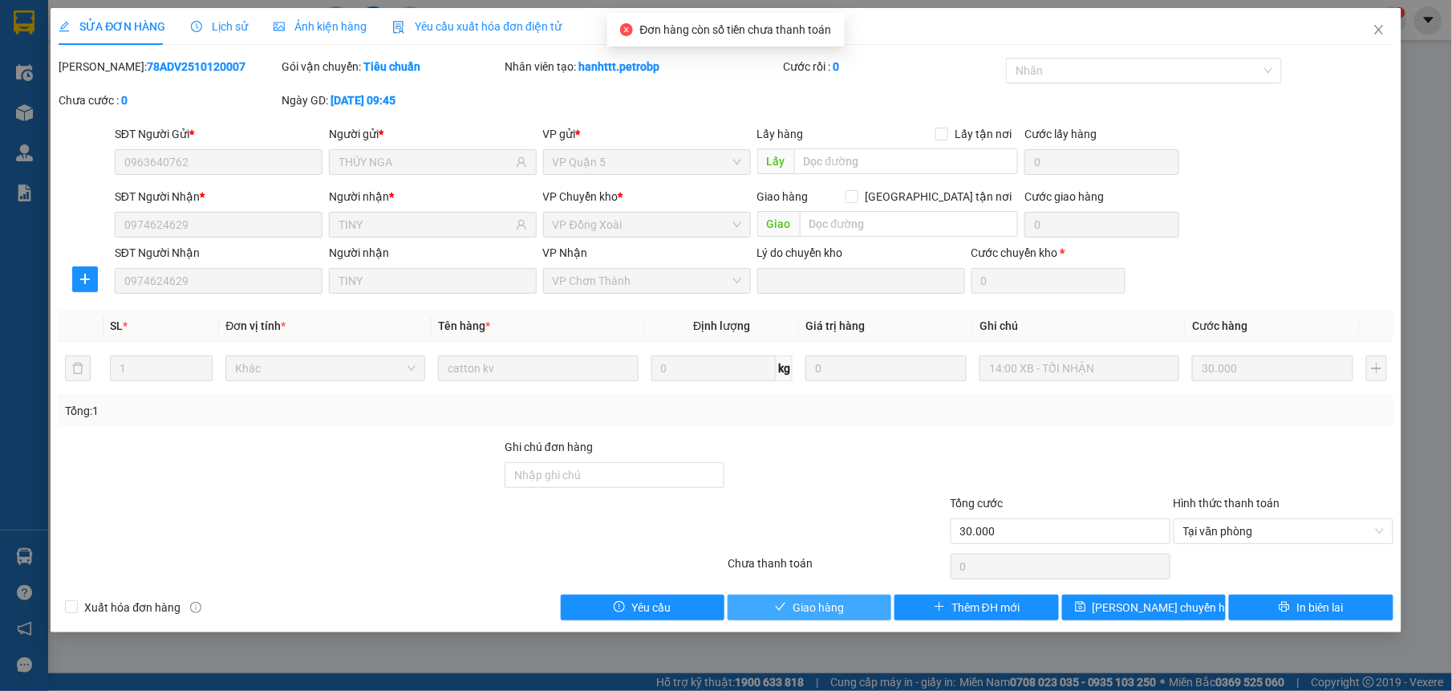
click at [821, 601] on span "Giao hàng" at bounding box center [818, 607] width 51 height 18
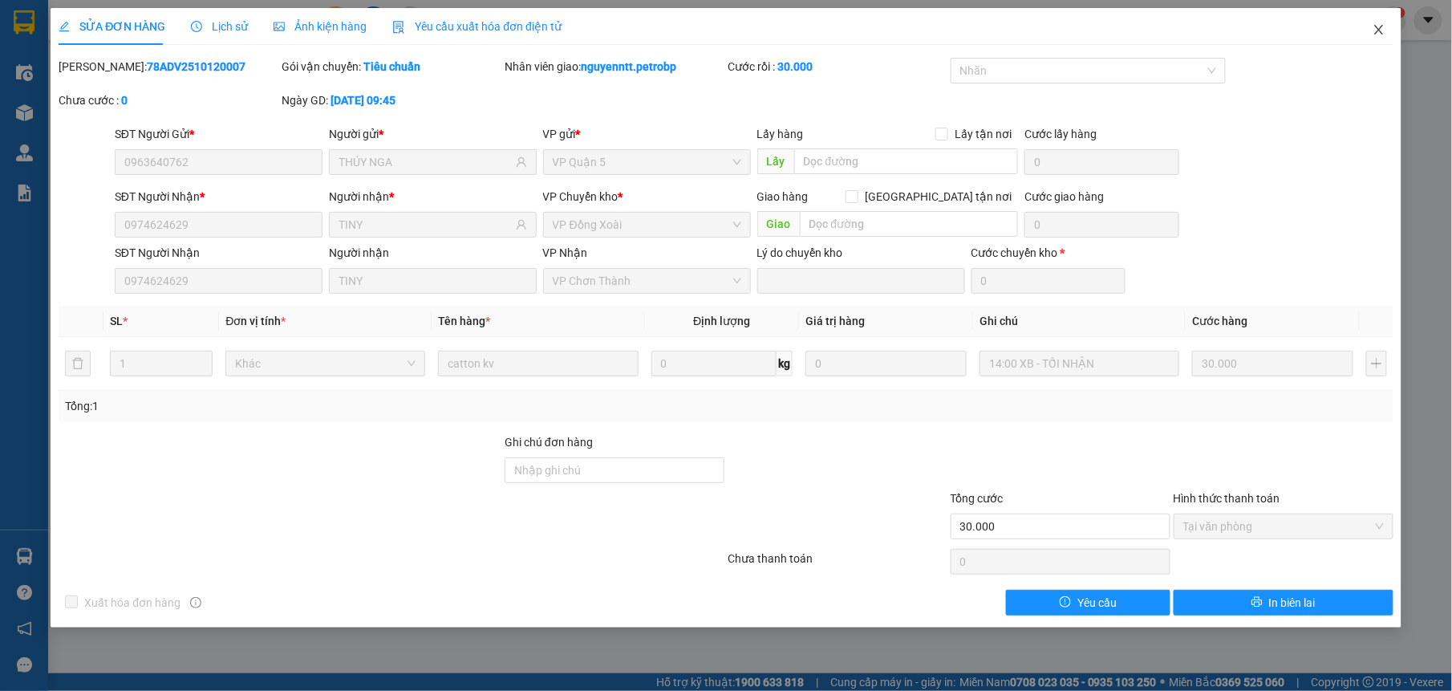
click at [1384, 30] on icon "close" at bounding box center [1378, 29] width 13 height 13
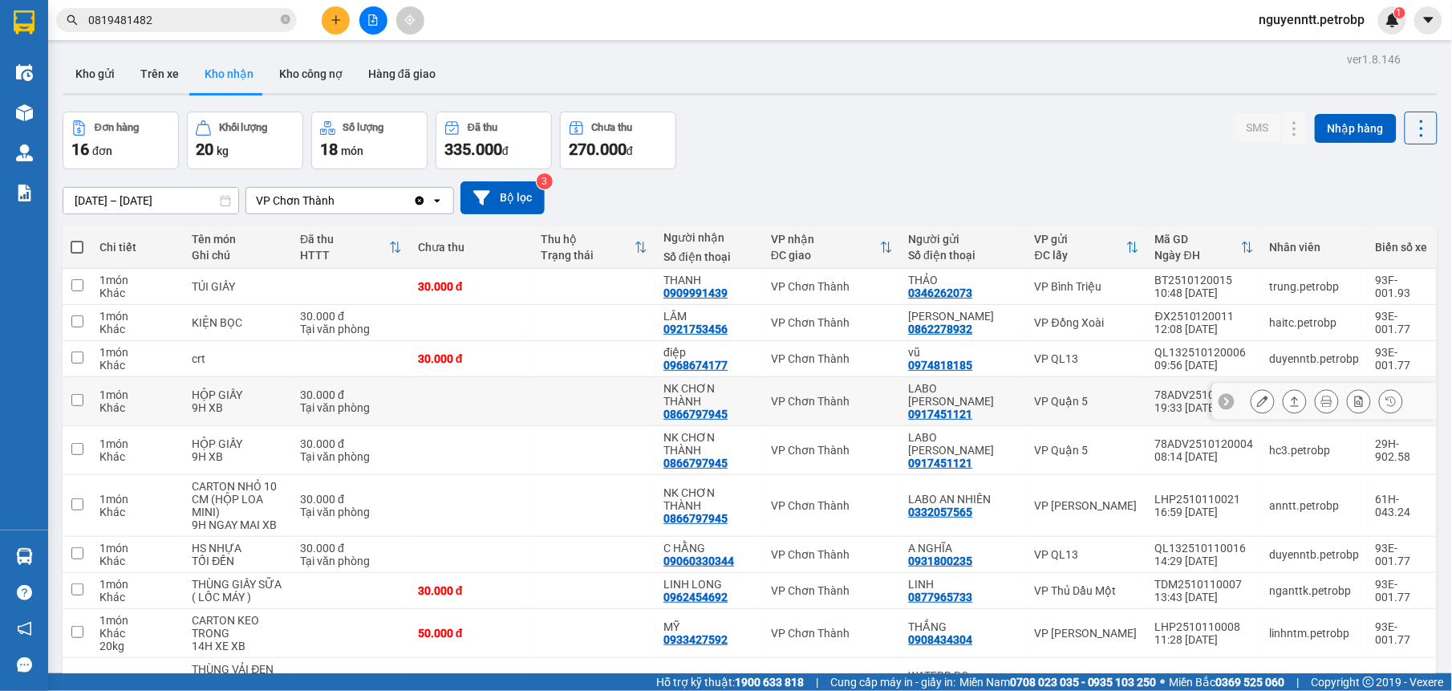
scroll to position [91, 0]
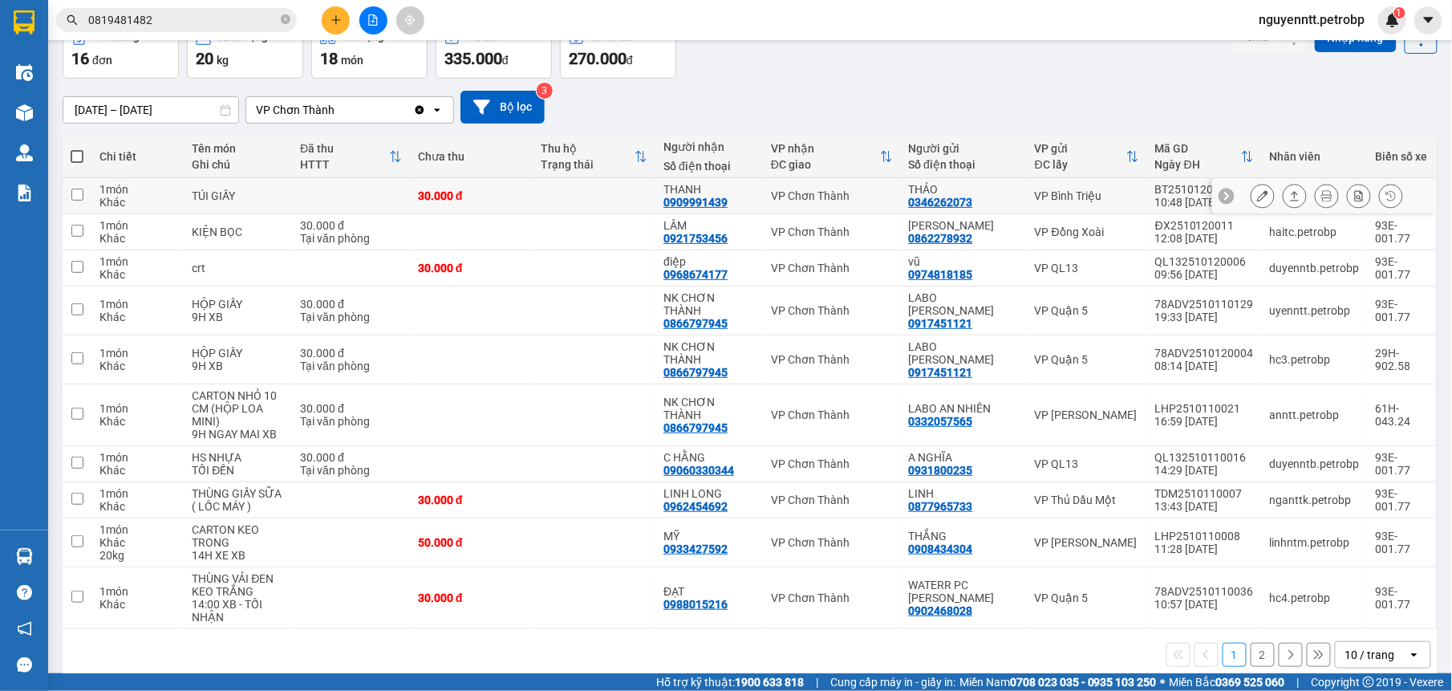
click at [529, 193] on td "30.000 đ" at bounding box center [471, 196] width 123 height 36
checkbox input "true"
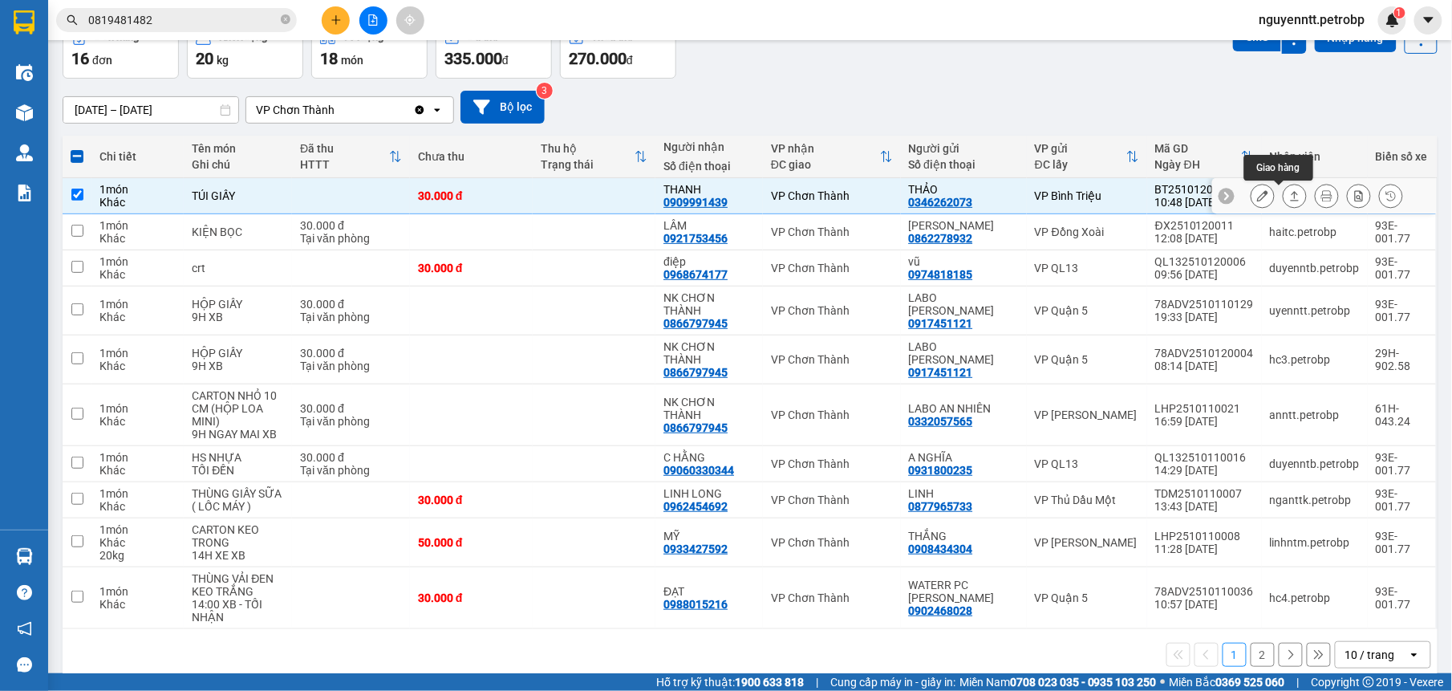
click at [1283, 201] on button at bounding box center [1294, 196] width 22 height 28
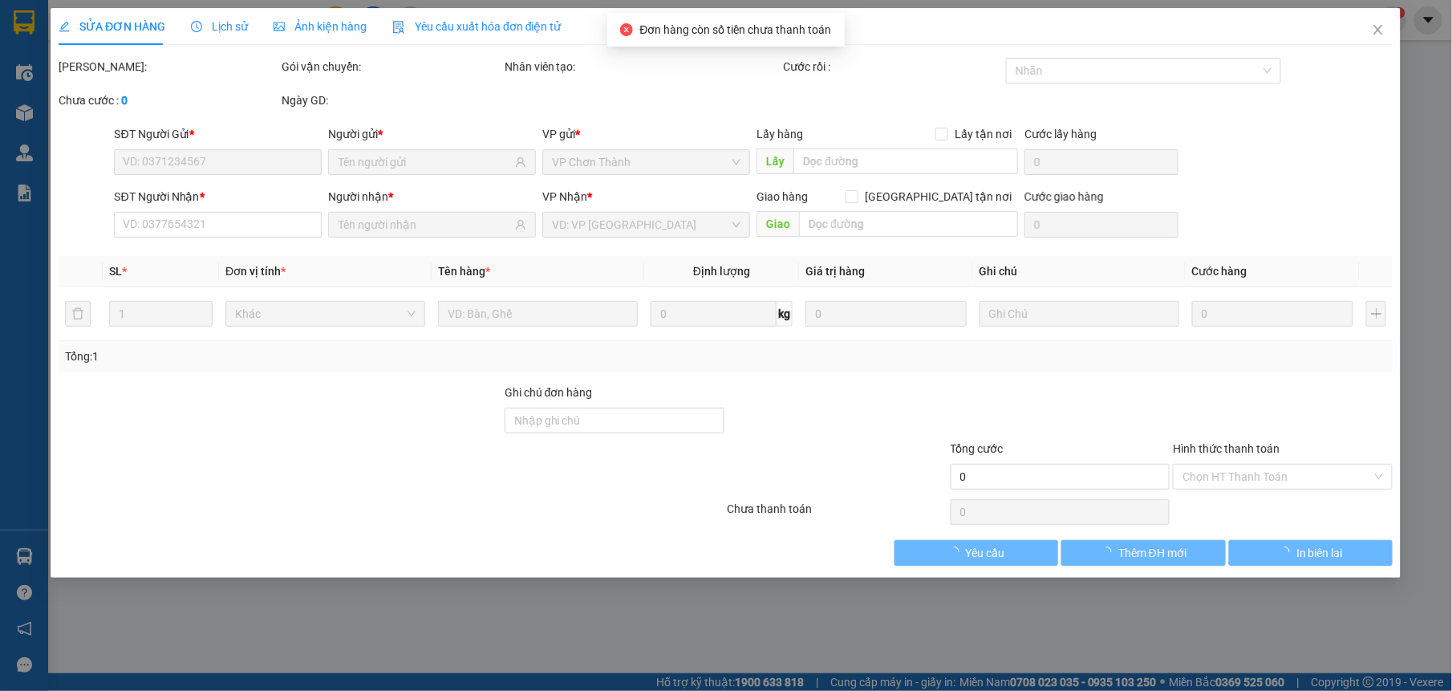
type input "0346262073"
type input "THẢO"
type input "0909991439"
type input "THANH"
type input "30.000"
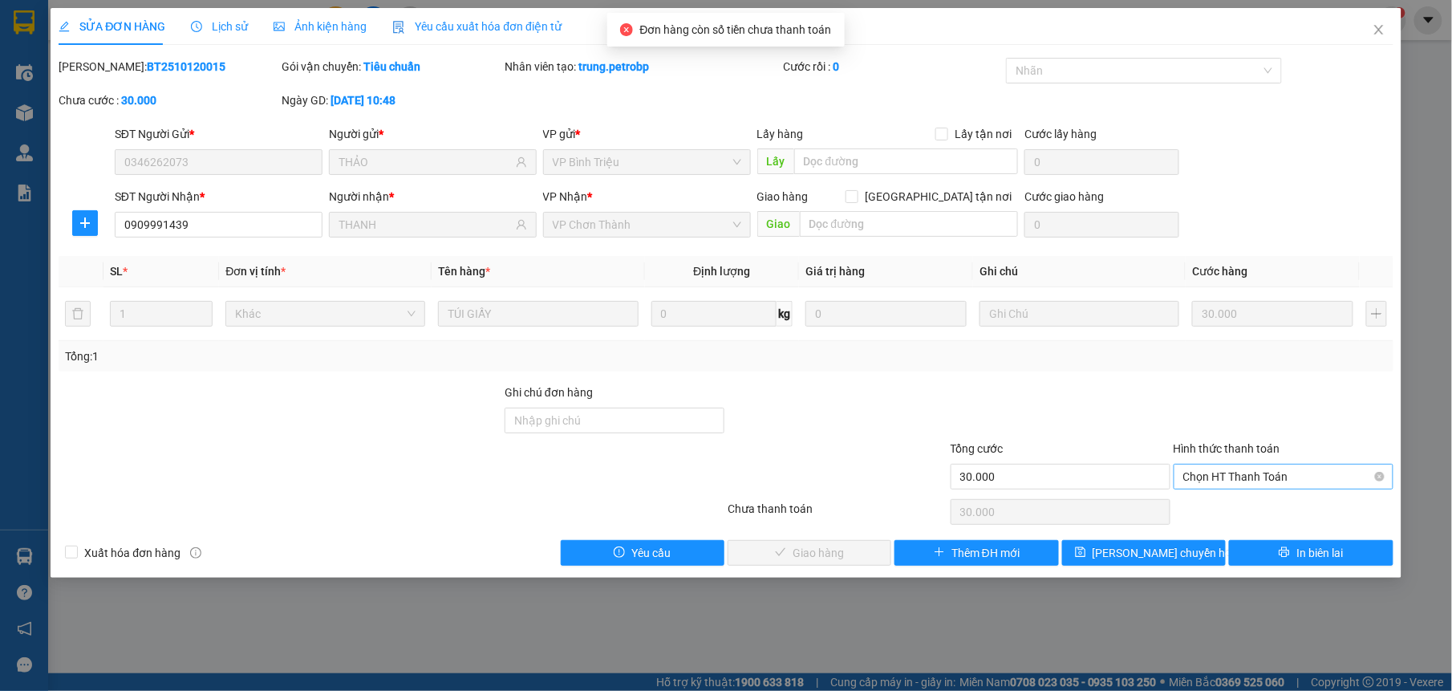
click at [1262, 472] on span "Chọn HT Thanh Toán" at bounding box center [1283, 476] width 201 height 24
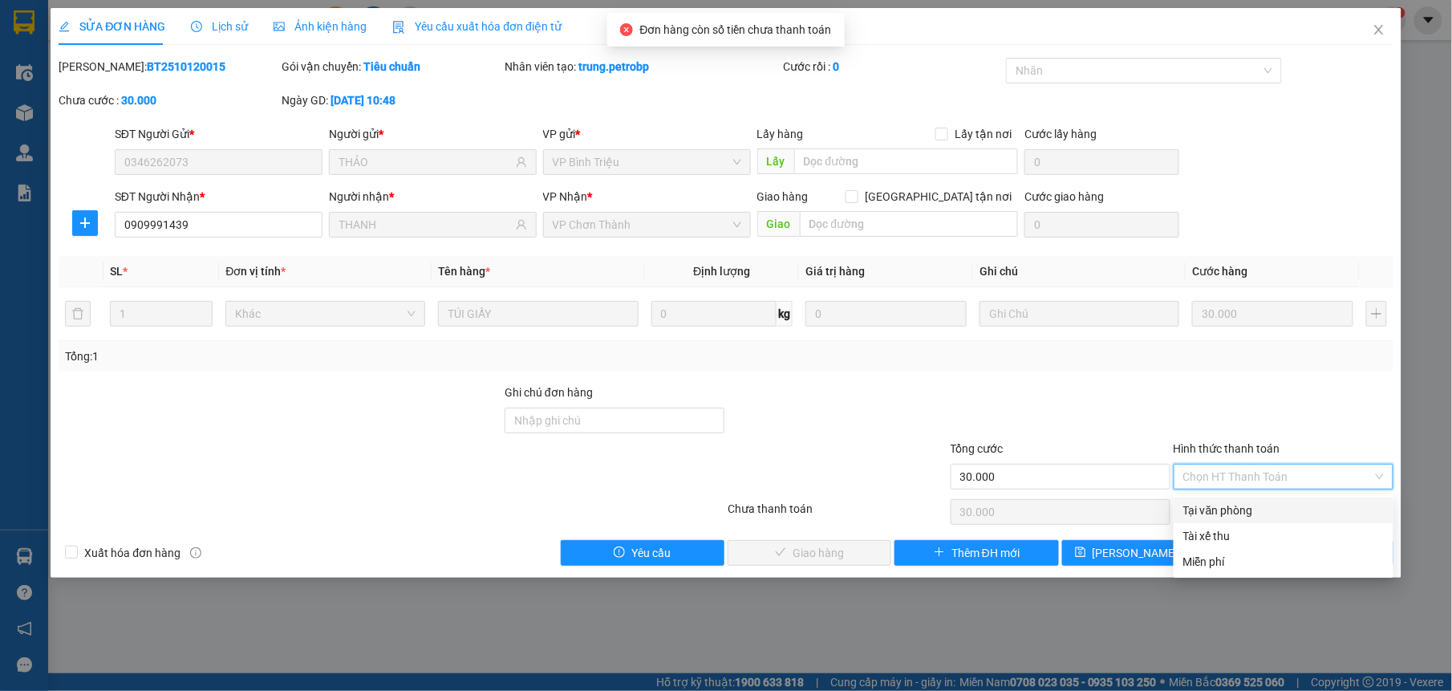
click at [1230, 504] on div "Tại văn phòng" at bounding box center [1283, 510] width 201 height 18
type input "0"
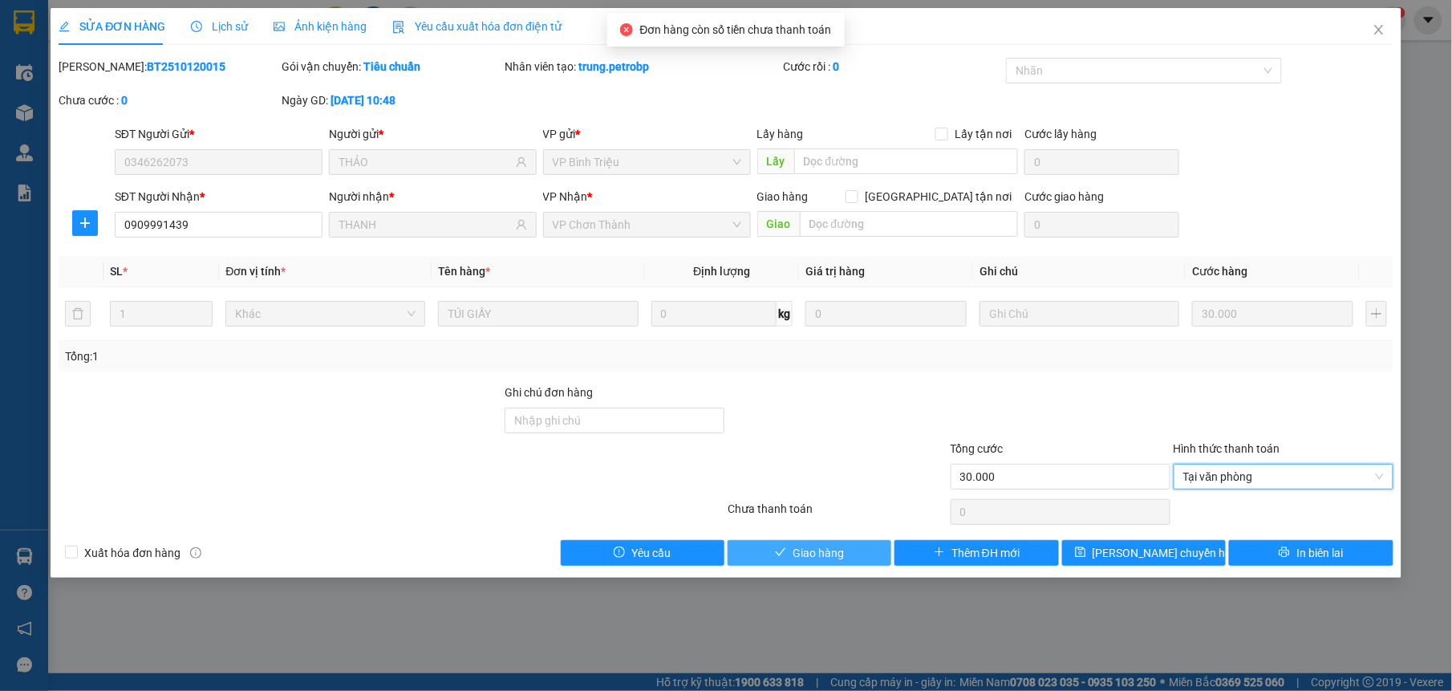
click at [820, 553] on span "Giao hàng" at bounding box center [818, 553] width 51 height 18
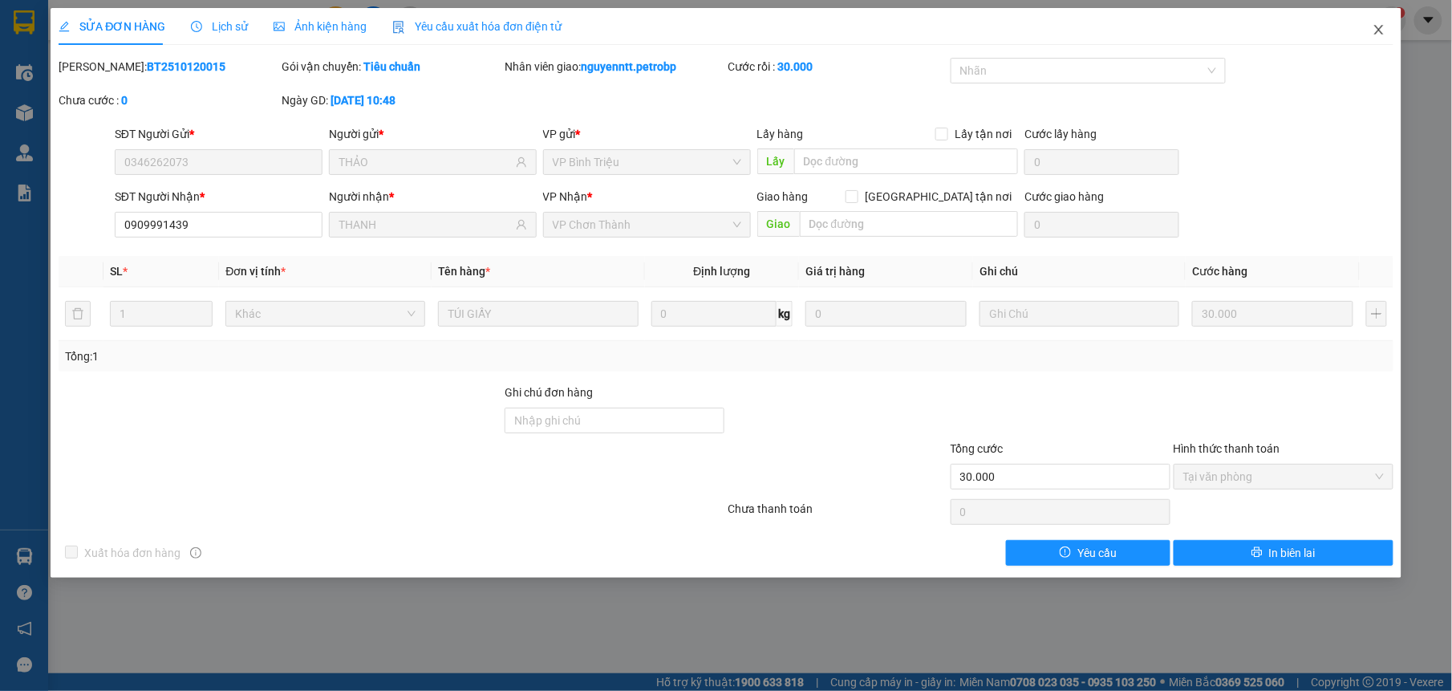
click at [1377, 30] on icon "close" at bounding box center [1378, 30] width 9 height 10
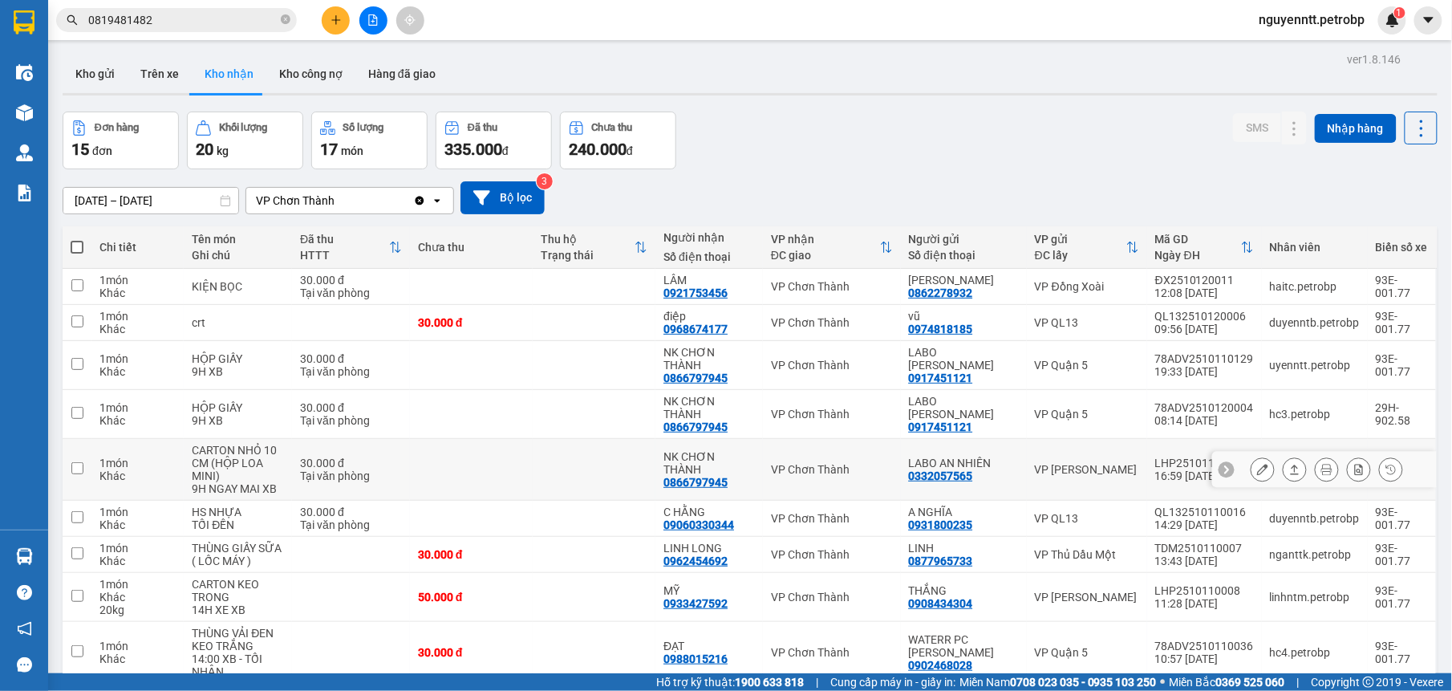
scroll to position [91, 0]
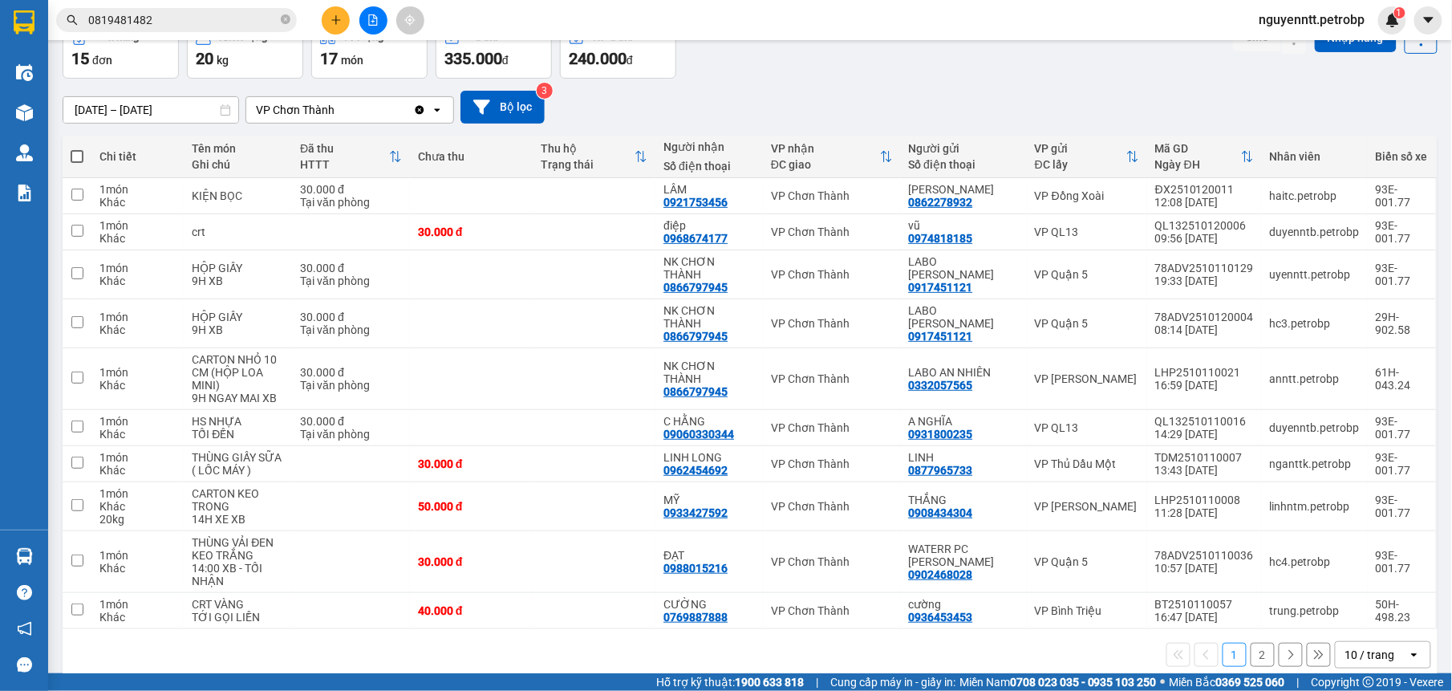
click at [1255, 643] on button "2" at bounding box center [1263, 655] width 24 height 24
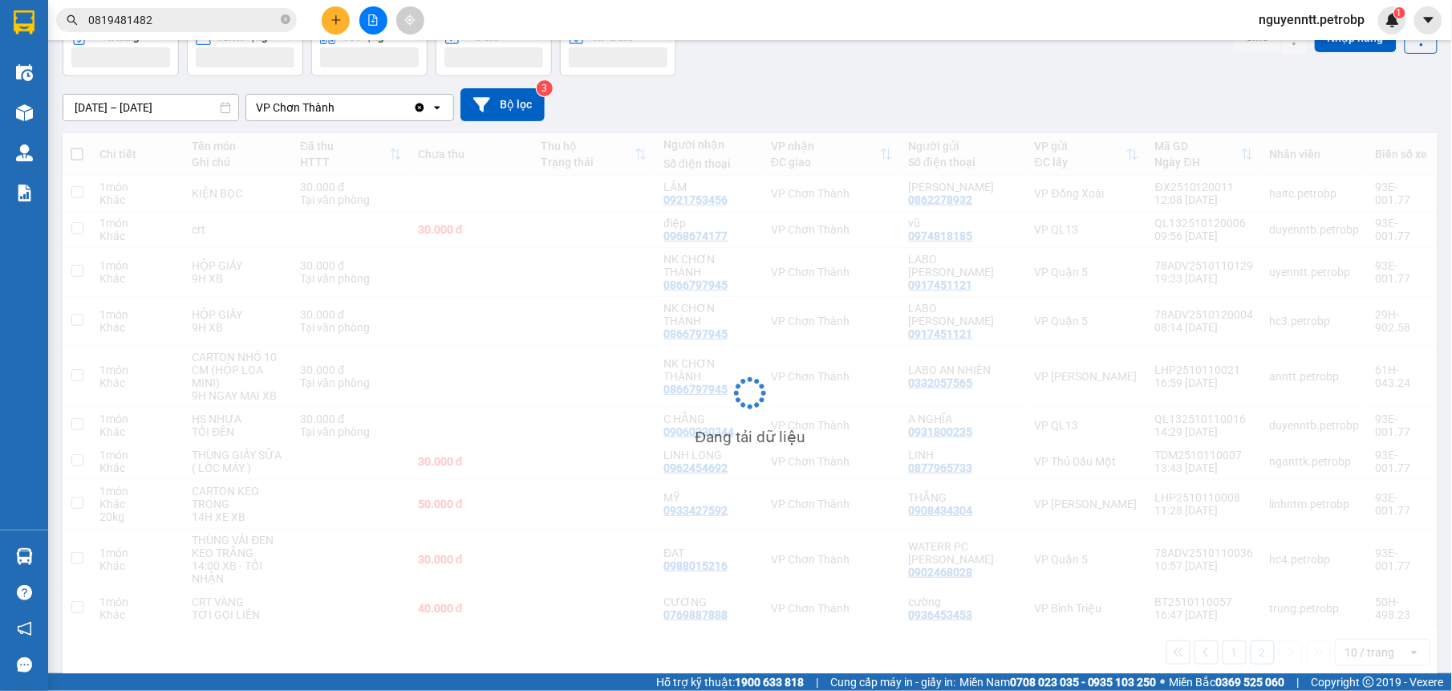
scroll to position [74, 0]
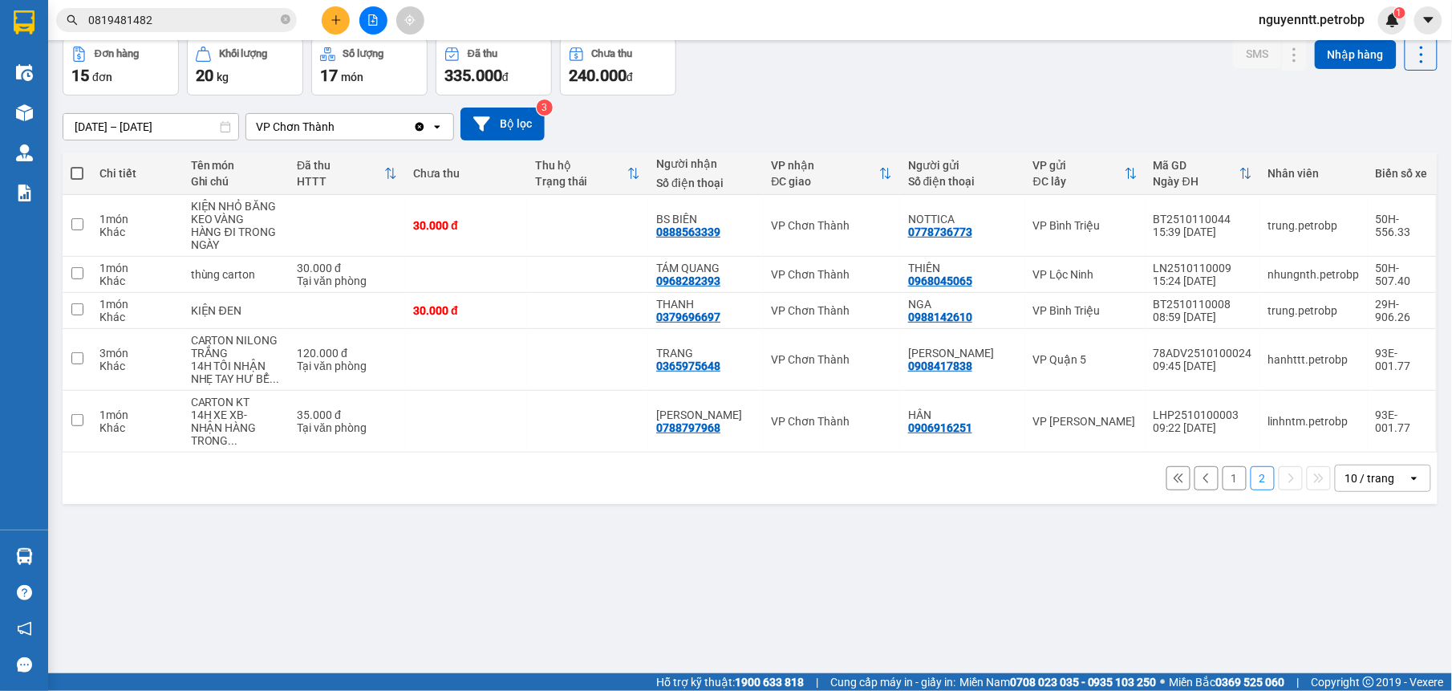
click at [1222, 472] on button "1" at bounding box center [1234, 478] width 24 height 24
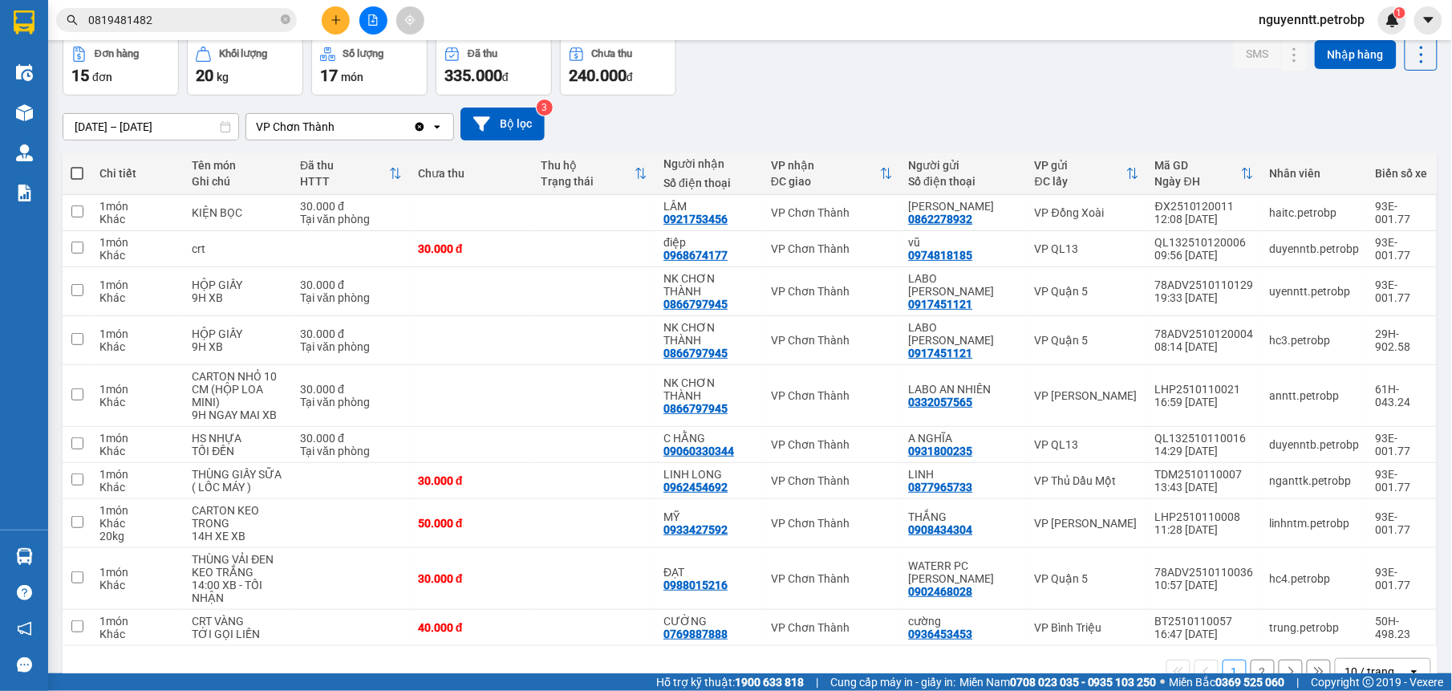
scroll to position [0, 0]
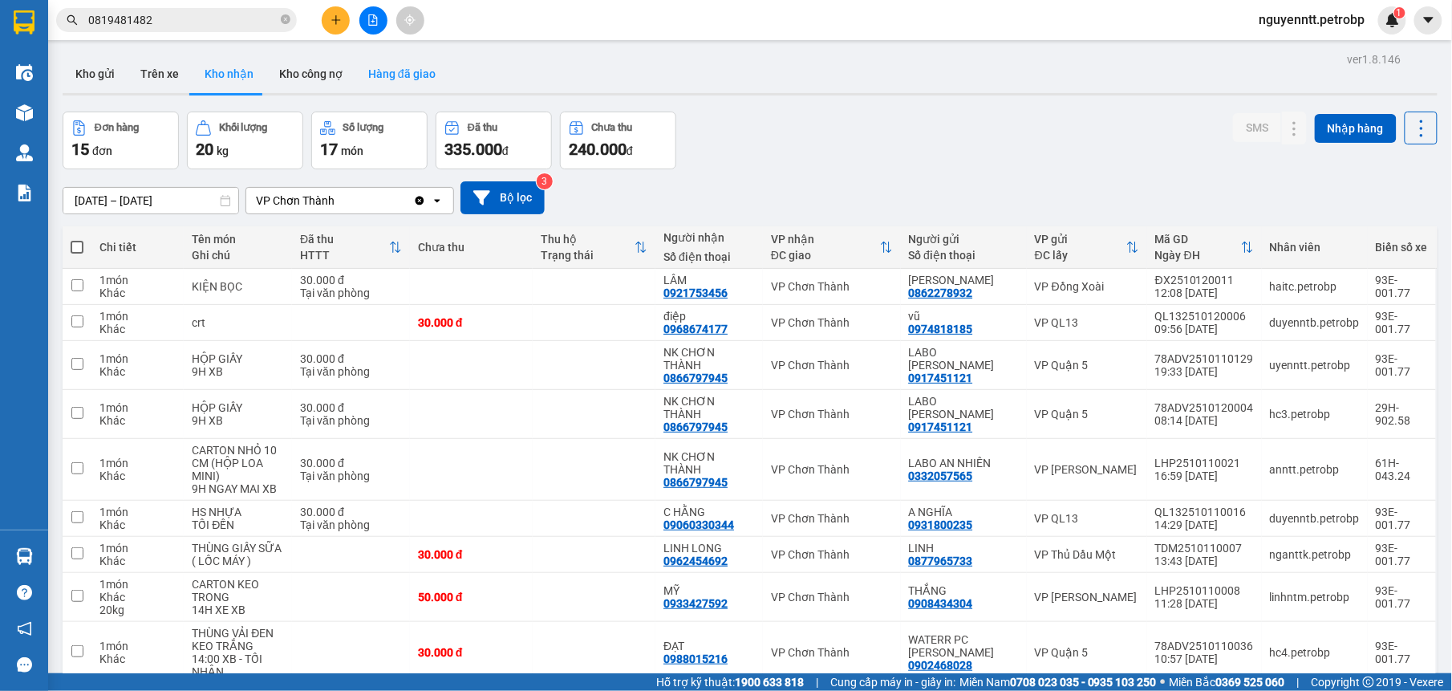
click at [403, 61] on button "Hàng đã giao" at bounding box center [401, 74] width 93 height 39
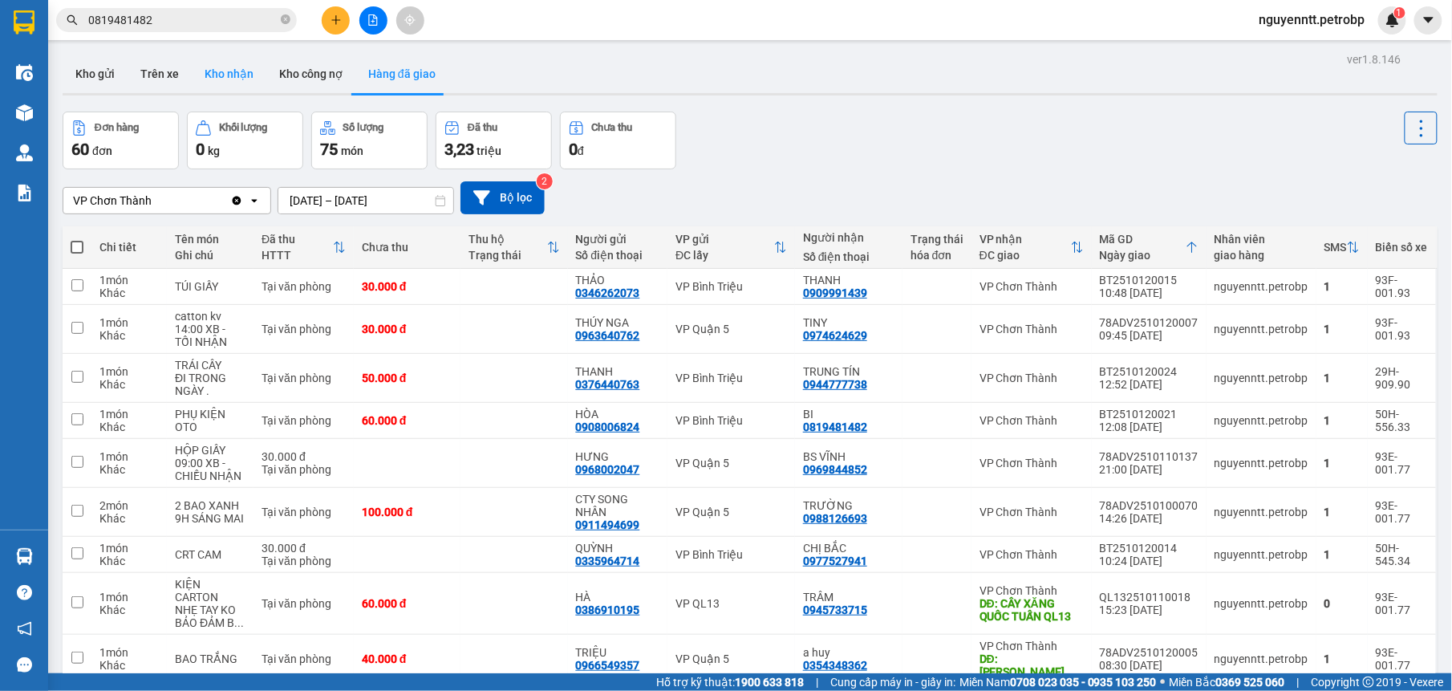
click at [219, 87] on button "Kho nhận" at bounding box center [229, 74] width 75 height 39
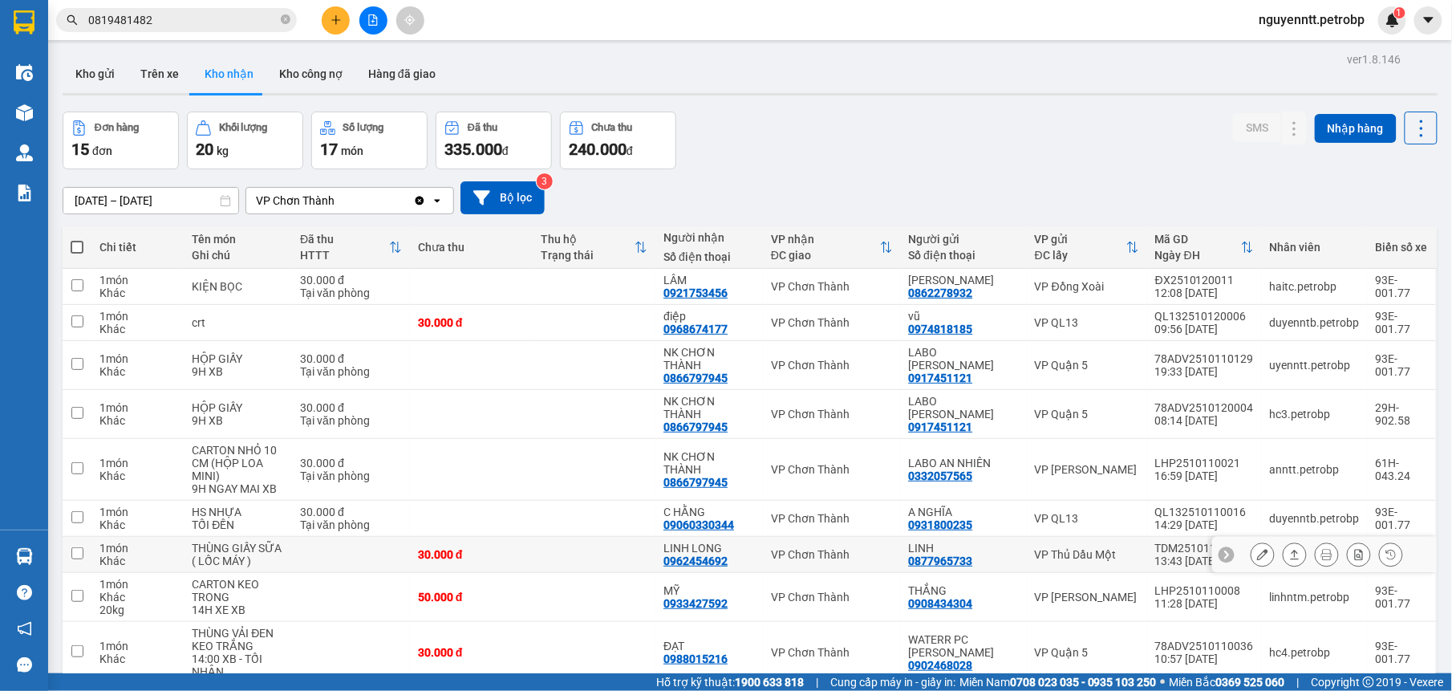
scroll to position [91, 0]
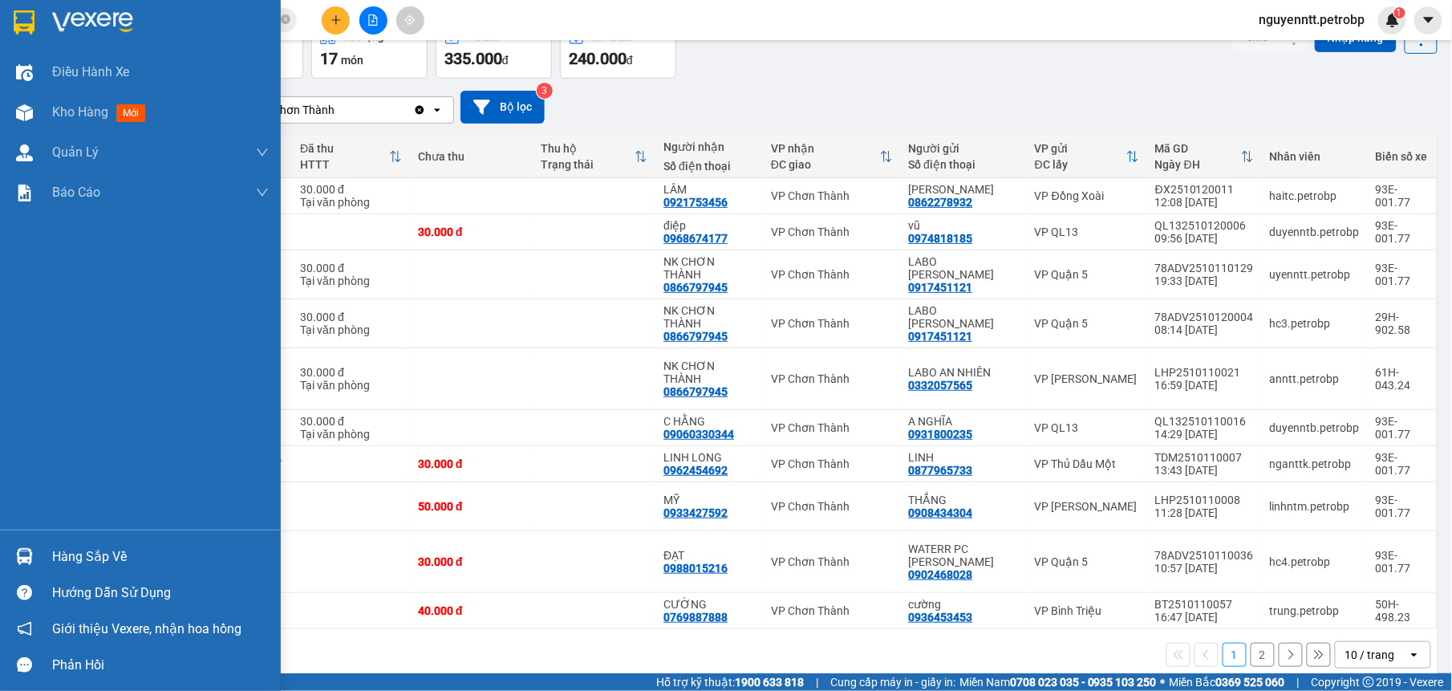
click at [39, 546] on div "Hàng sắp về" at bounding box center [140, 556] width 281 height 36
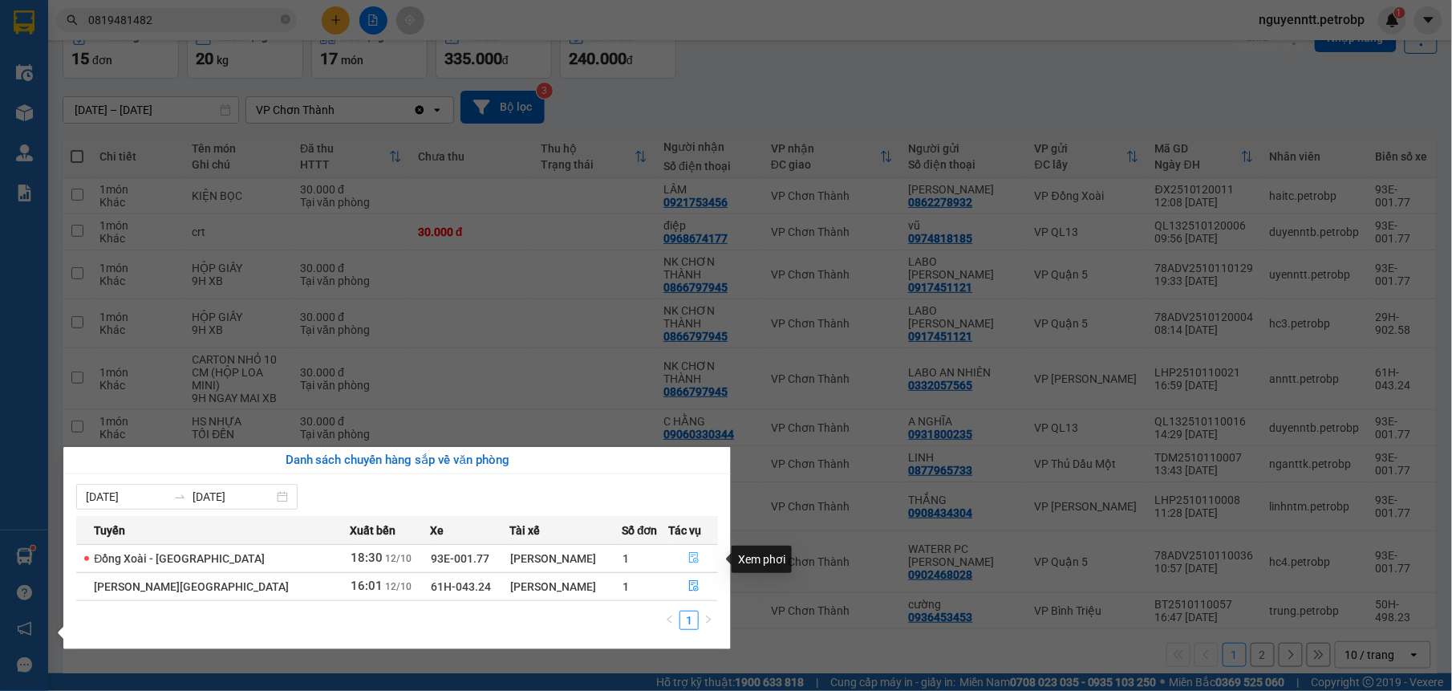
click at [693, 555] on icon "file-done" at bounding box center [694, 558] width 10 height 11
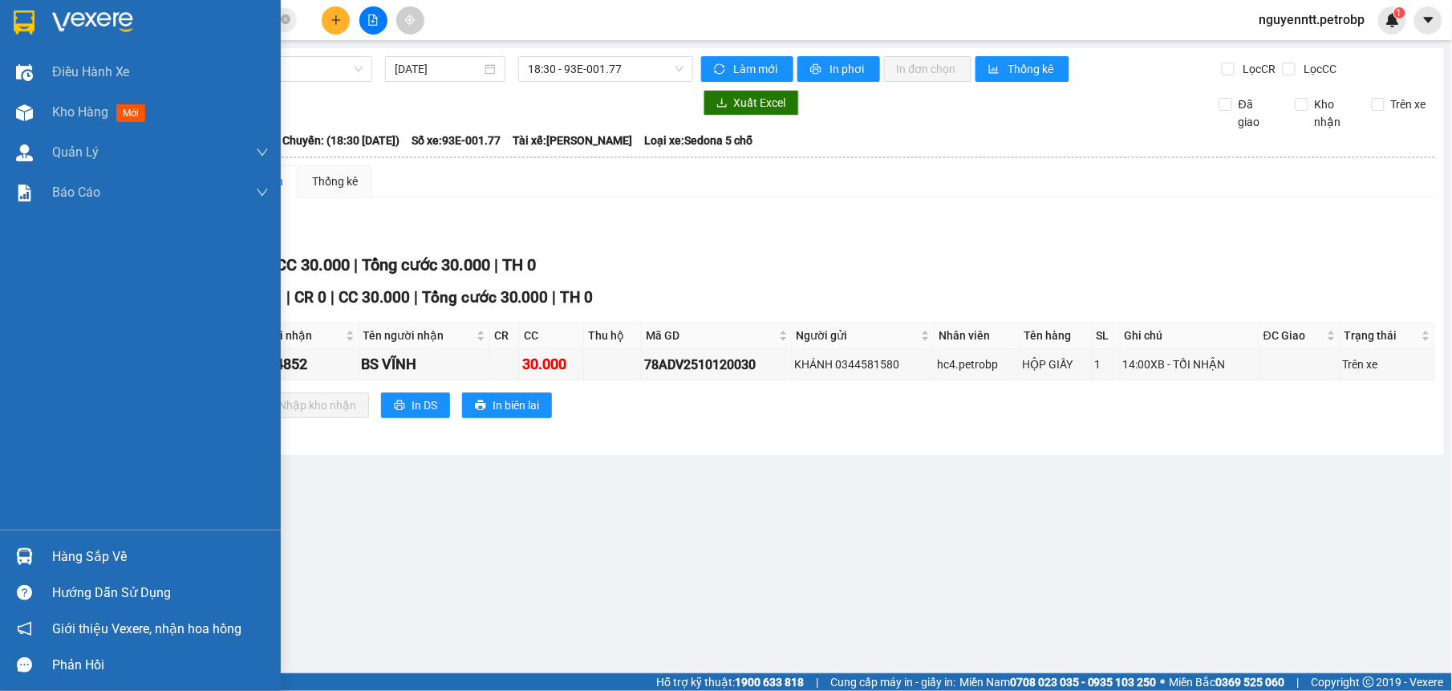
click at [64, 555] on div "Hàng sắp về" at bounding box center [160, 557] width 217 height 24
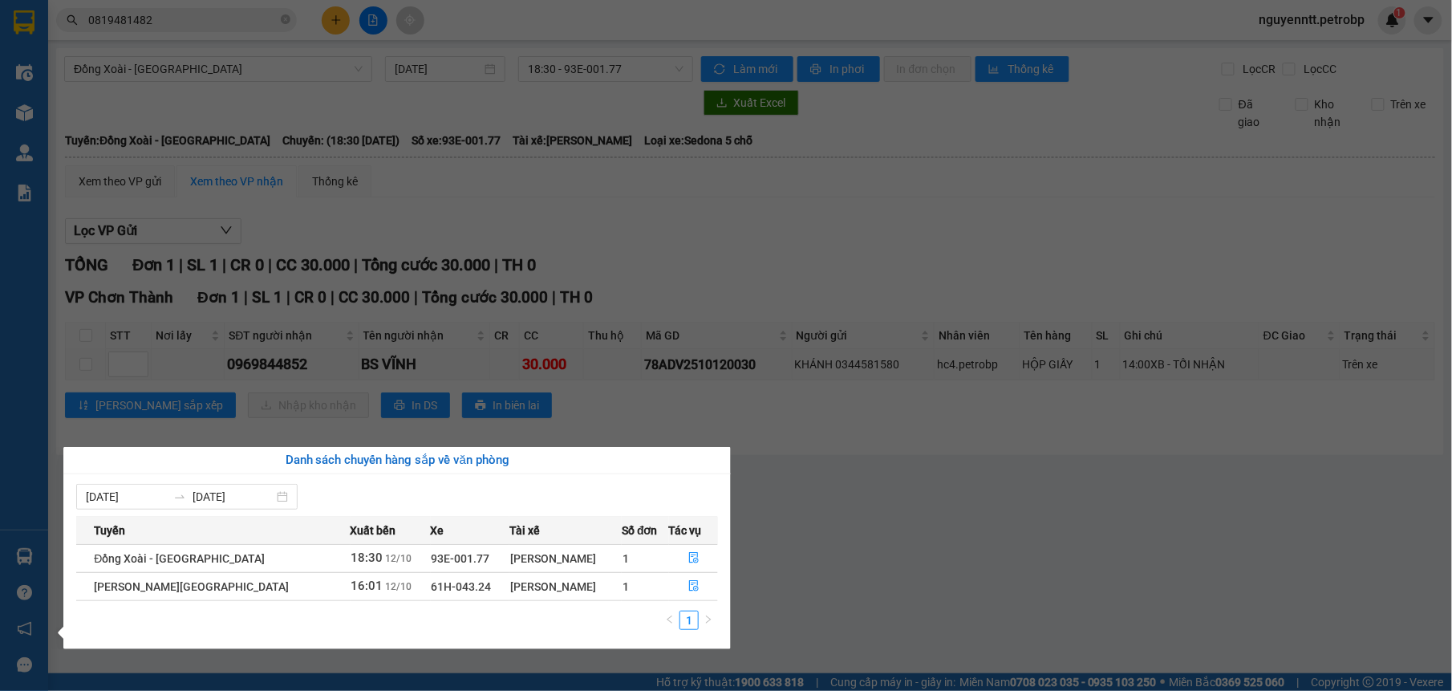
click at [874, 539] on section "Kết quả tìm kiếm ( 1 ) Bộ lọc Mã ĐH Trạng thái Món hàng Tổng cước Chưa cước Ngư…" at bounding box center [726, 345] width 1452 height 691
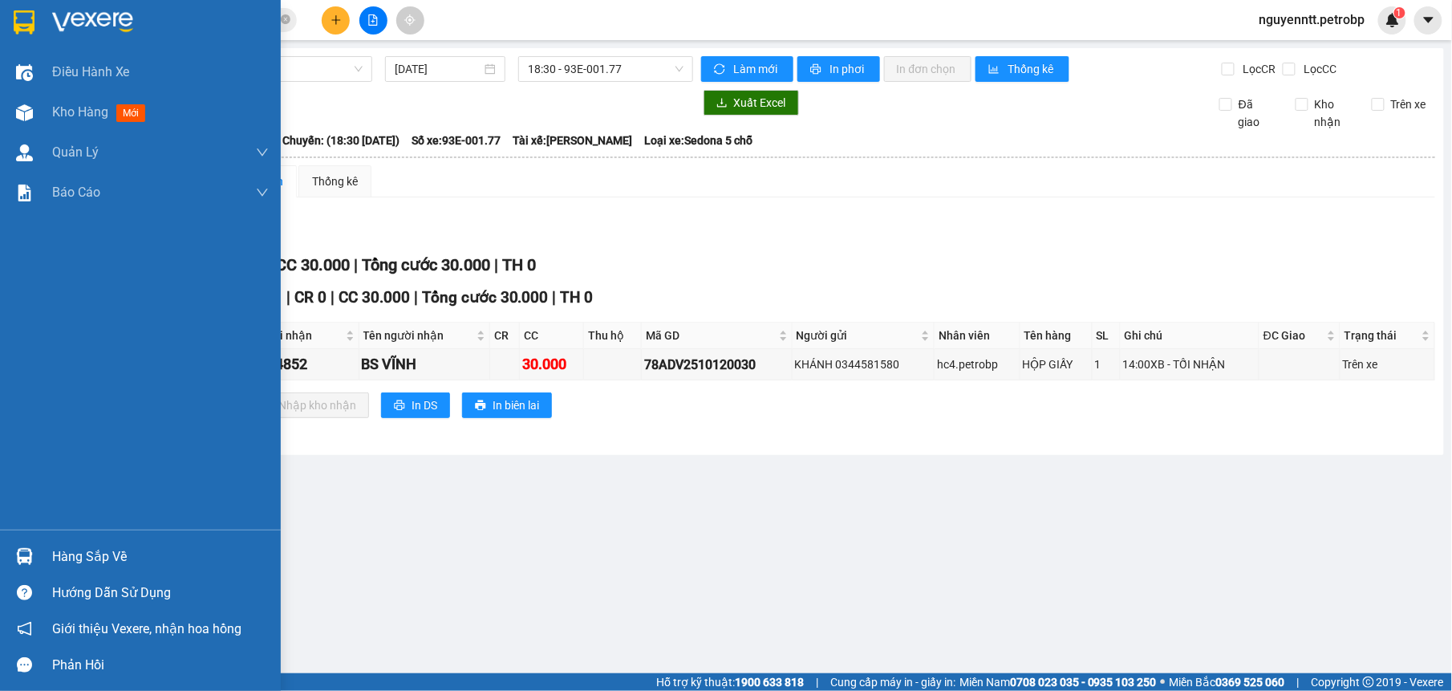
click at [19, 544] on div at bounding box center [24, 556] width 28 height 28
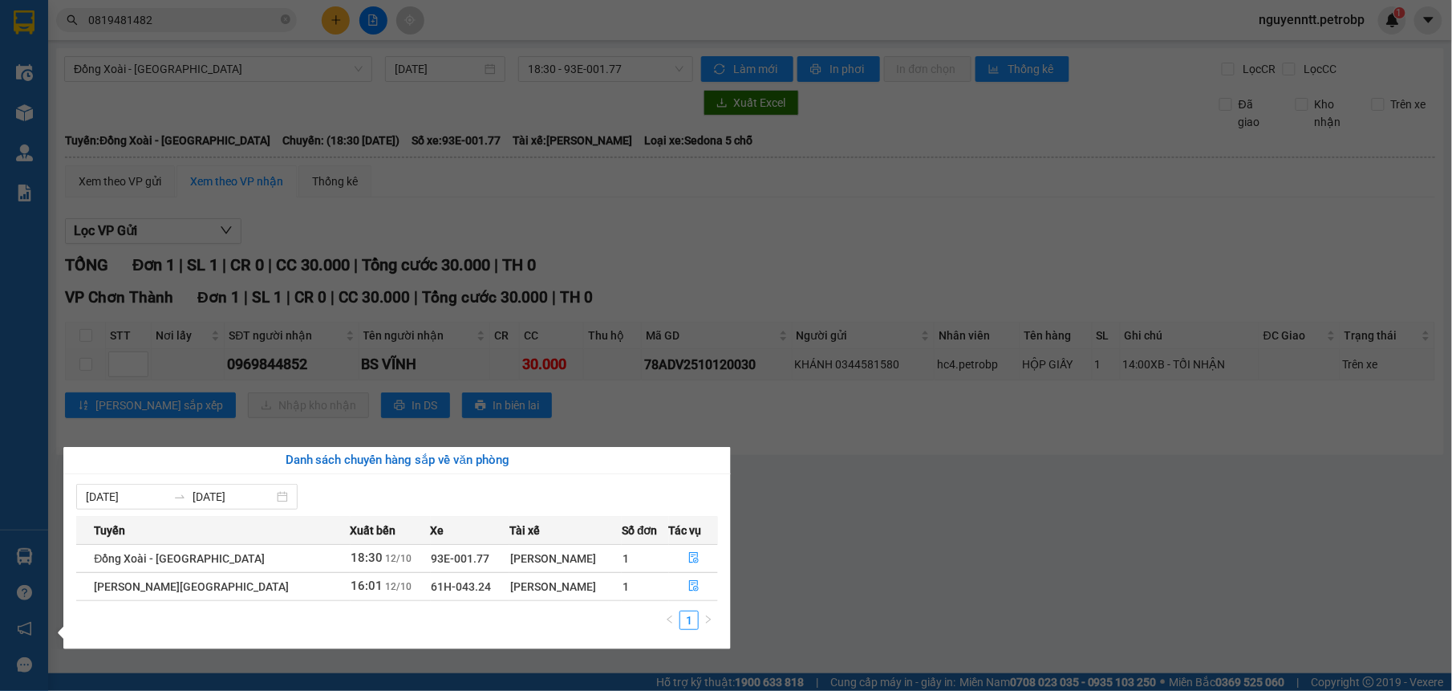
click at [893, 563] on section "Kết quả tìm kiếm ( 1 ) Bộ lọc Mã ĐH Trạng thái Món hàng Tổng cước Chưa cước Ngư…" at bounding box center [726, 345] width 1452 height 691
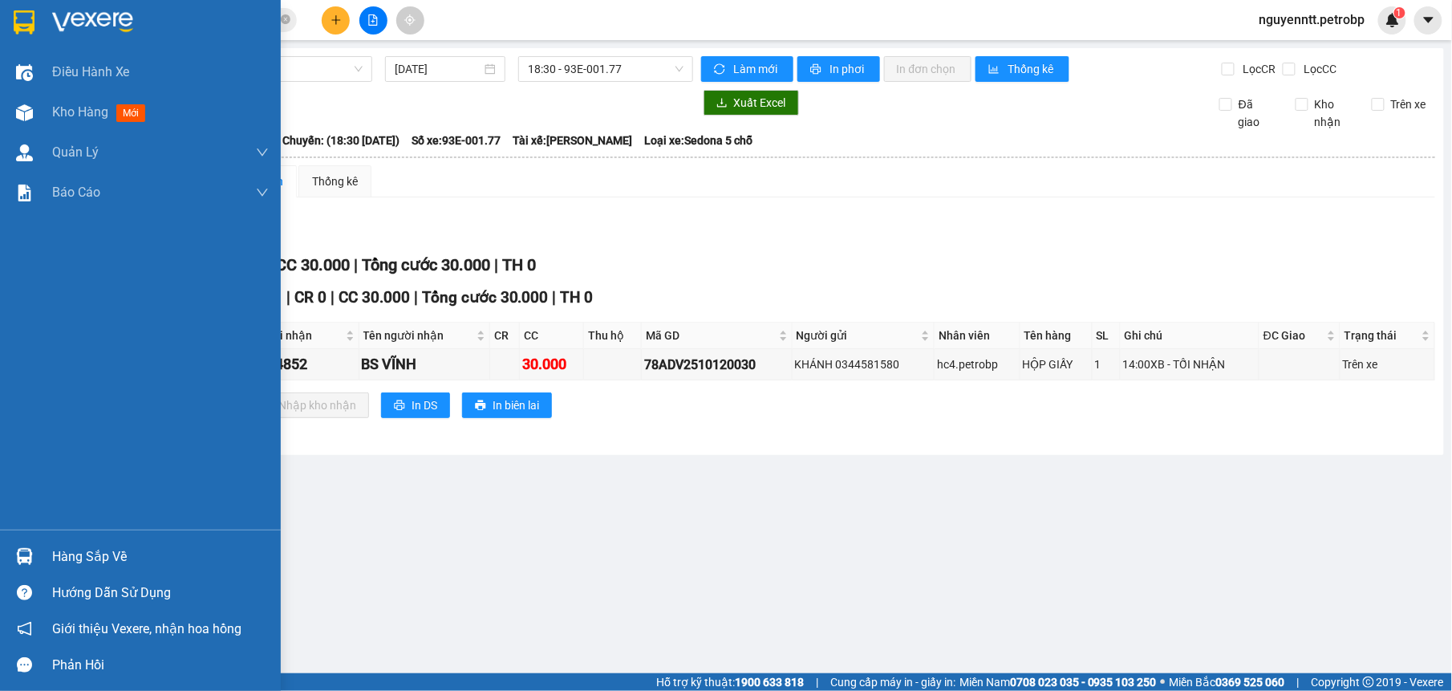
click at [21, 550] on img at bounding box center [24, 556] width 17 height 17
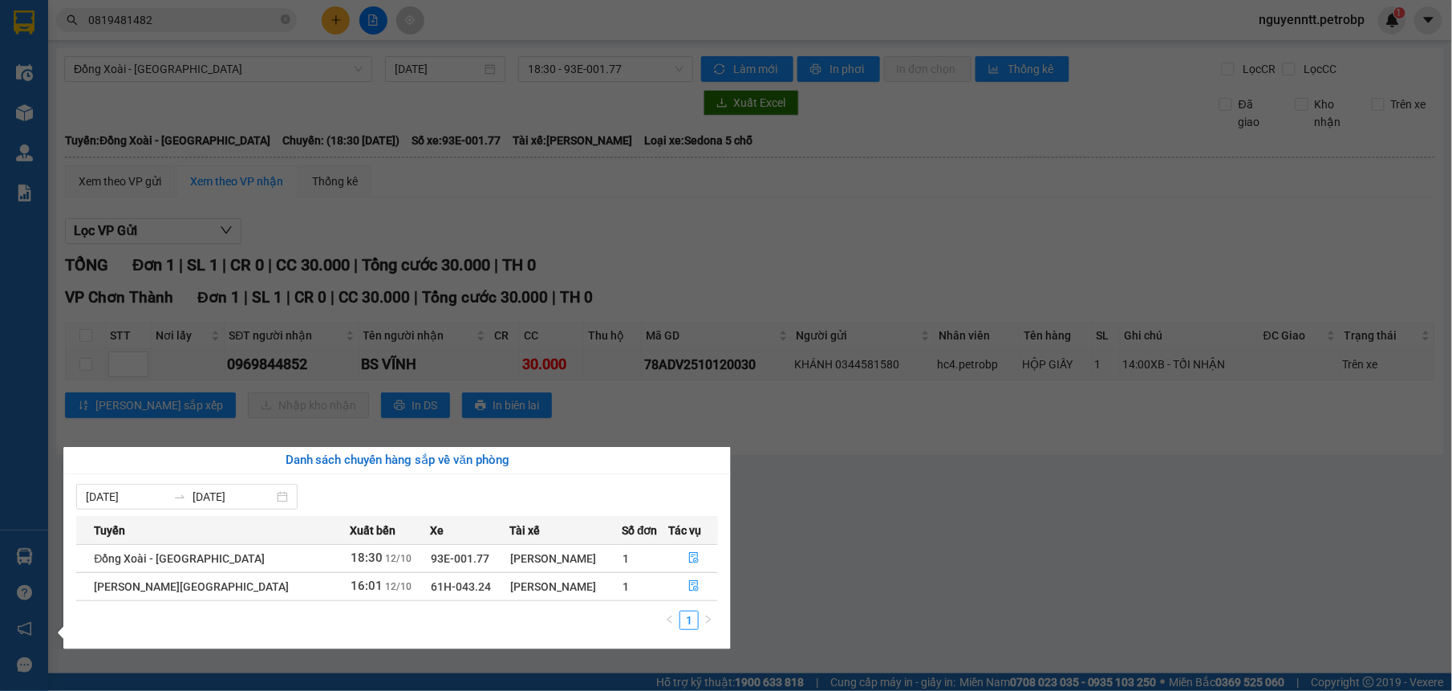
click at [833, 529] on section "Kết quả tìm kiếm ( 1 ) Bộ lọc Mã ĐH Trạng thái Món hàng Tổng cước Chưa cước Ngư…" at bounding box center [726, 345] width 1452 height 691
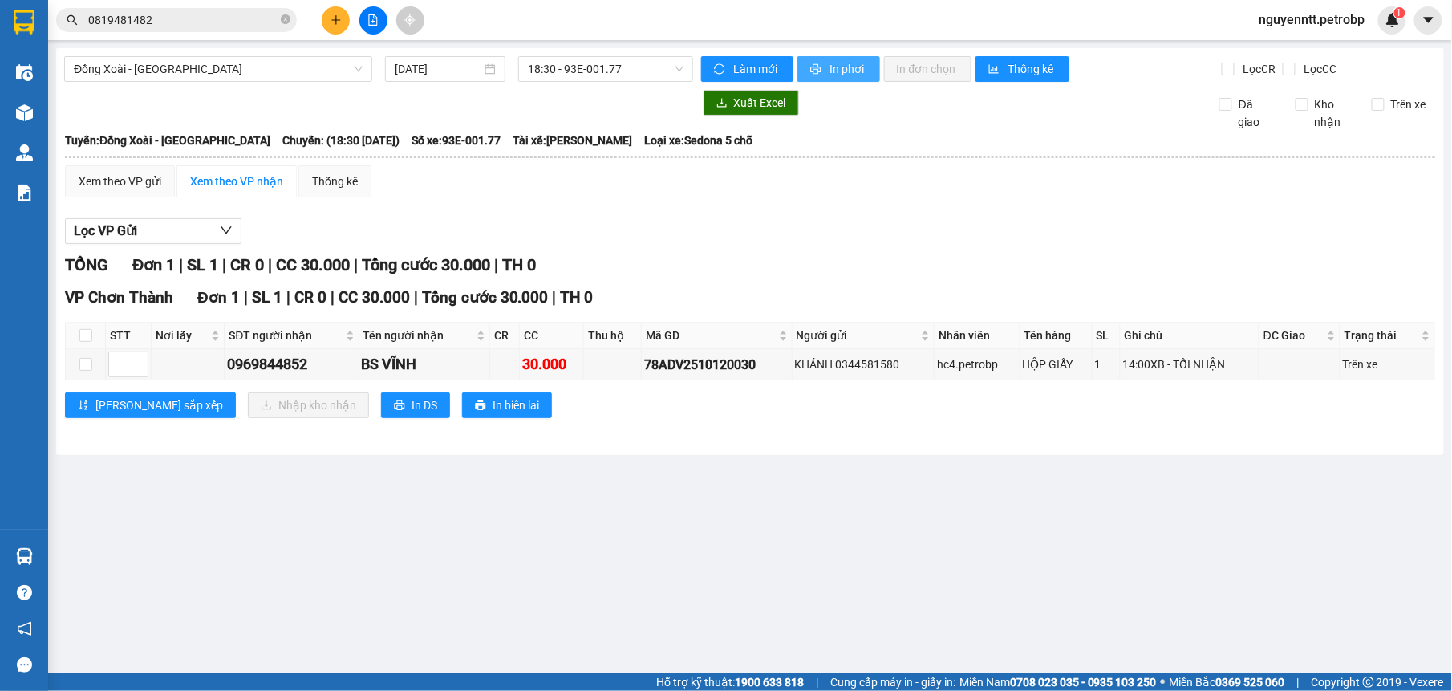
click at [816, 63] on icon "printer" at bounding box center [815, 68] width 11 height 11
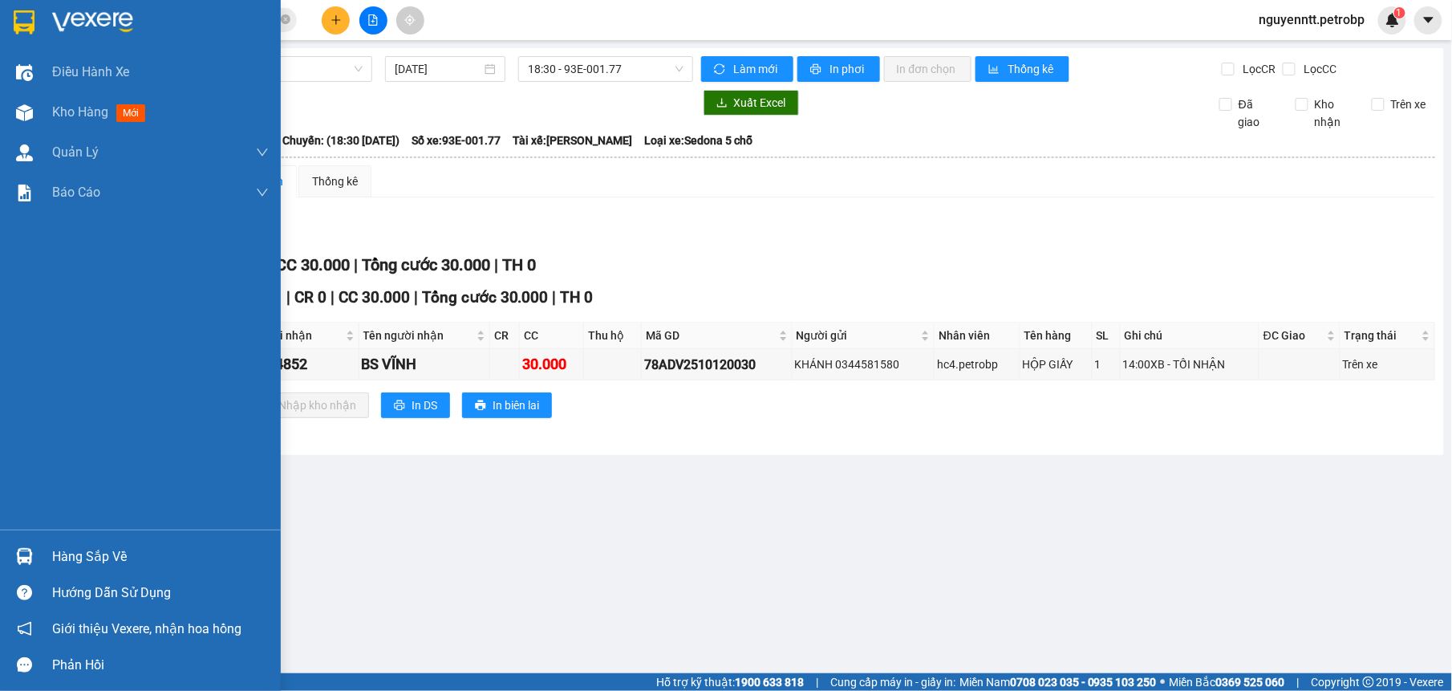
click at [32, 552] on img at bounding box center [24, 556] width 17 height 17
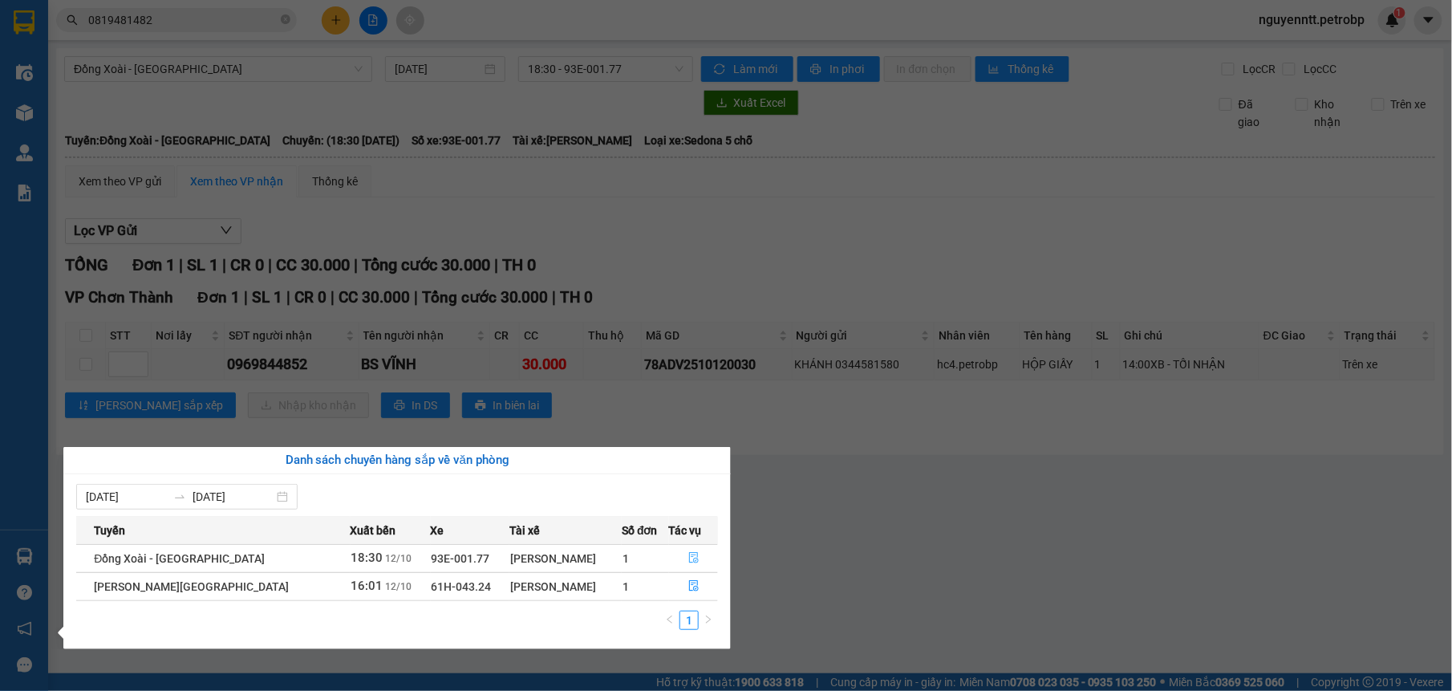
click at [691, 563] on icon "file-done" at bounding box center [694, 558] width 10 height 11
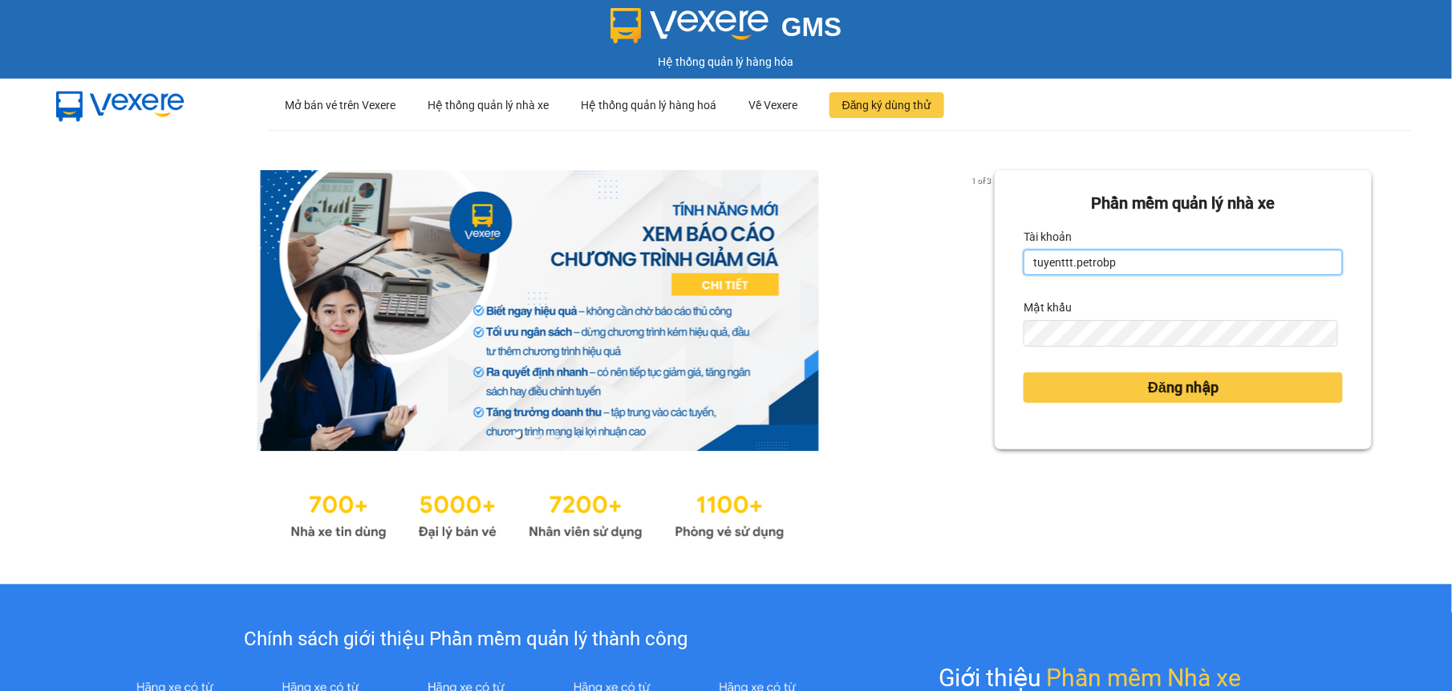
click at [1108, 268] on input "tuyenttt.petrobp" at bounding box center [1183, 262] width 319 height 26
type input "nguyenntt.petrobp"
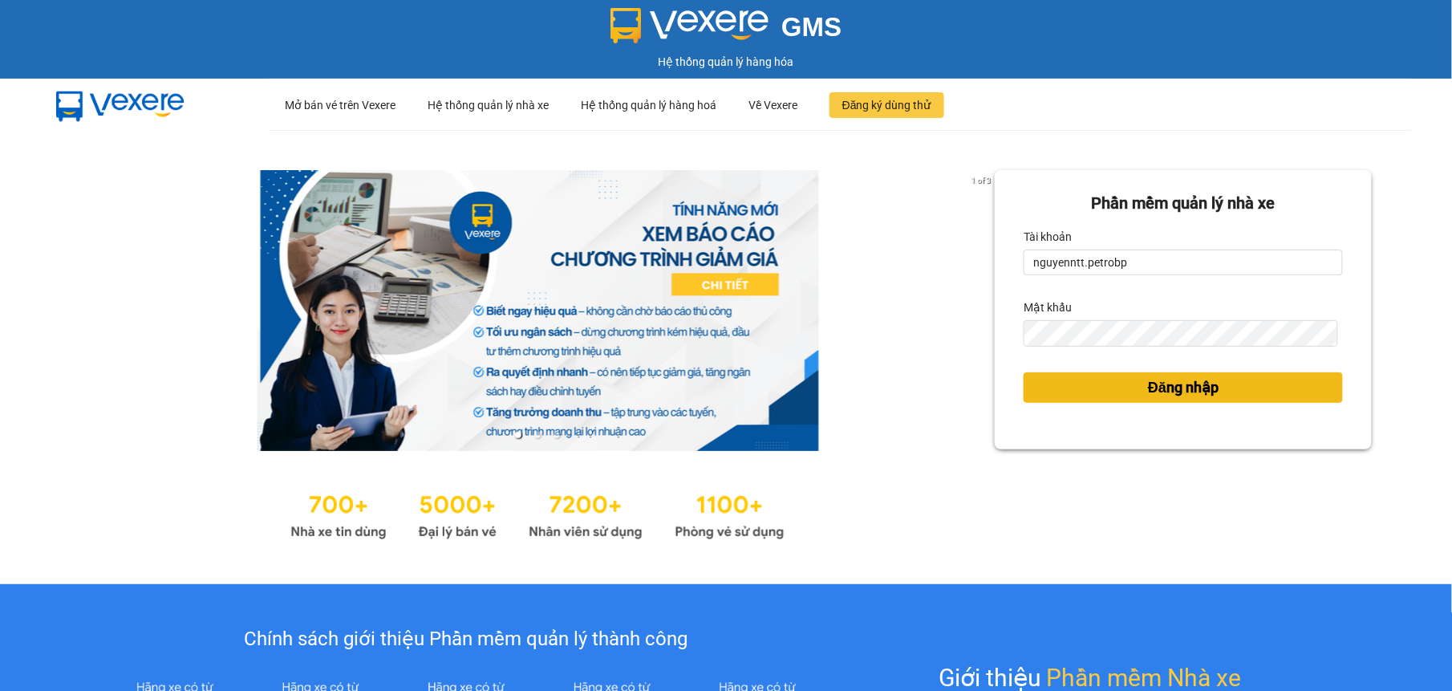
click at [1249, 391] on button "Đăng nhập" at bounding box center [1183, 387] width 319 height 30
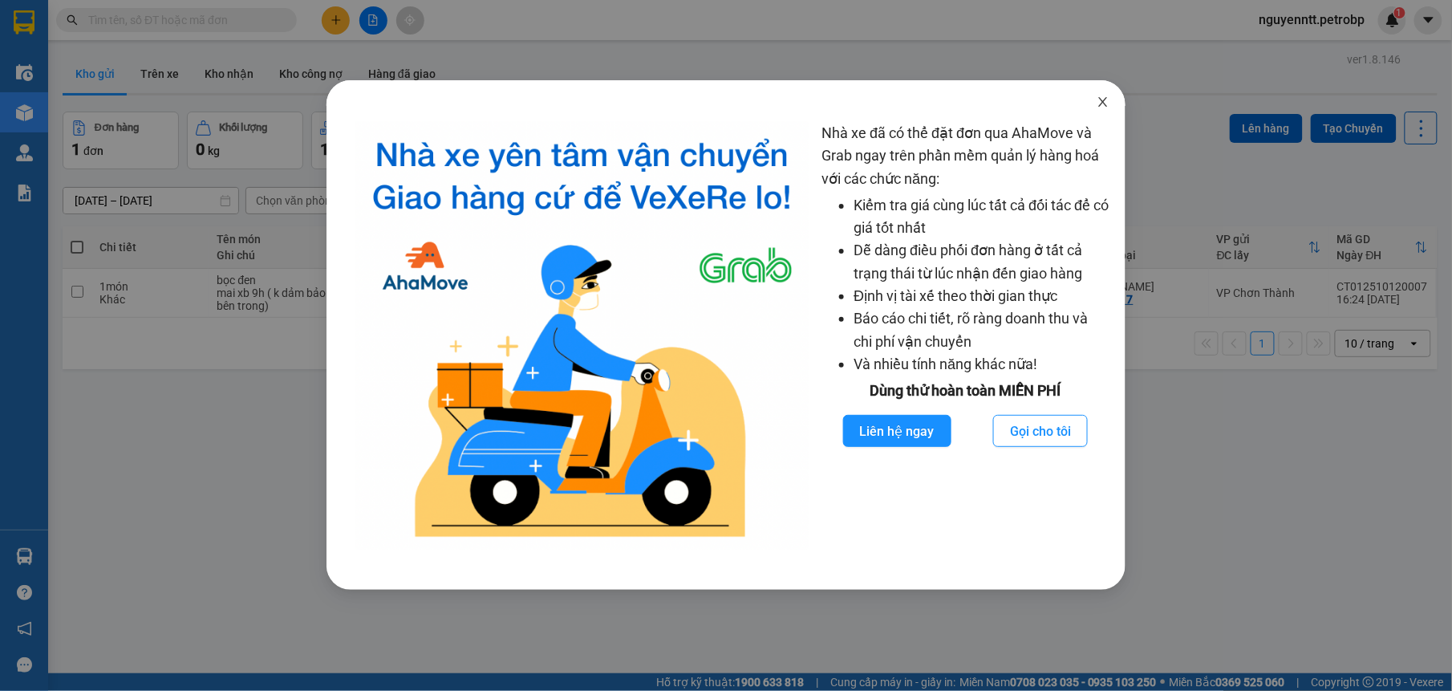
click at [1095, 101] on span "Close" at bounding box center [1102, 102] width 45 height 45
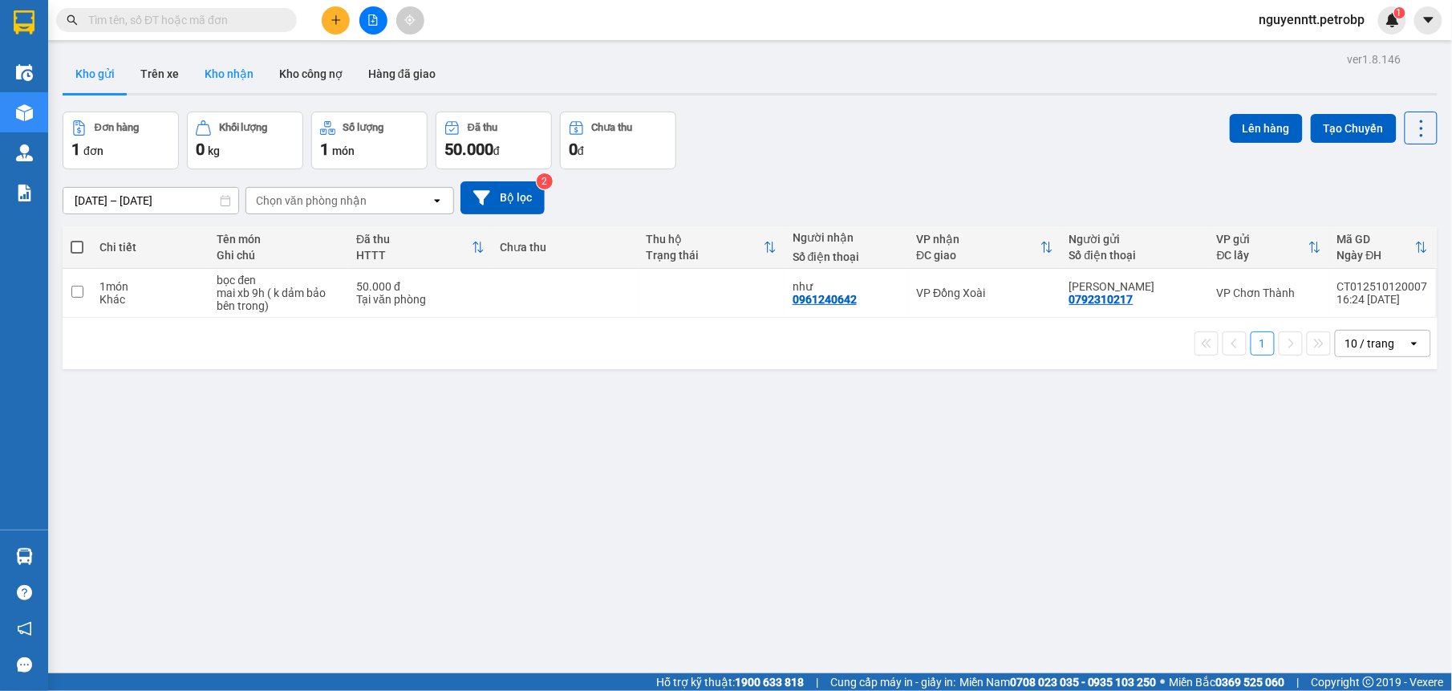
click at [209, 69] on button "Kho nhận" at bounding box center [229, 74] width 75 height 39
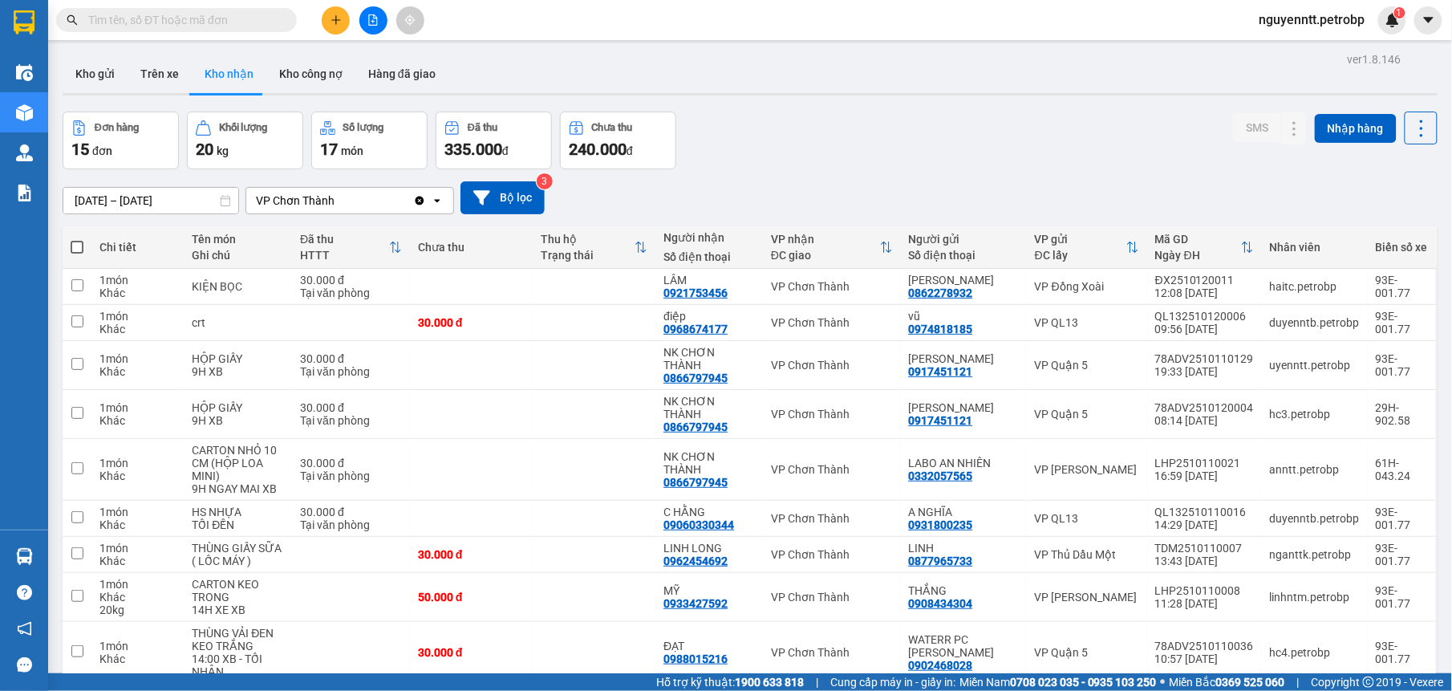
scroll to position [91, 0]
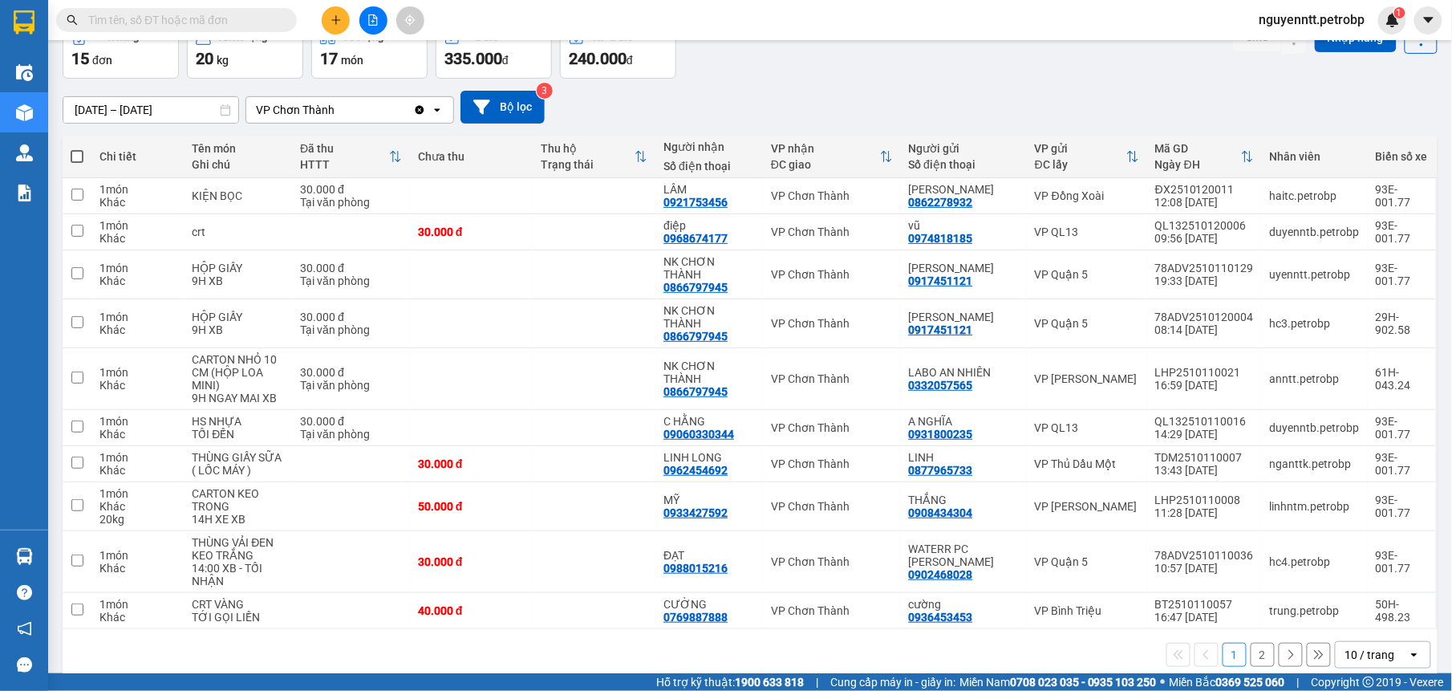
click at [1251, 643] on button "2" at bounding box center [1263, 655] width 24 height 24
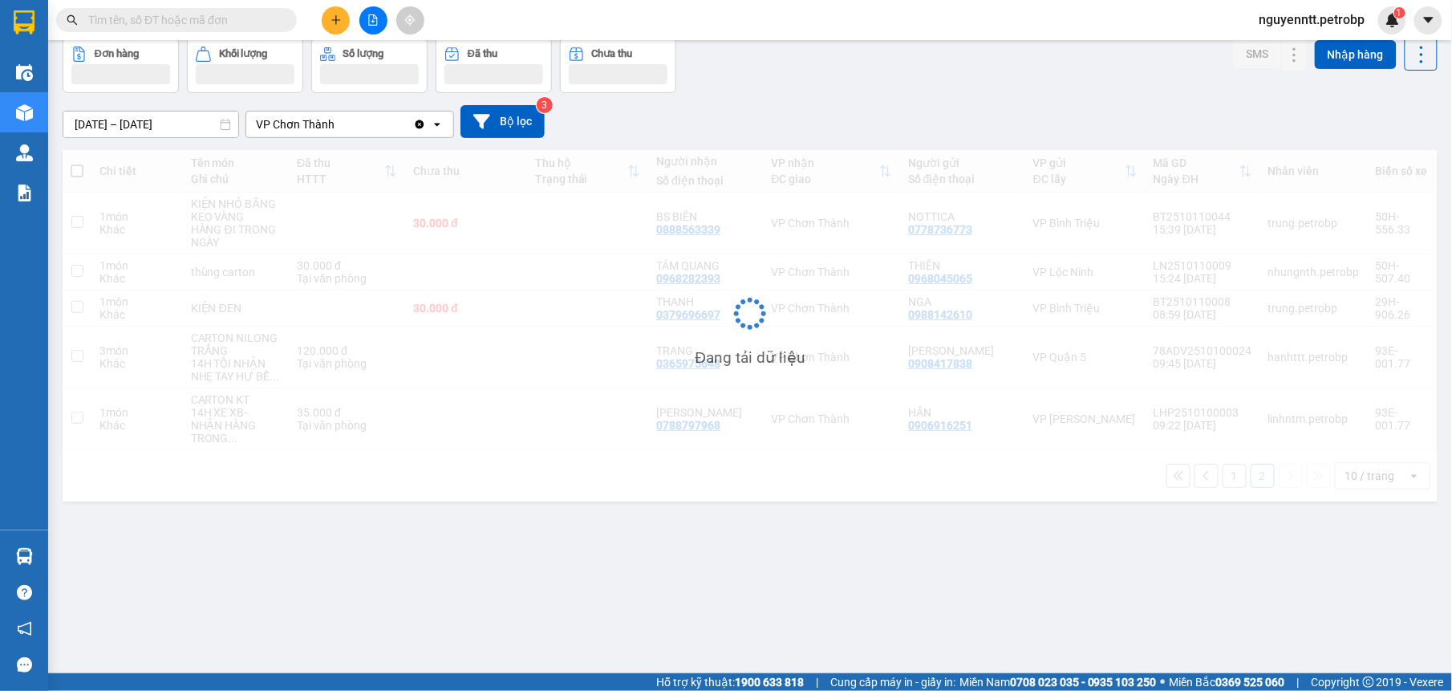
scroll to position [74, 0]
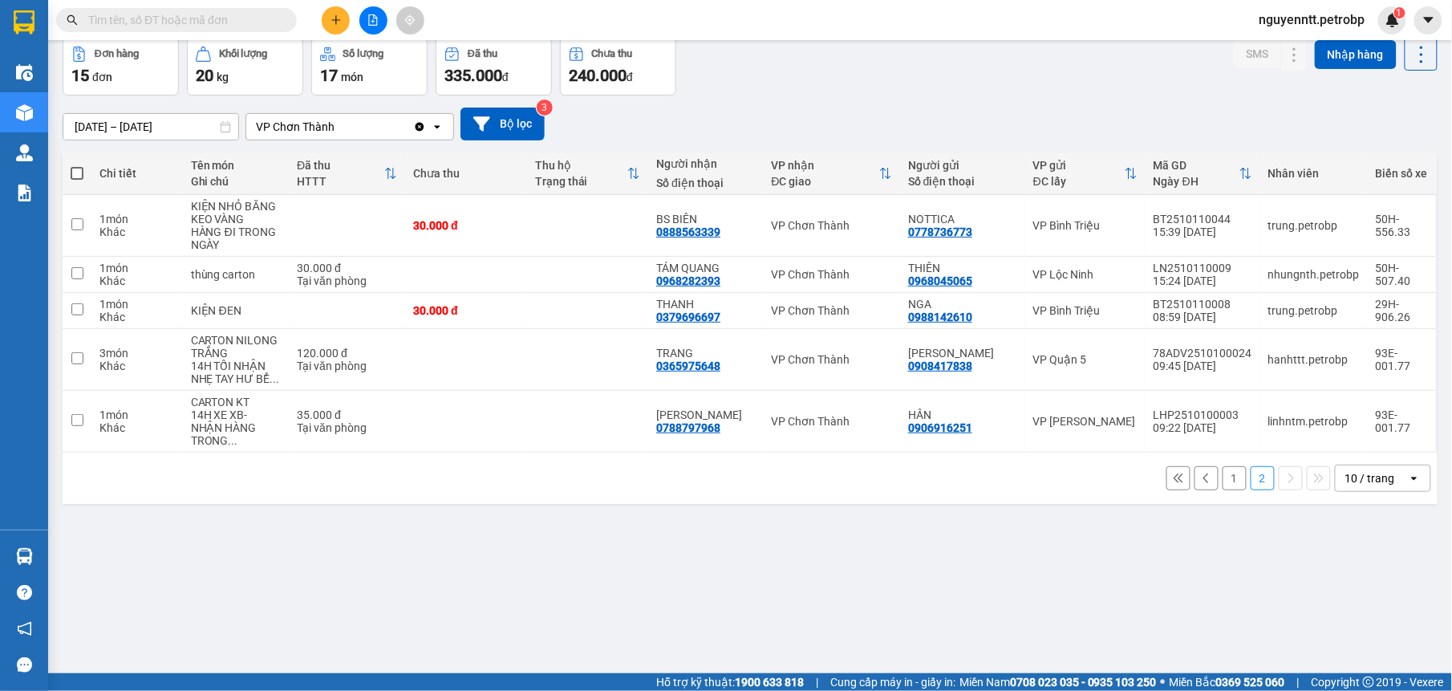
click at [281, 14] on span at bounding box center [286, 20] width 10 height 18
click at [213, 18] on input "text" at bounding box center [182, 20] width 189 height 18
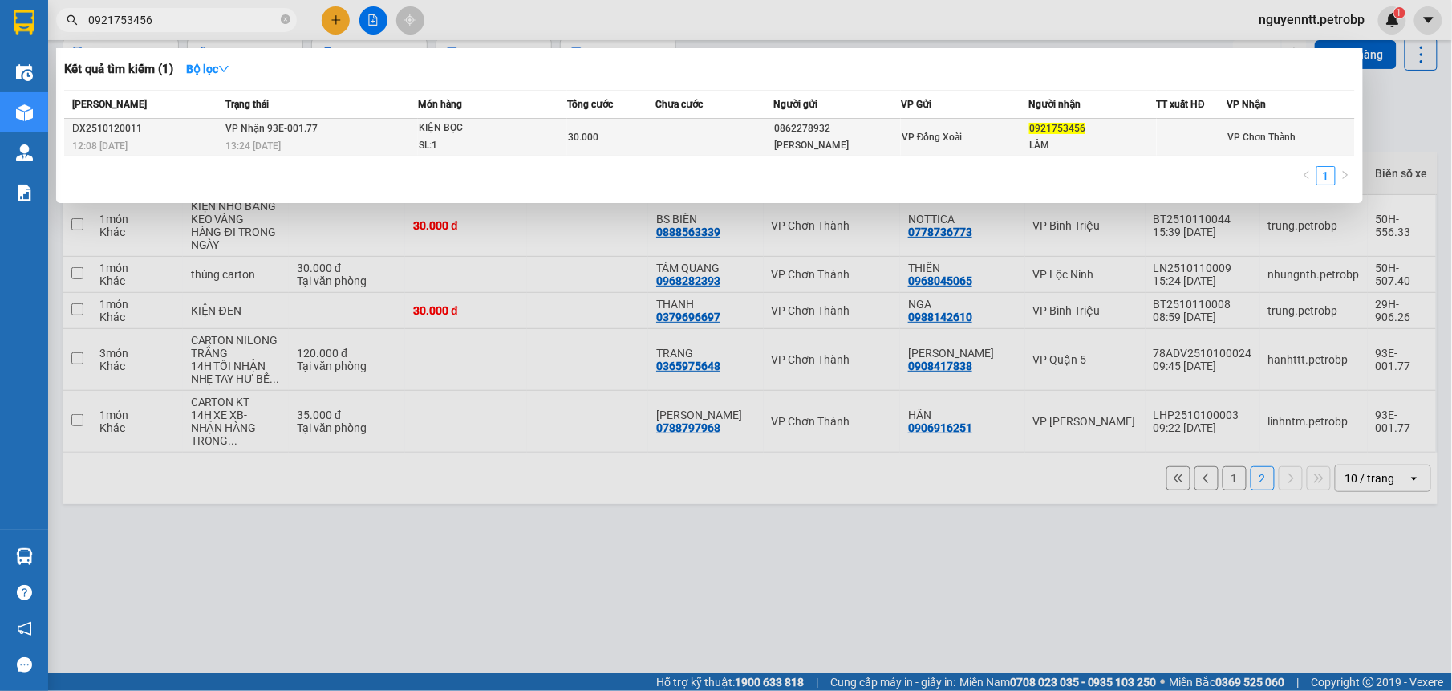
type input "0921753456"
click at [716, 149] on td at bounding box center [714, 138] width 118 height 38
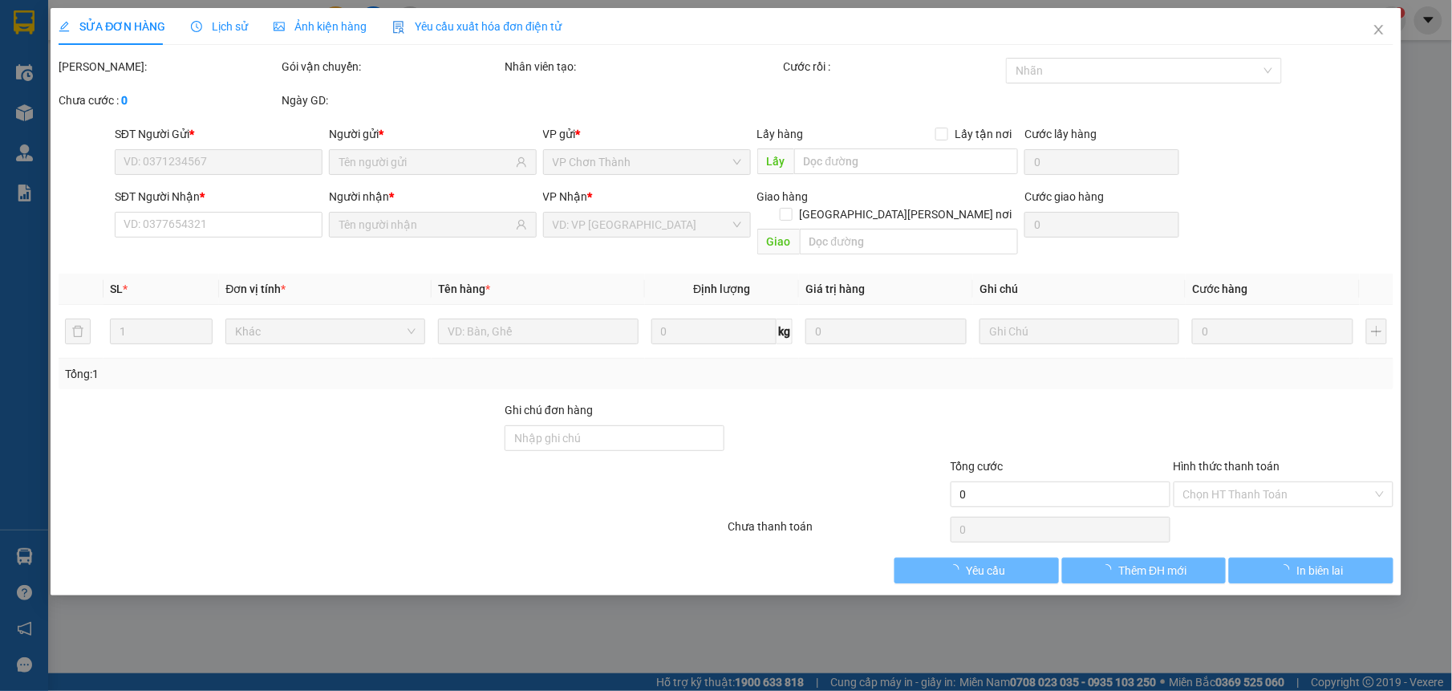
type input "0862278932"
type input "[PERSON_NAME]"
type input "0921753456"
type input "LÂM"
type input "30.000"
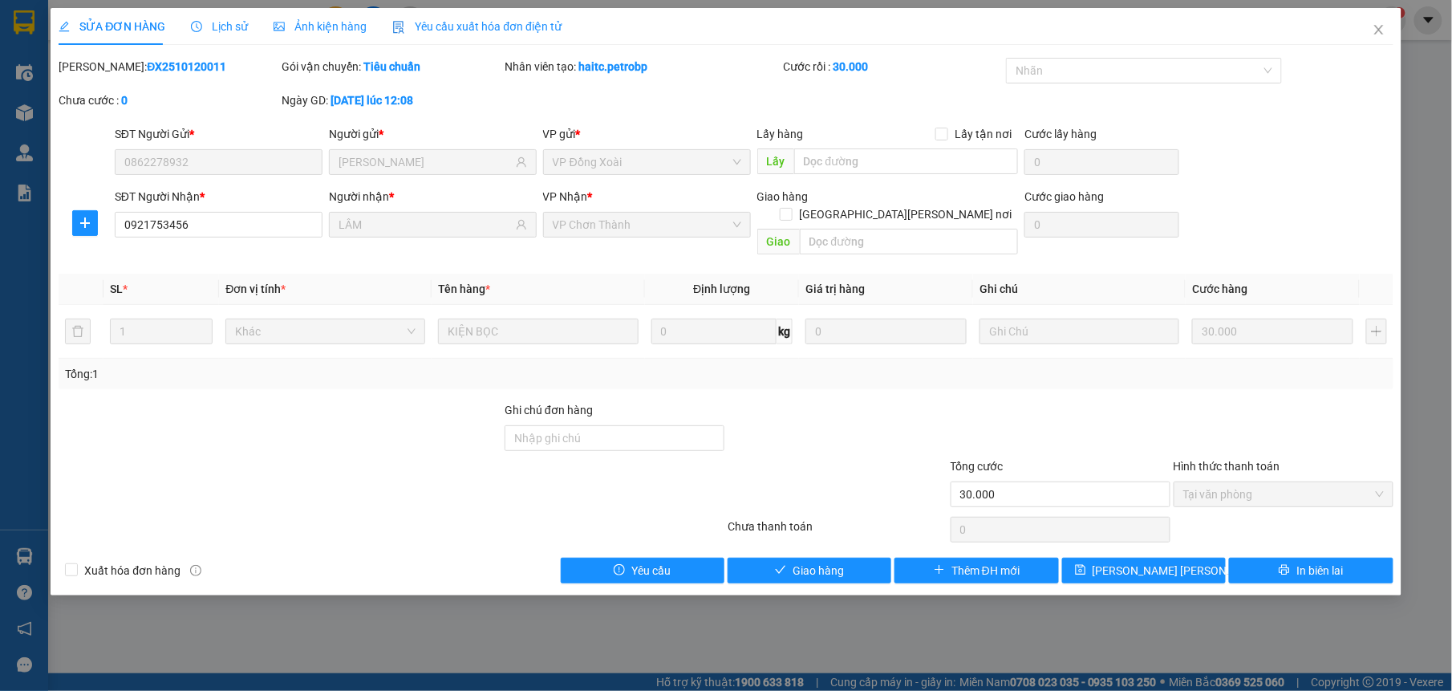
click at [1258, 489] on span "Tại văn phòng" at bounding box center [1283, 494] width 201 height 24
click at [829, 562] on span "Giao hàng" at bounding box center [818, 571] width 51 height 18
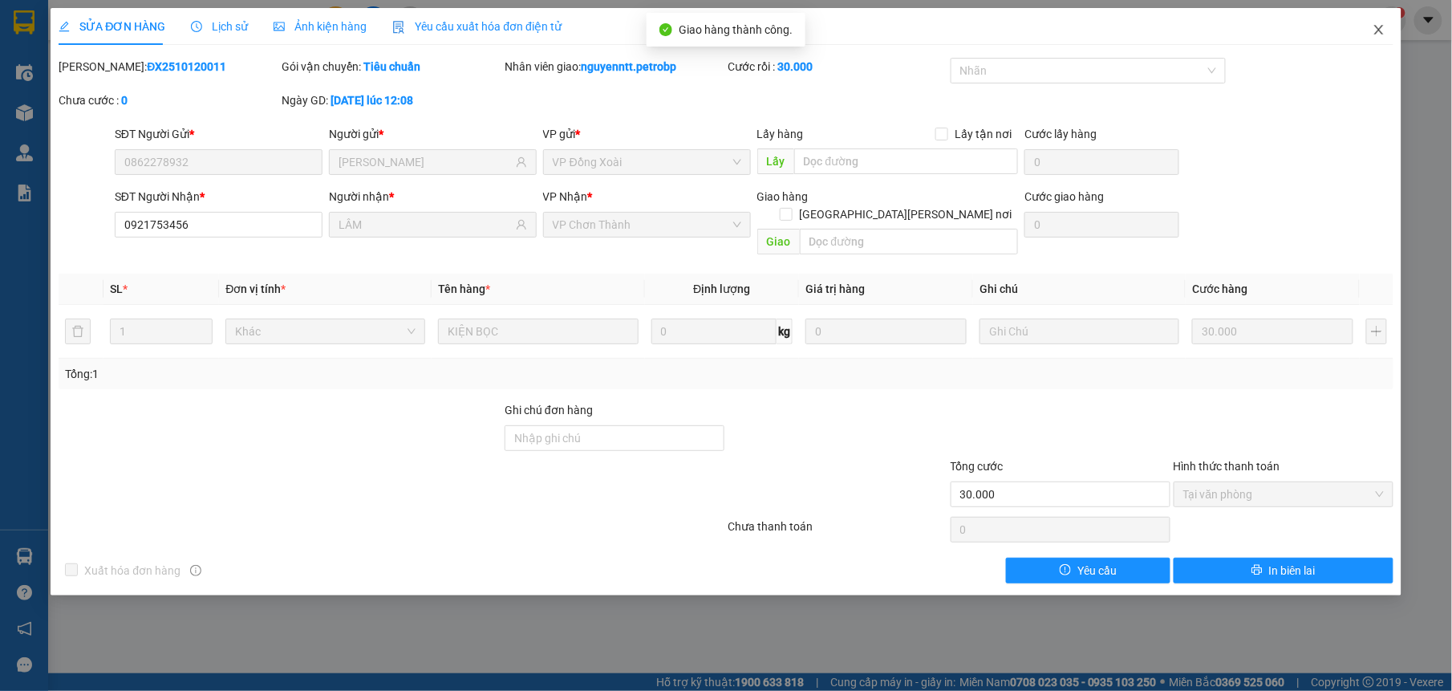
click at [1377, 24] on icon "close" at bounding box center [1378, 29] width 13 height 13
